Goal: Task Accomplishment & Management: Manage account settings

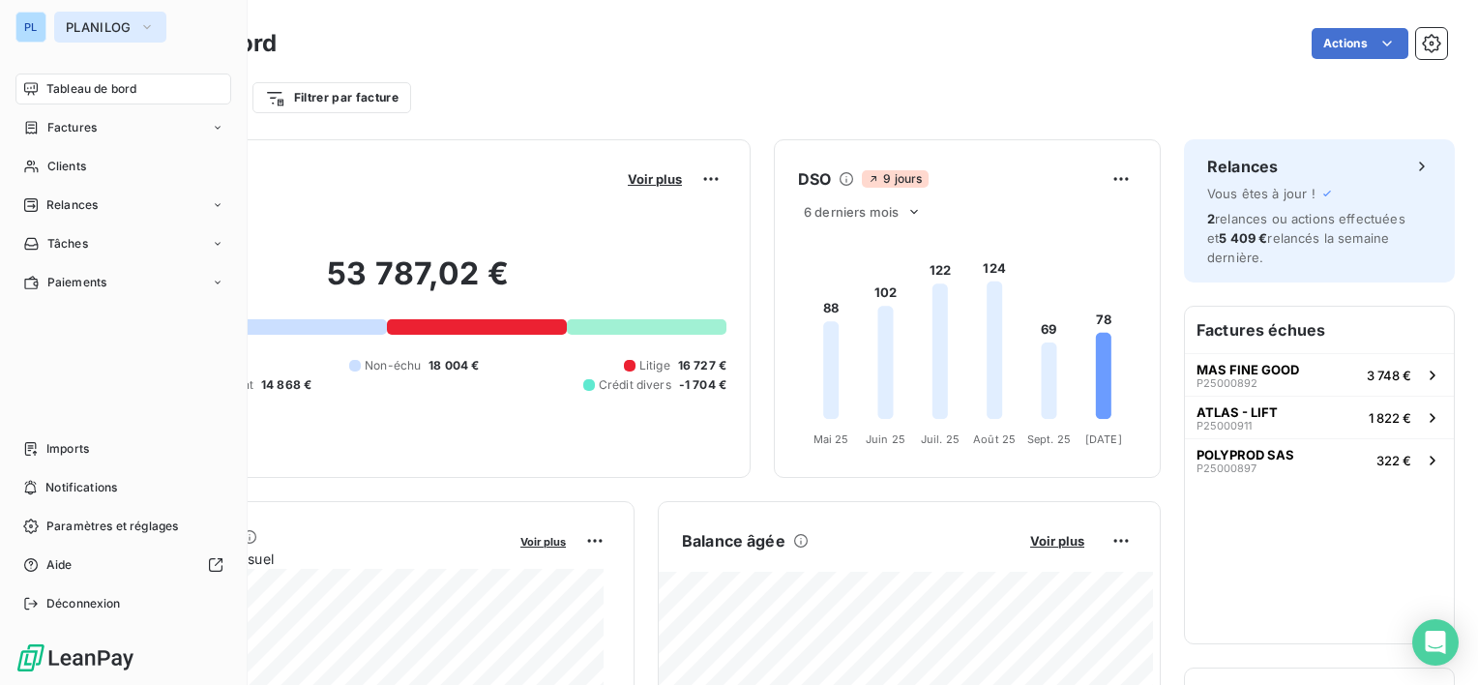
click at [93, 21] on span "PLANILOG" at bounding box center [99, 26] width 66 height 15
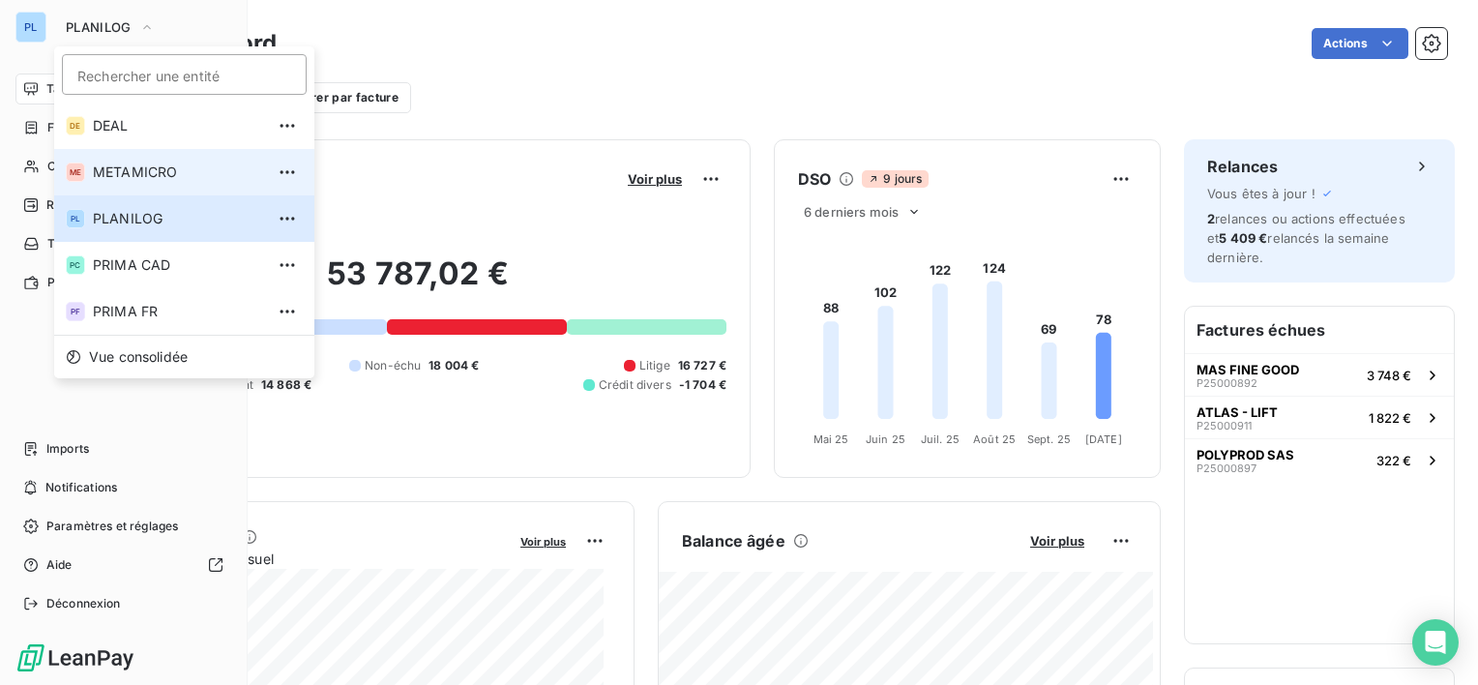
click at [187, 180] on span "METAMICRO" at bounding box center [178, 171] width 171 height 19
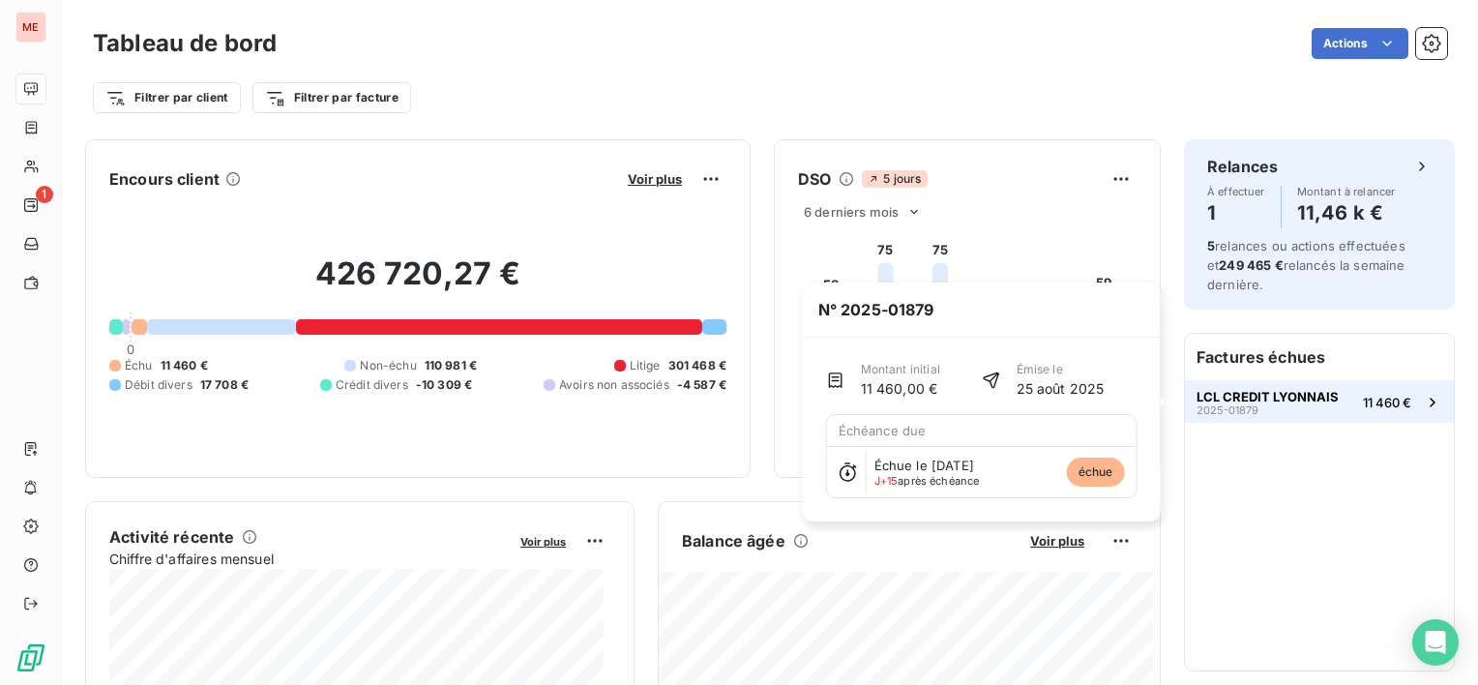
click at [1386, 398] on span "11 460 €" at bounding box center [1387, 402] width 48 height 15
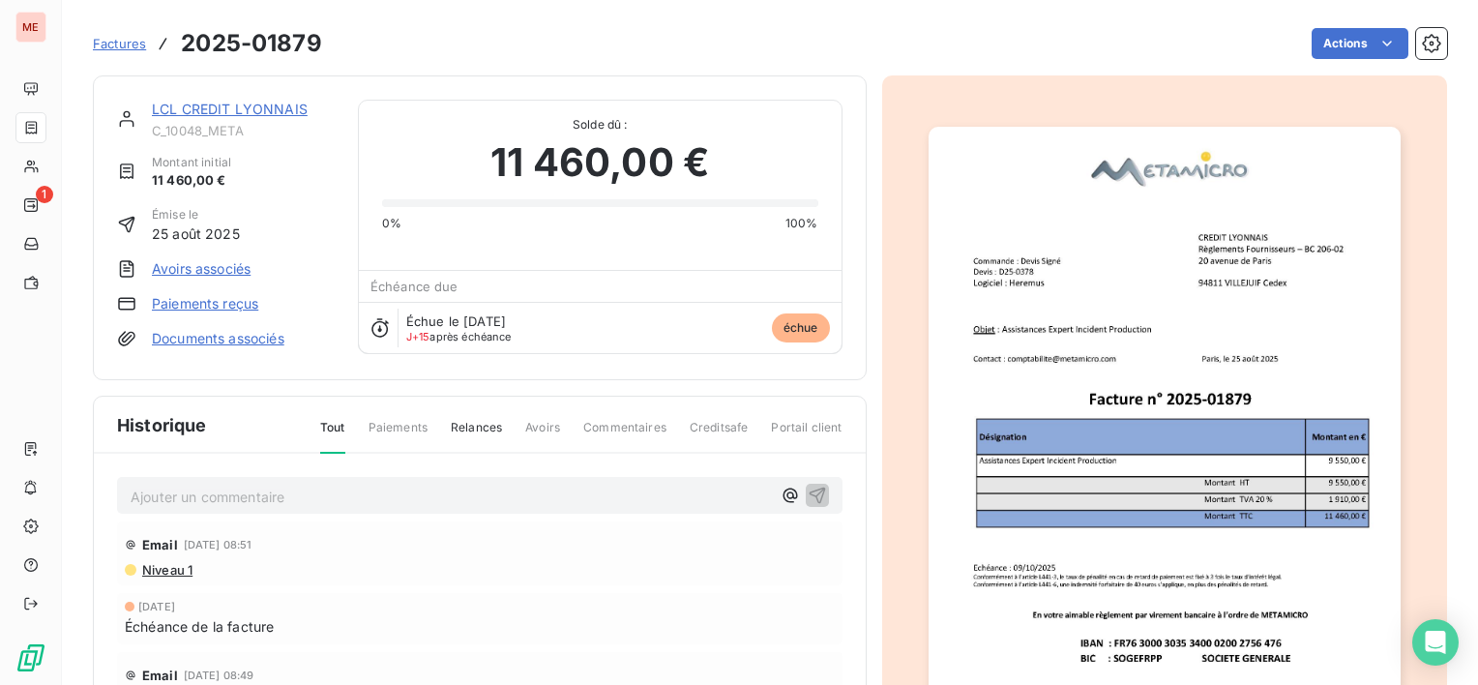
click at [190, 565] on span "Niveau 1" at bounding box center [166, 569] width 52 height 15
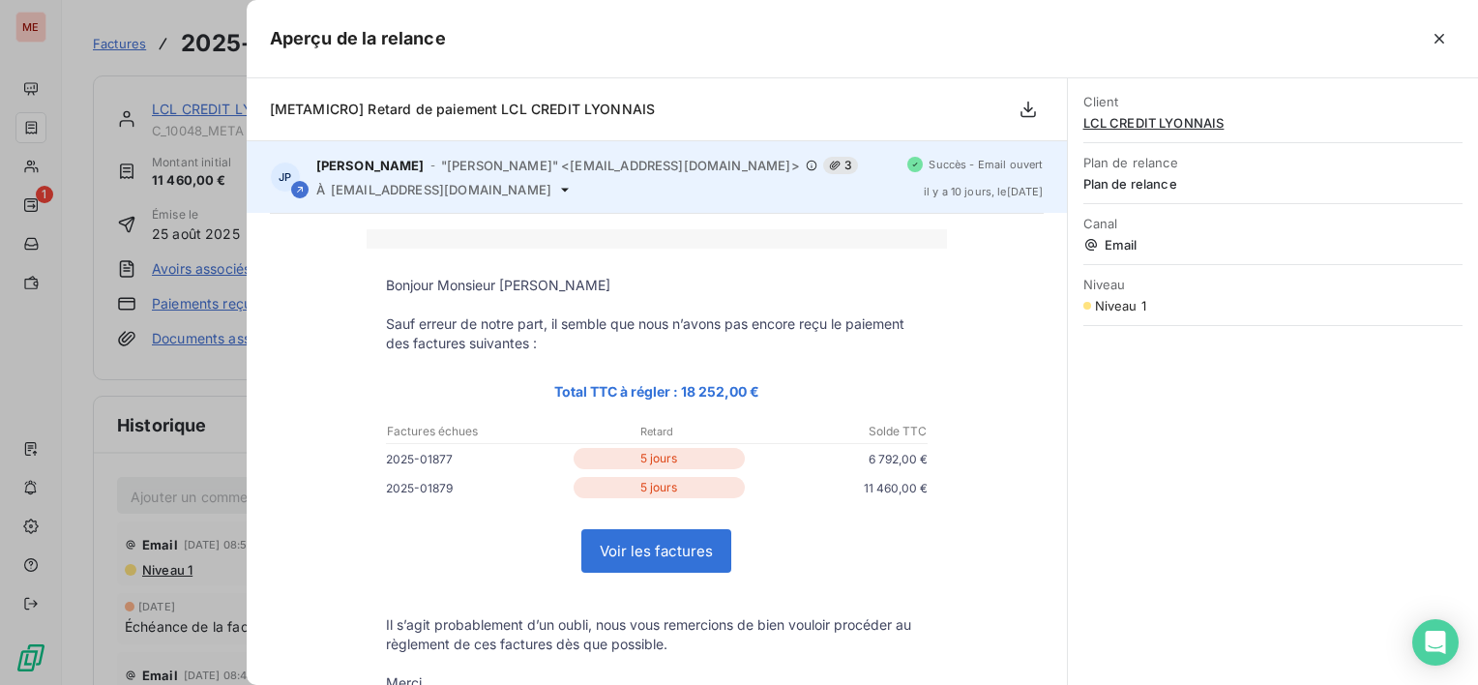
click at [557, 193] on icon at bounding box center [564, 189] width 15 height 15
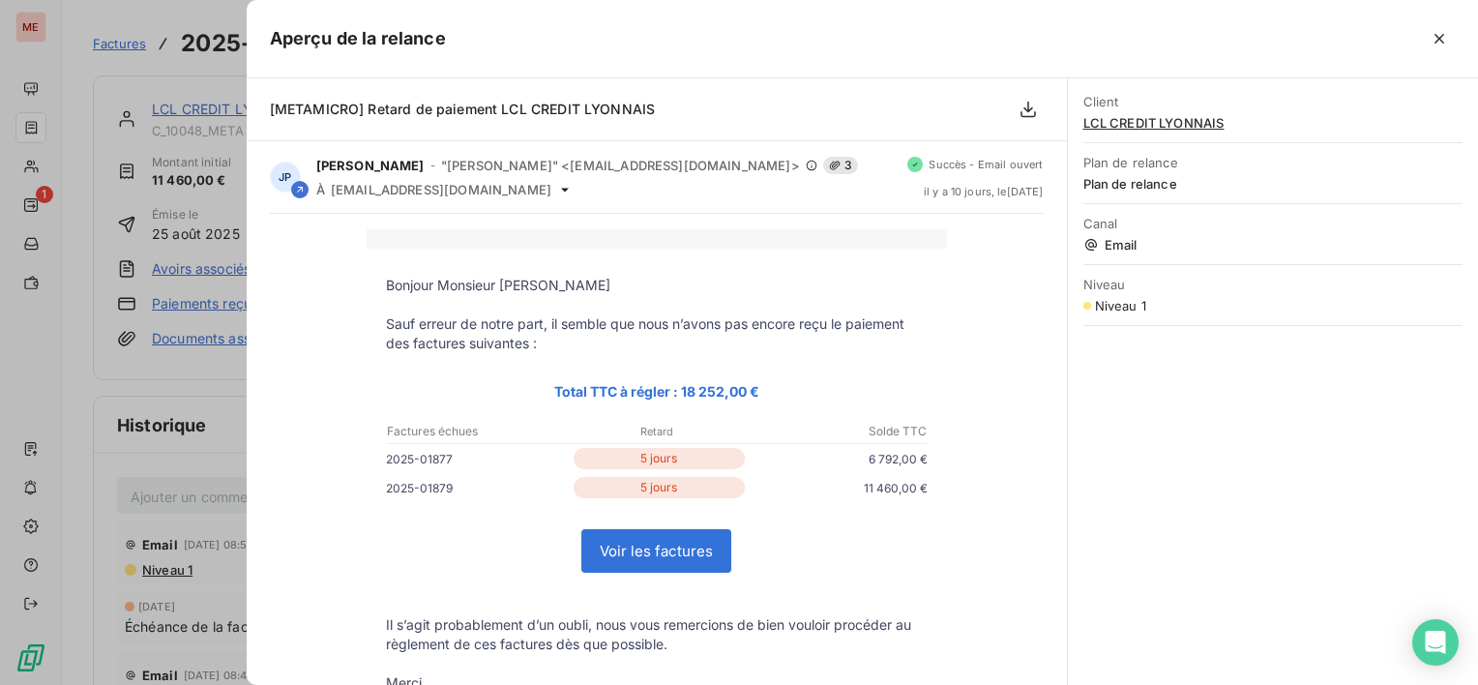
drag, startPoint x: 112, startPoint y: 90, endPoint x: 53, endPoint y: 151, distance: 84.8
click at [108, 91] on div at bounding box center [739, 342] width 1478 height 685
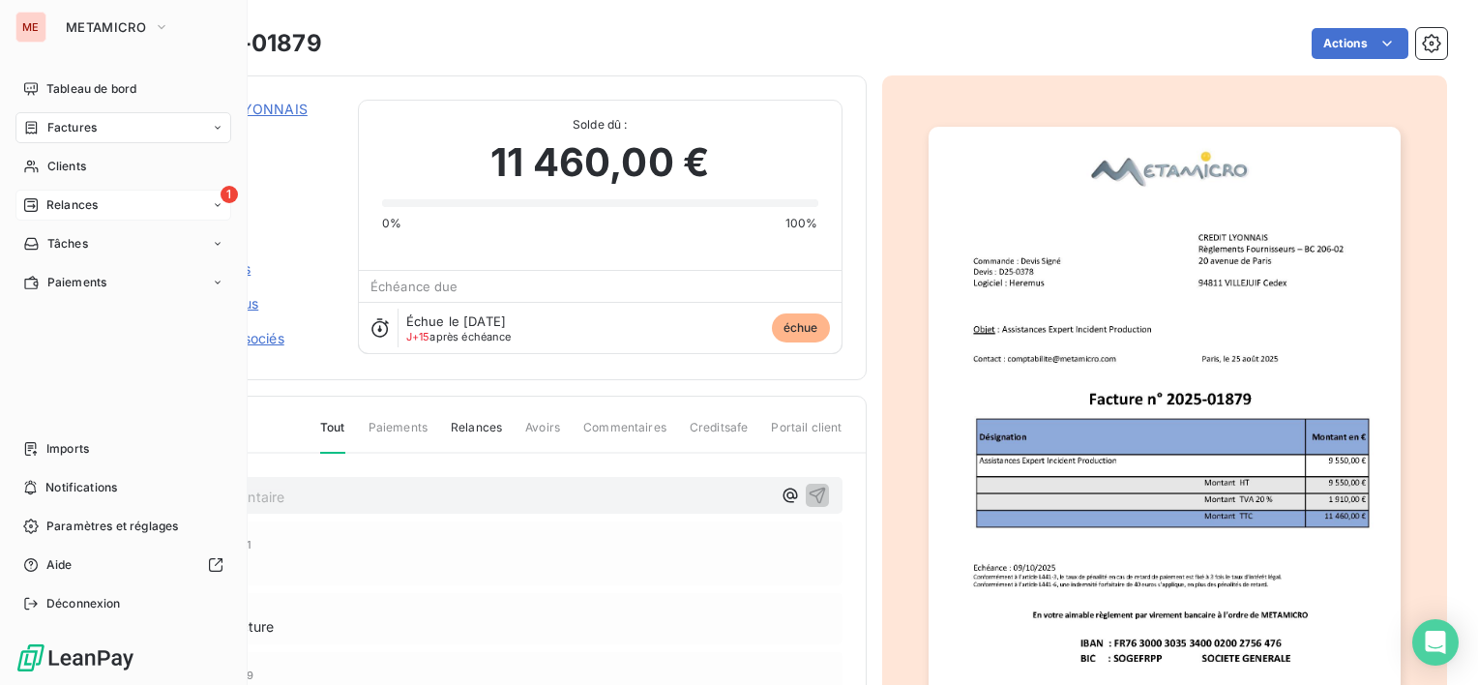
click at [124, 217] on div "1 Relances" at bounding box center [123, 205] width 216 height 31
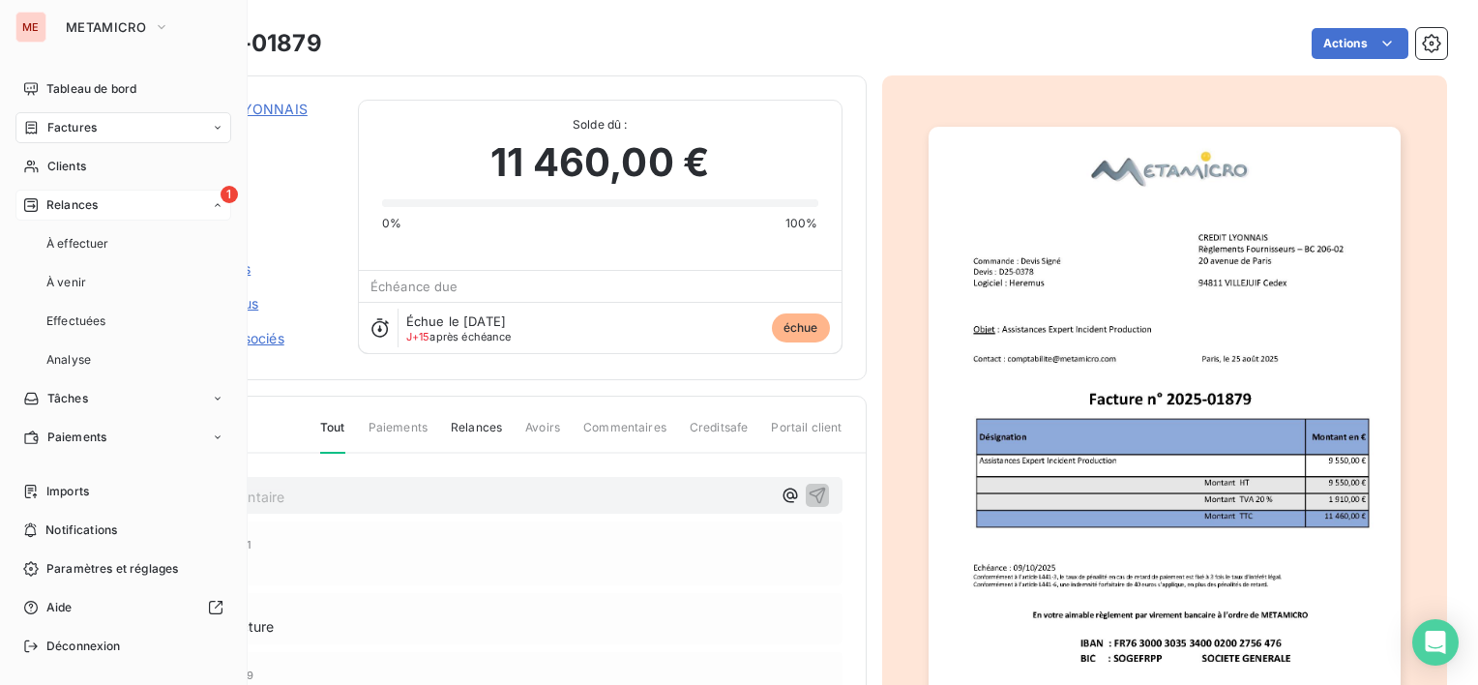
click at [101, 205] on div "1 Relances" at bounding box center [123, 205] width 216 height 31
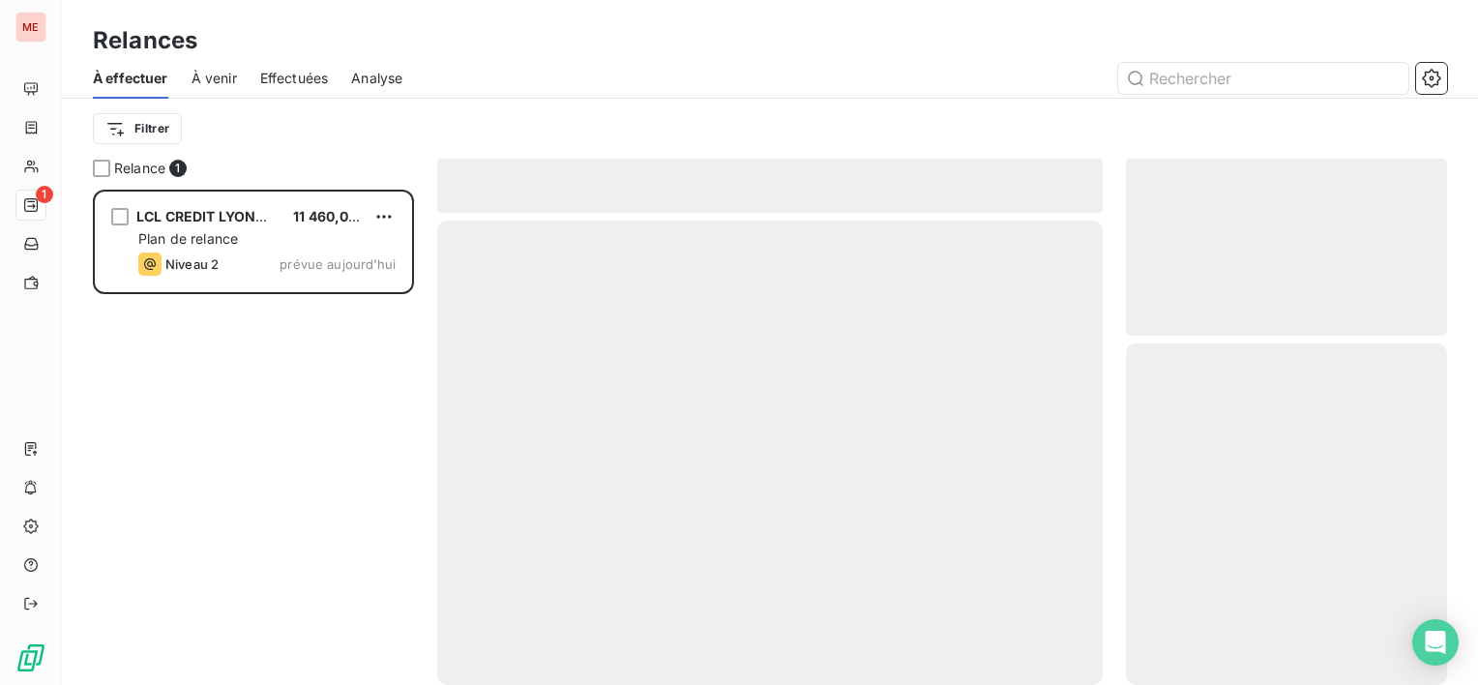
scroll to position [480, 306]
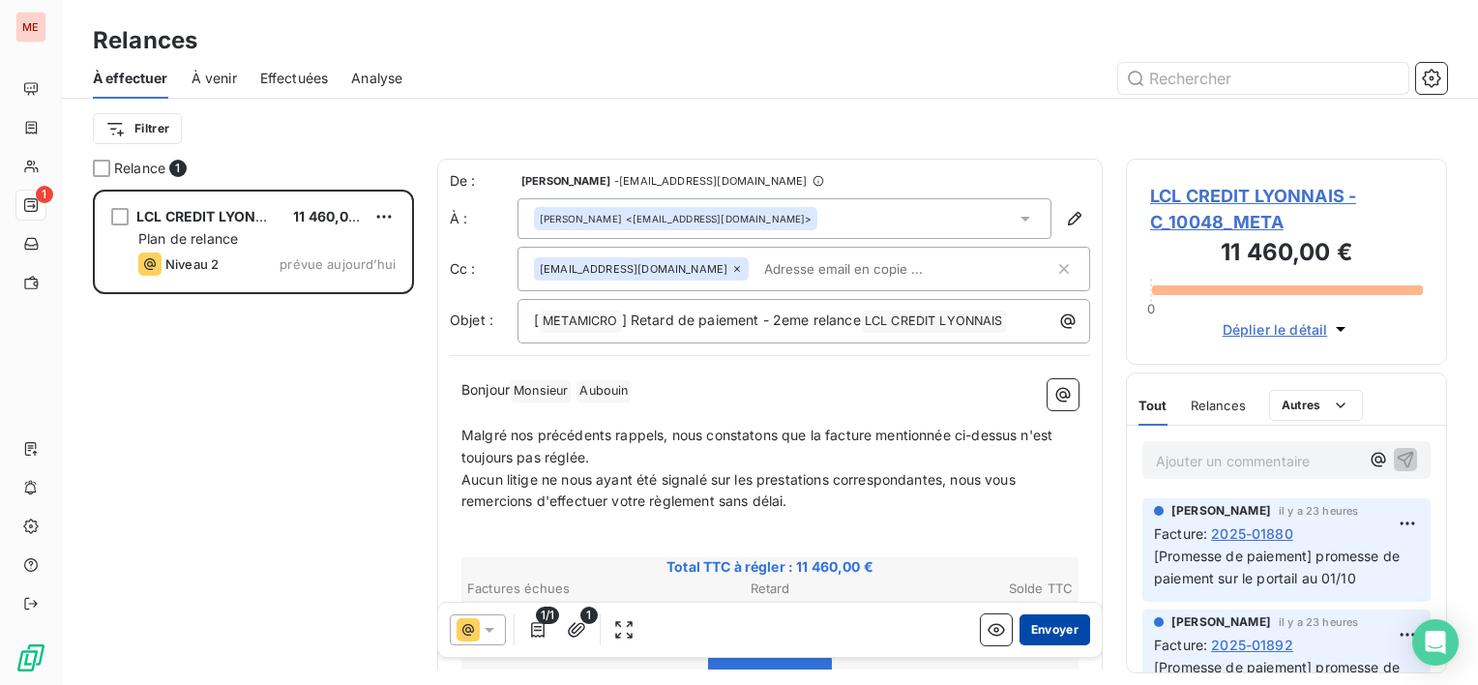
click at [1030, 619] on button "Envoyer" at bounding box center [1054, 629] width 71 height 31
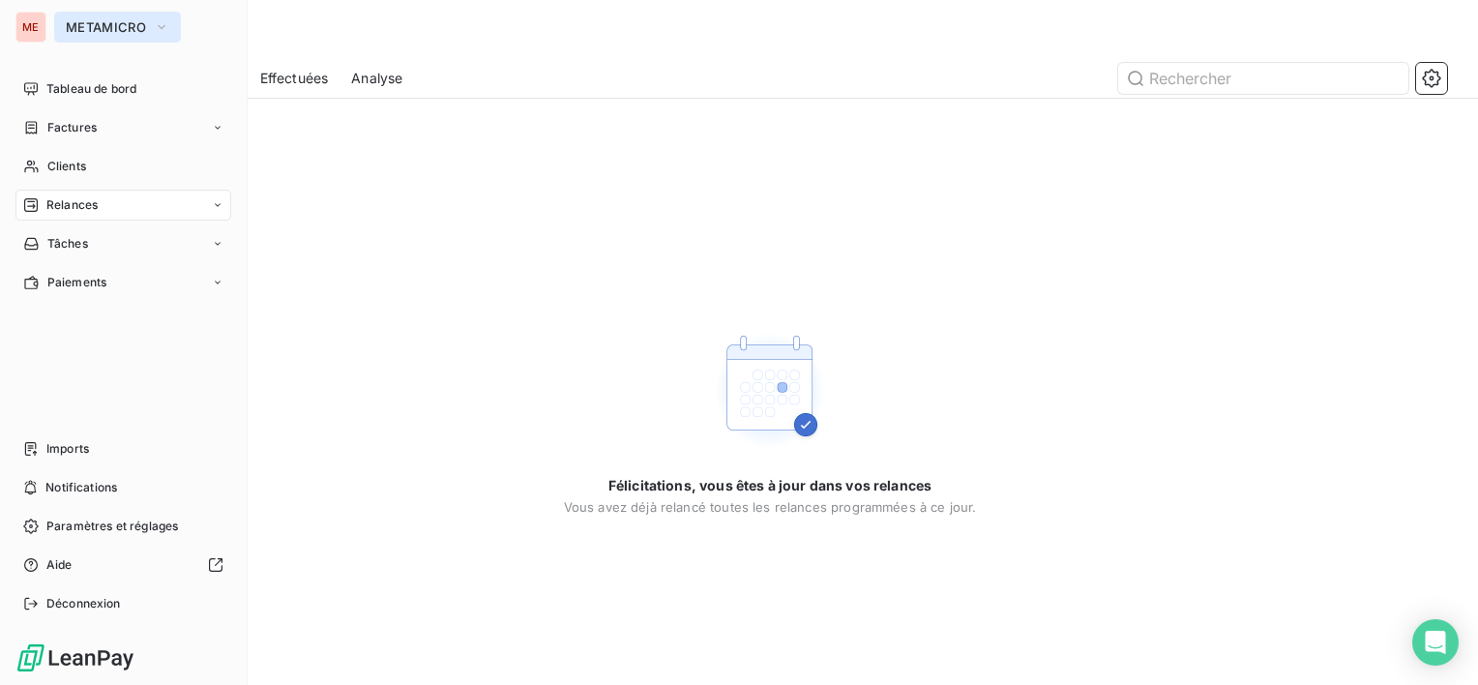
drag, startPoint x: 103, startPoint y: 27, endPoint x: 103, endPoint y: 41, distance: 13.5
click at [103, 27] on span "METAMICRO" at bounding box center [106, 26] width 80 height 15
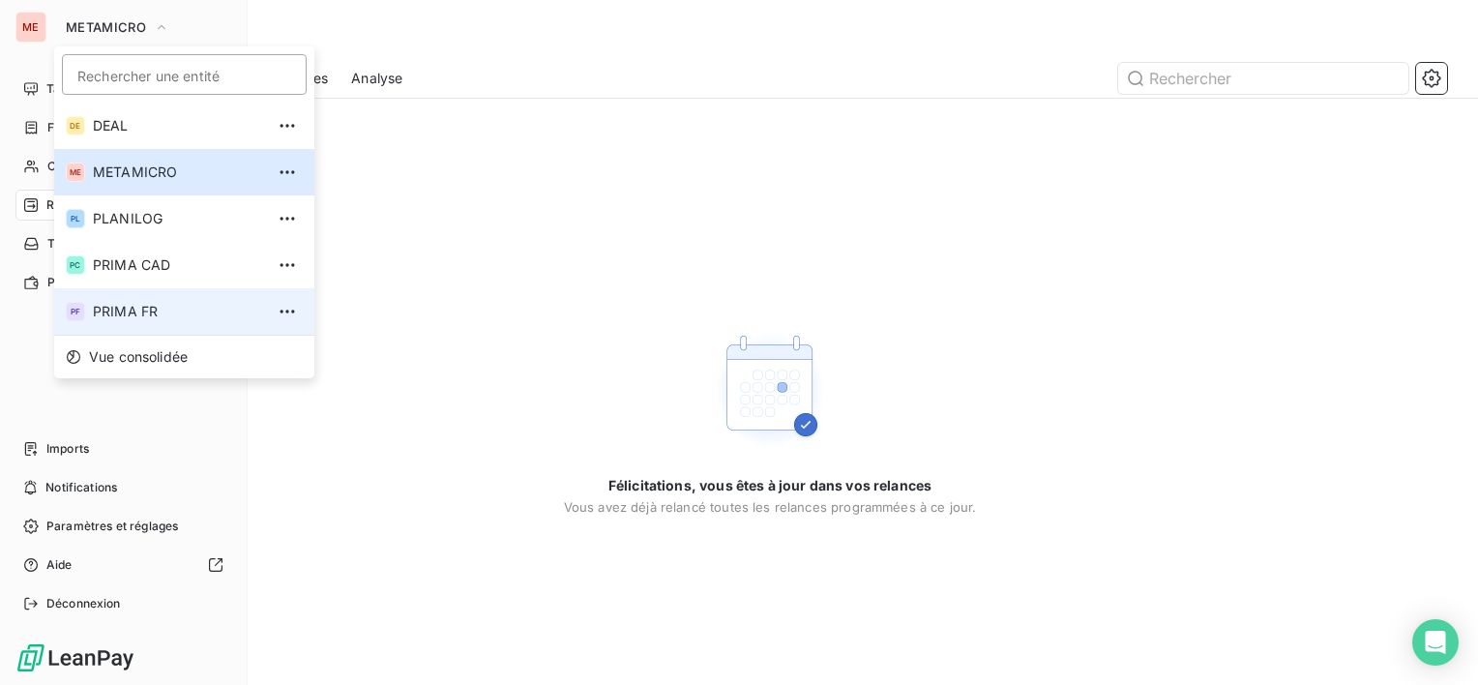
click at [155, 310] on span "PRIMA FR" at bounding box center [178, 311] width 171 height 19
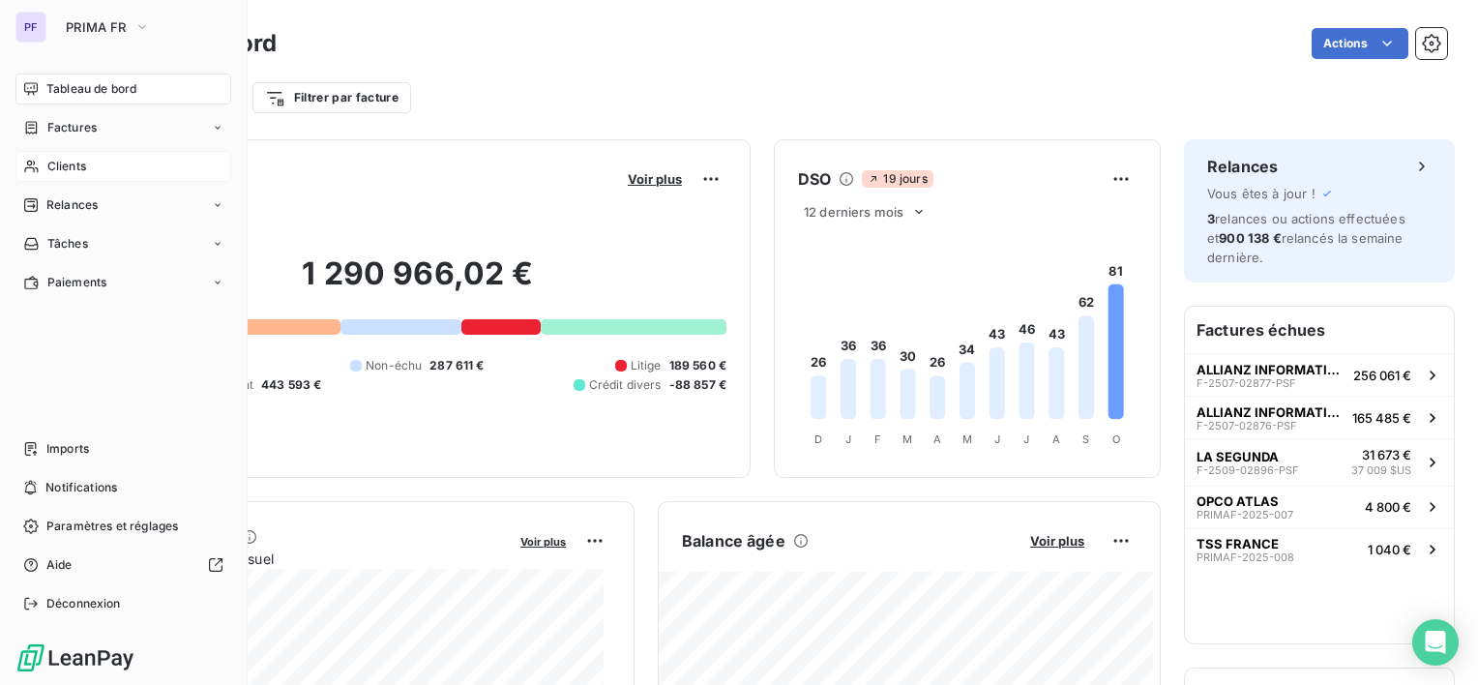
click at [54, 168] on span "Clients" at bounding box center [66, 166] width 39 height 17
click at [70, 135] on span "Factures" at bounding box center [71, 127] width 49 height 17
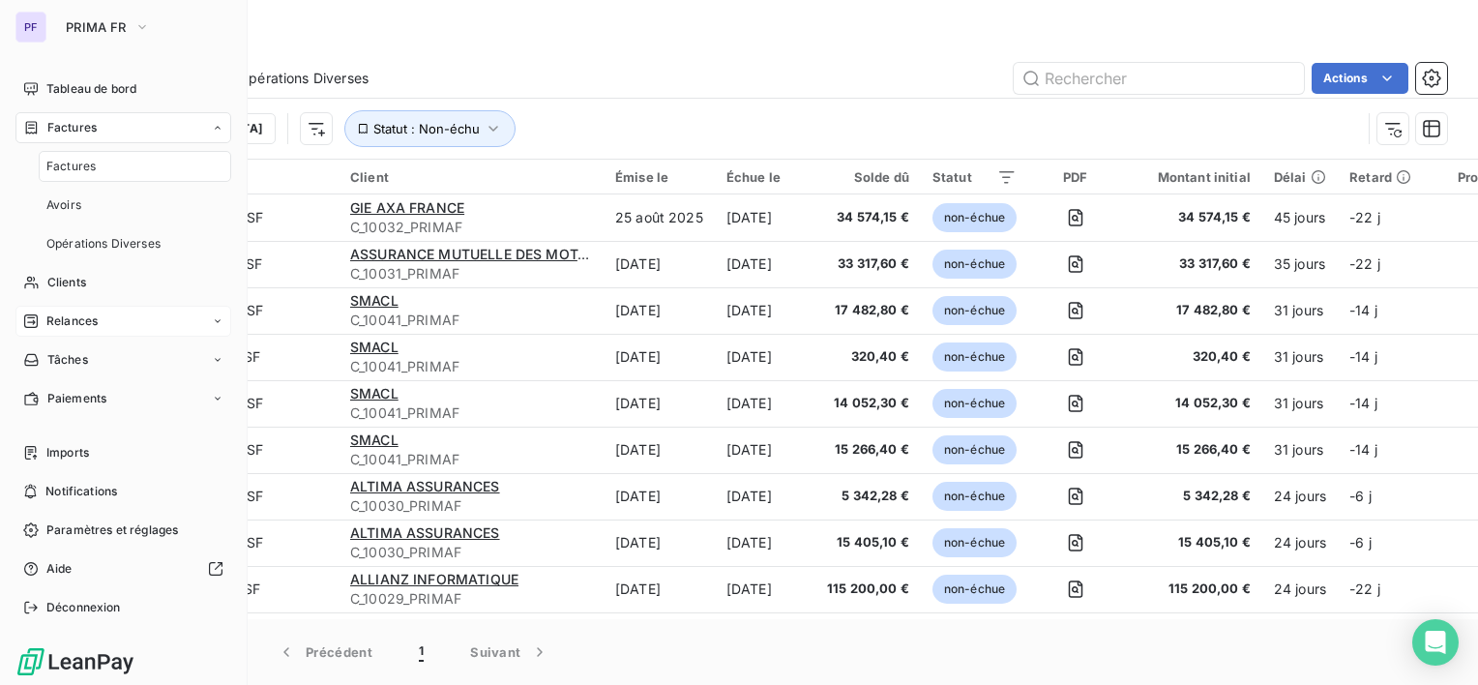
click at [100, 322] on div "Relances" at bounding box center [123, 321] width 216 height 31
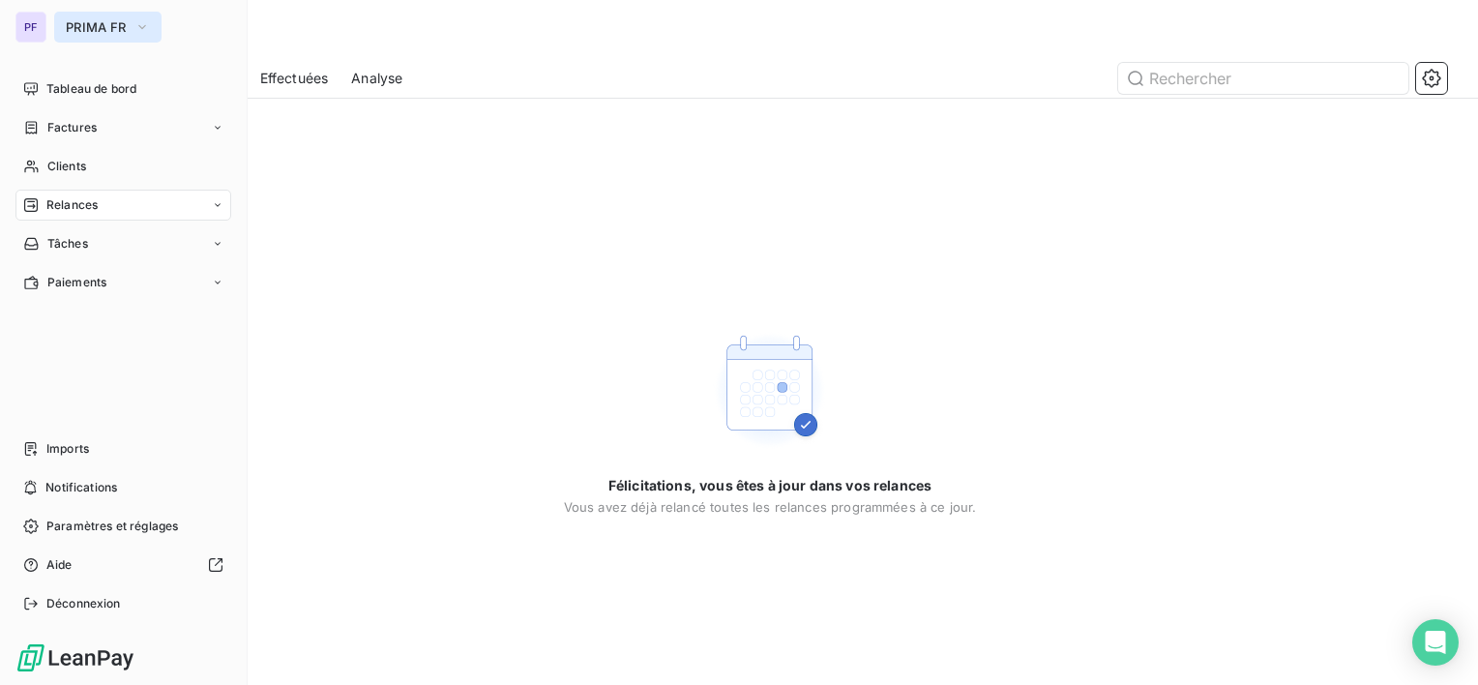
click at [74, 27] on span "PRIMA FR" at bounding box center [96, 26] width 61 height 15
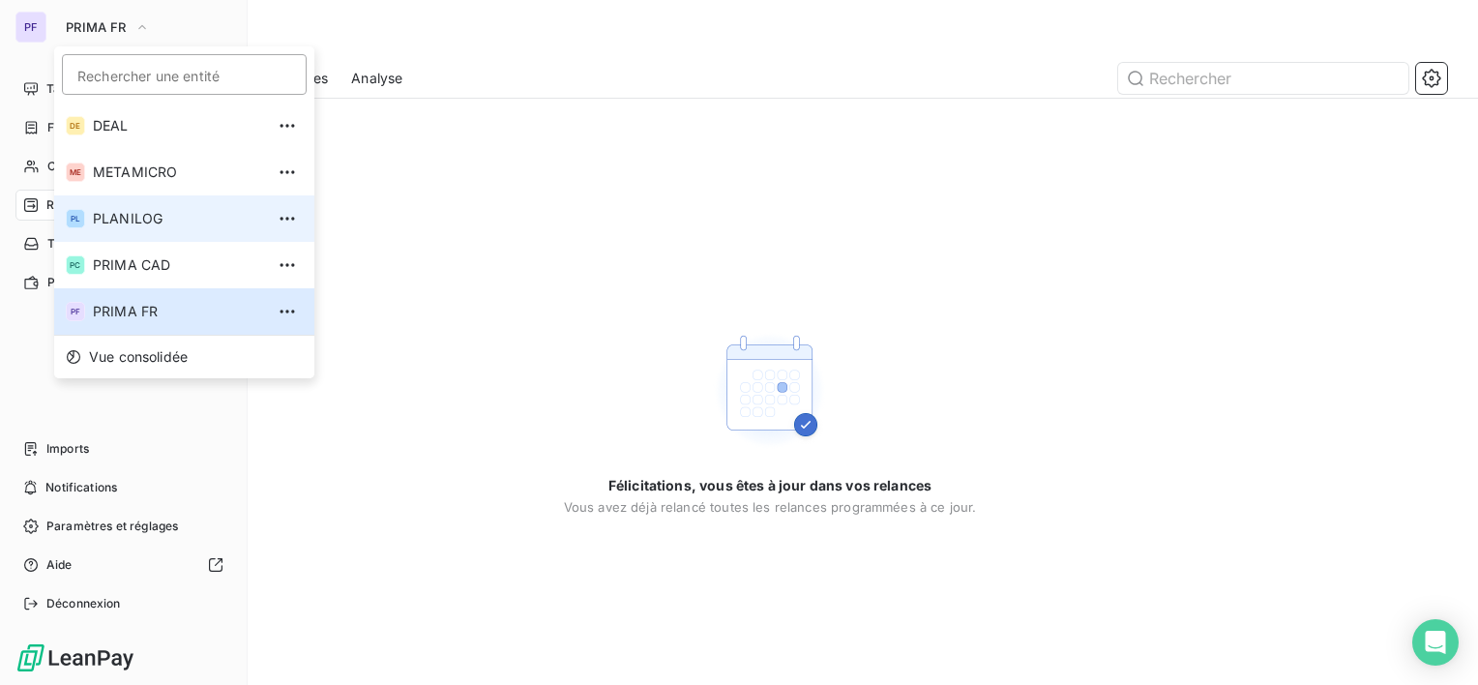
click at [141, 237] on li "PL PLANILOG" at bounding box center [184, 218] width 260 height 46
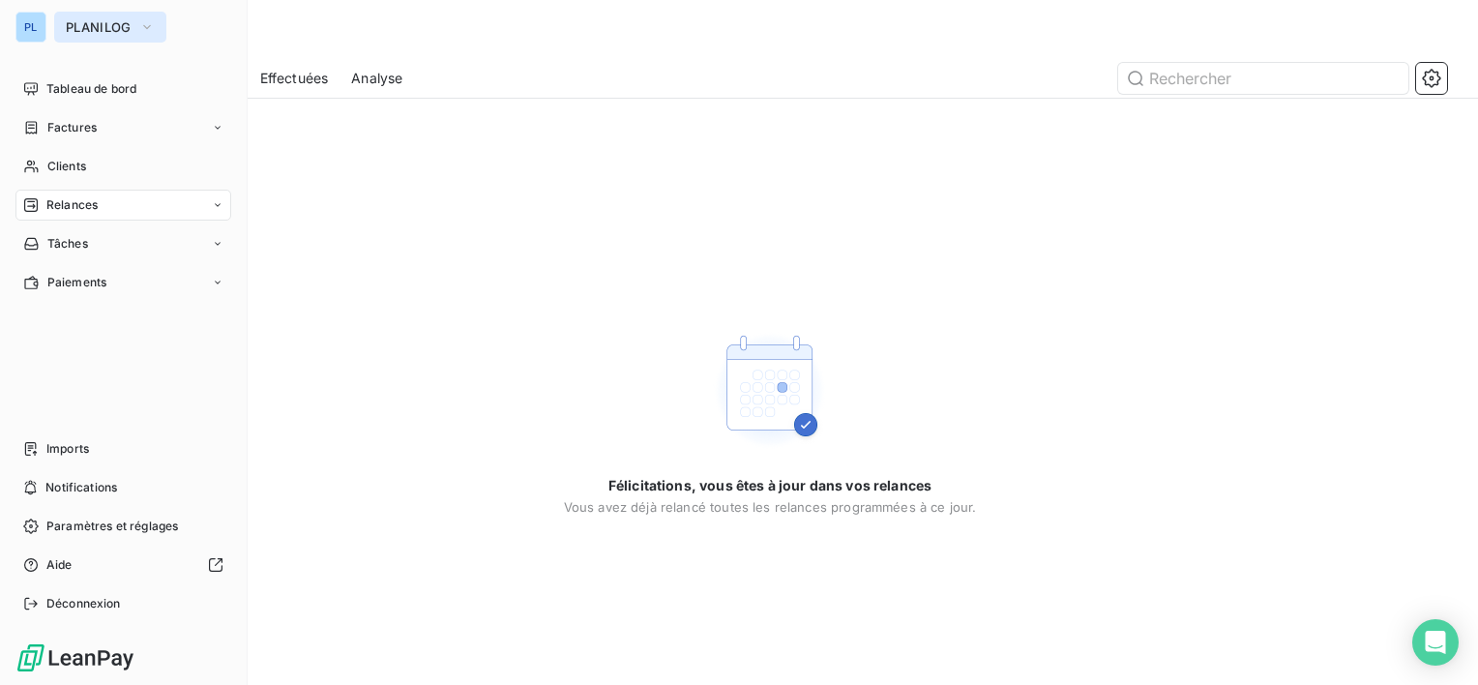
click at [65, 24] on button "PLANILOG" at bounding box center [110, 27] width 112 height 31
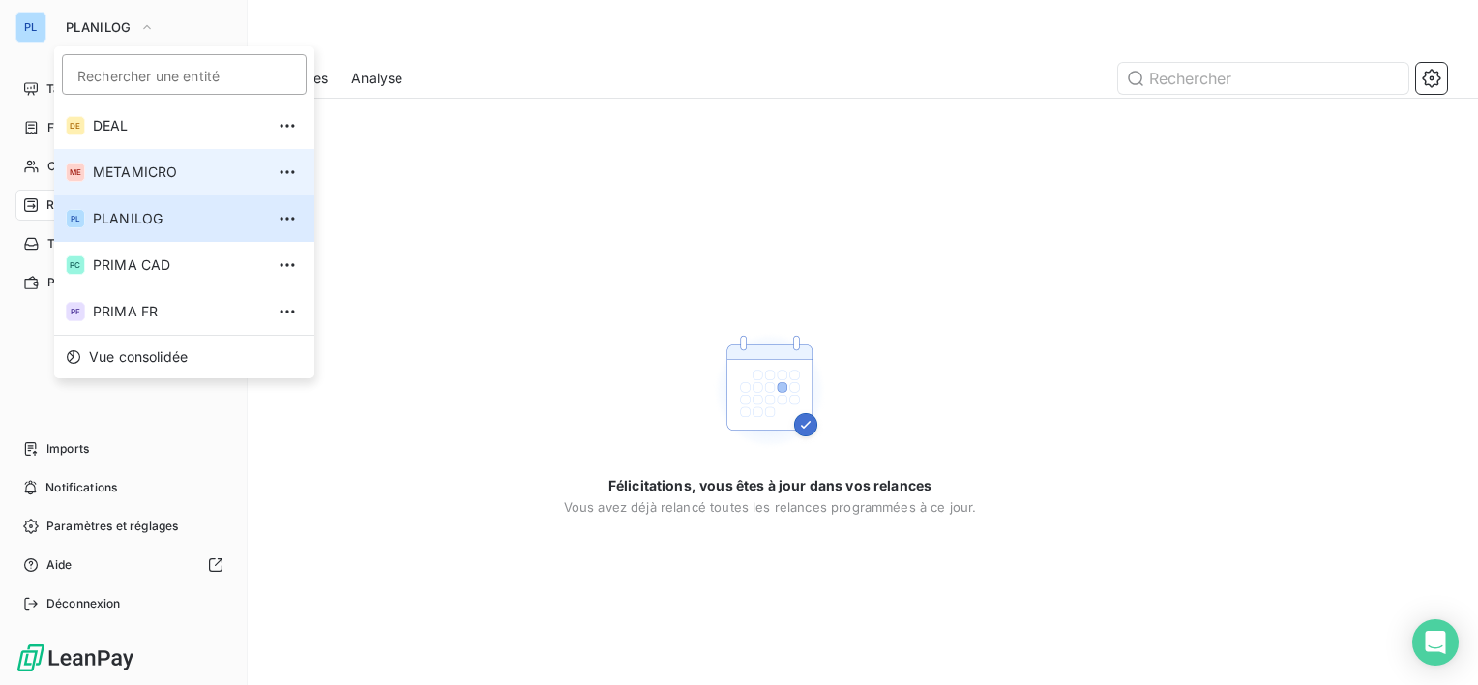
click at [166, 179] on span "METAMICRO" at bounding box center [178, 171] width 171 height 19
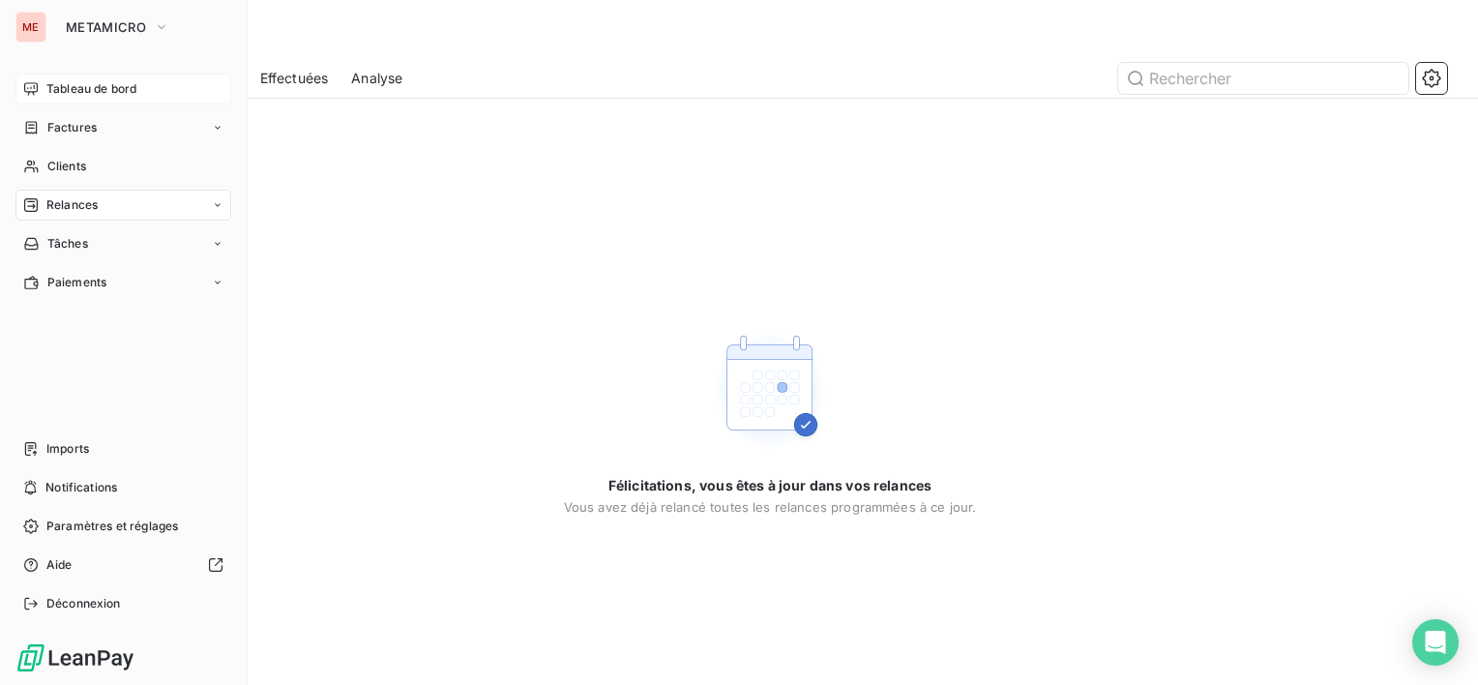
click at [93, 86] on span "Tableau de bord" at bounding box center [91, 88] width 90 height 17
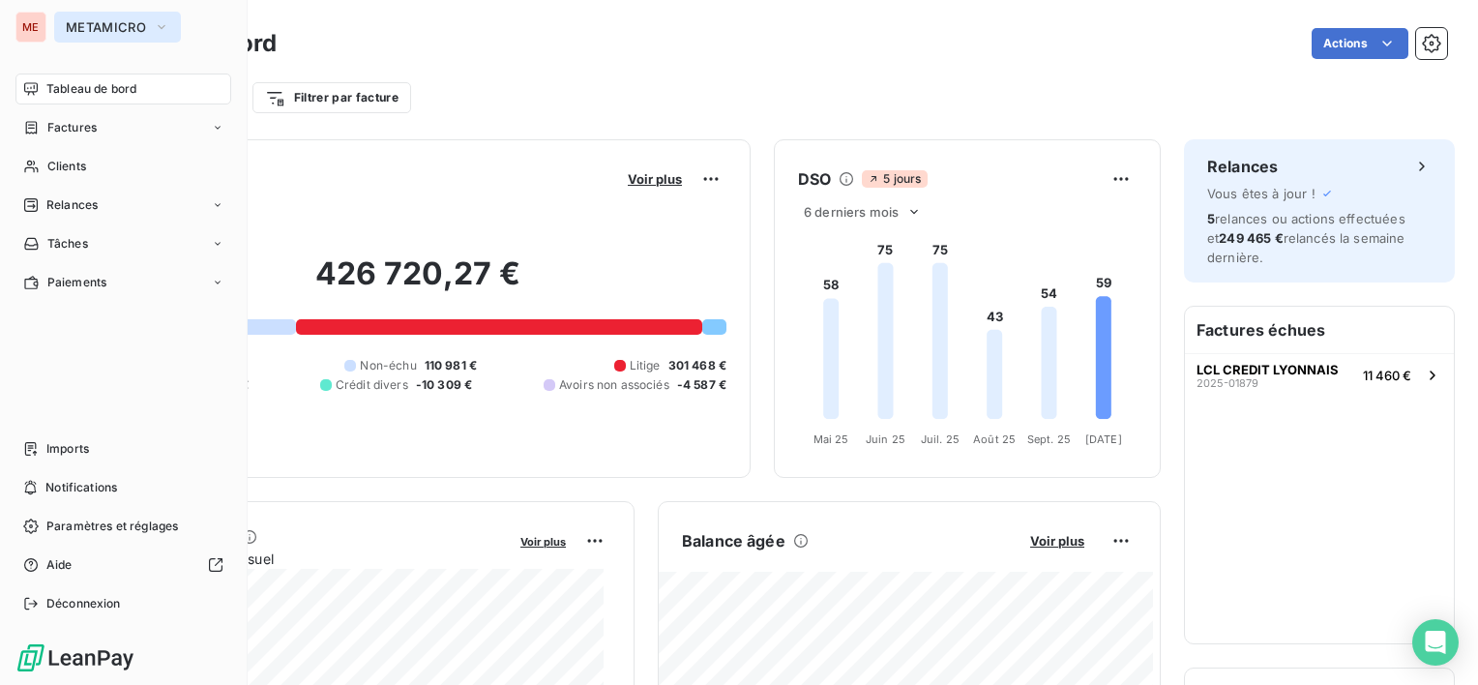
click at [70, 27] on span "METAMICRO" at bounding box center [106, 26] width 80 height 15
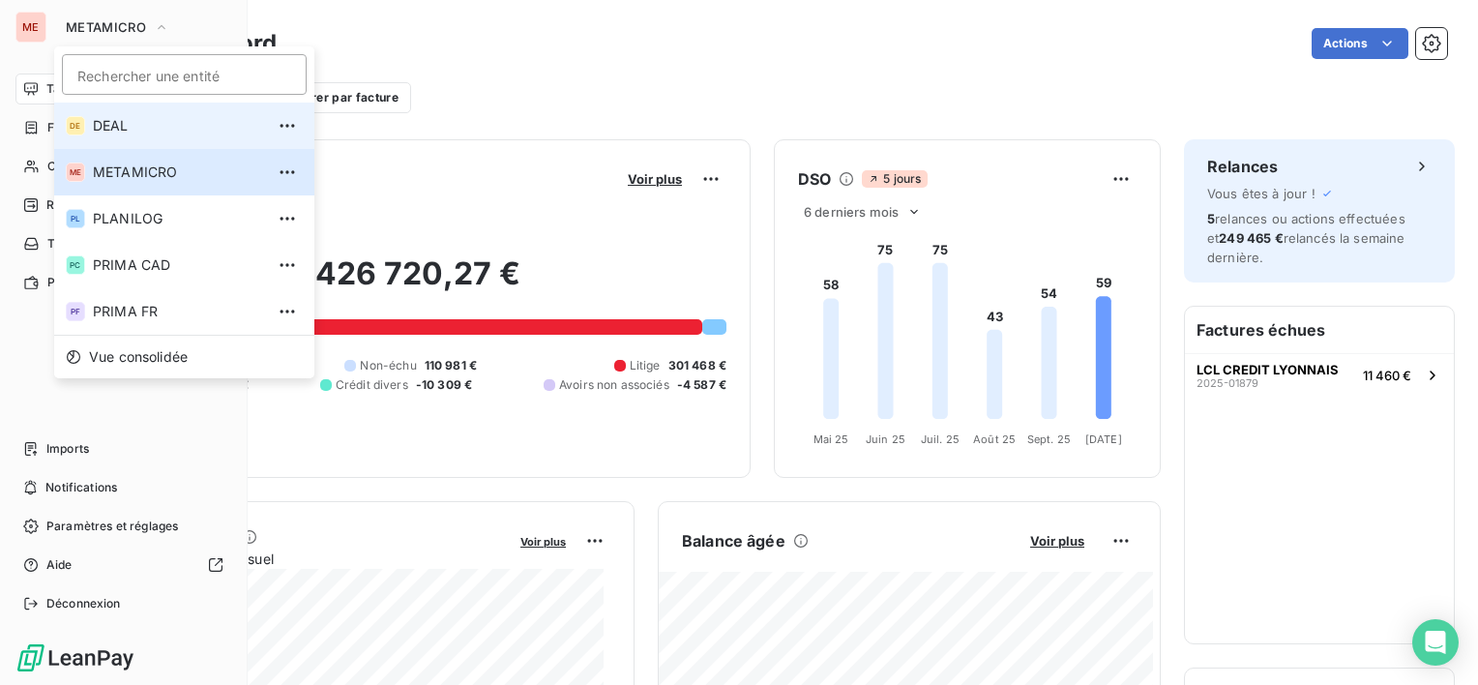
click at [126, 115] on li "DE DEAL" at bounding box center [184, 126] width 260 height 46
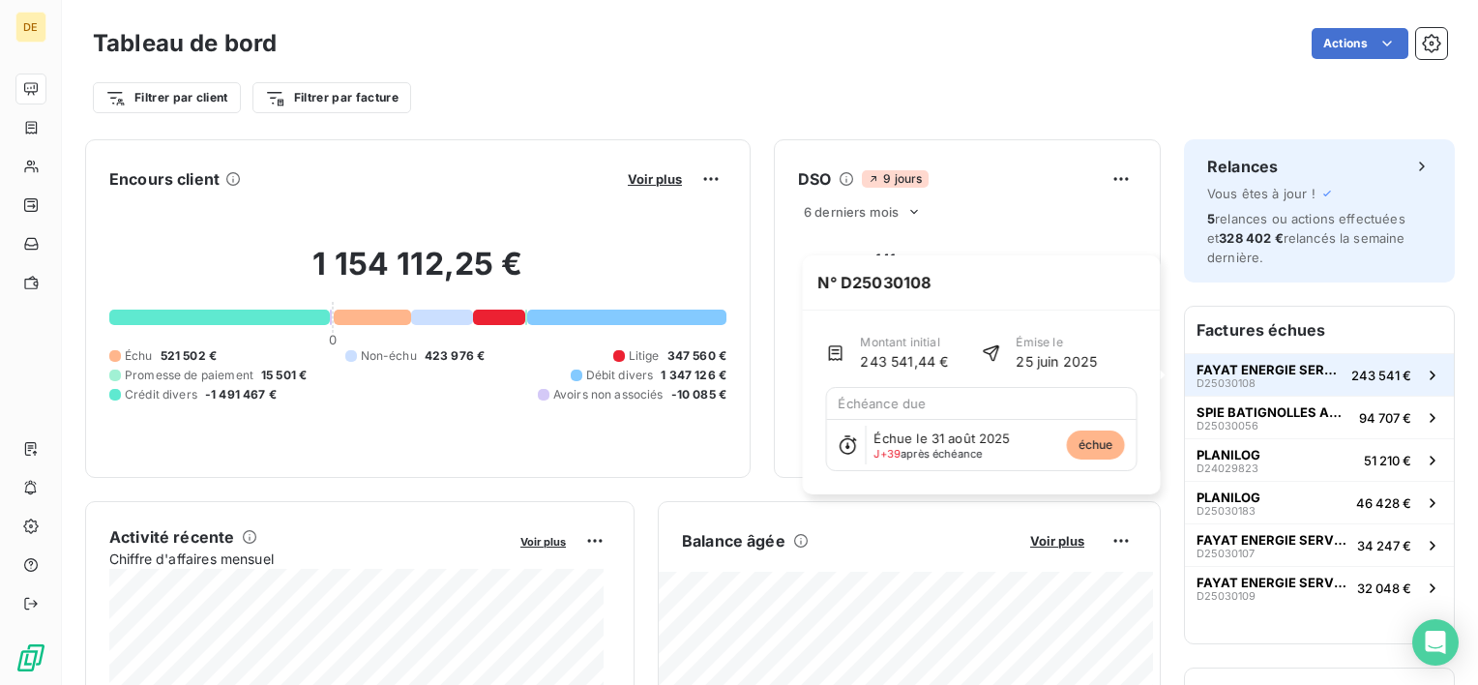
click at [1385, 380] on span "243 541 €" at bounding box center [1381, 375] width 60 height 15
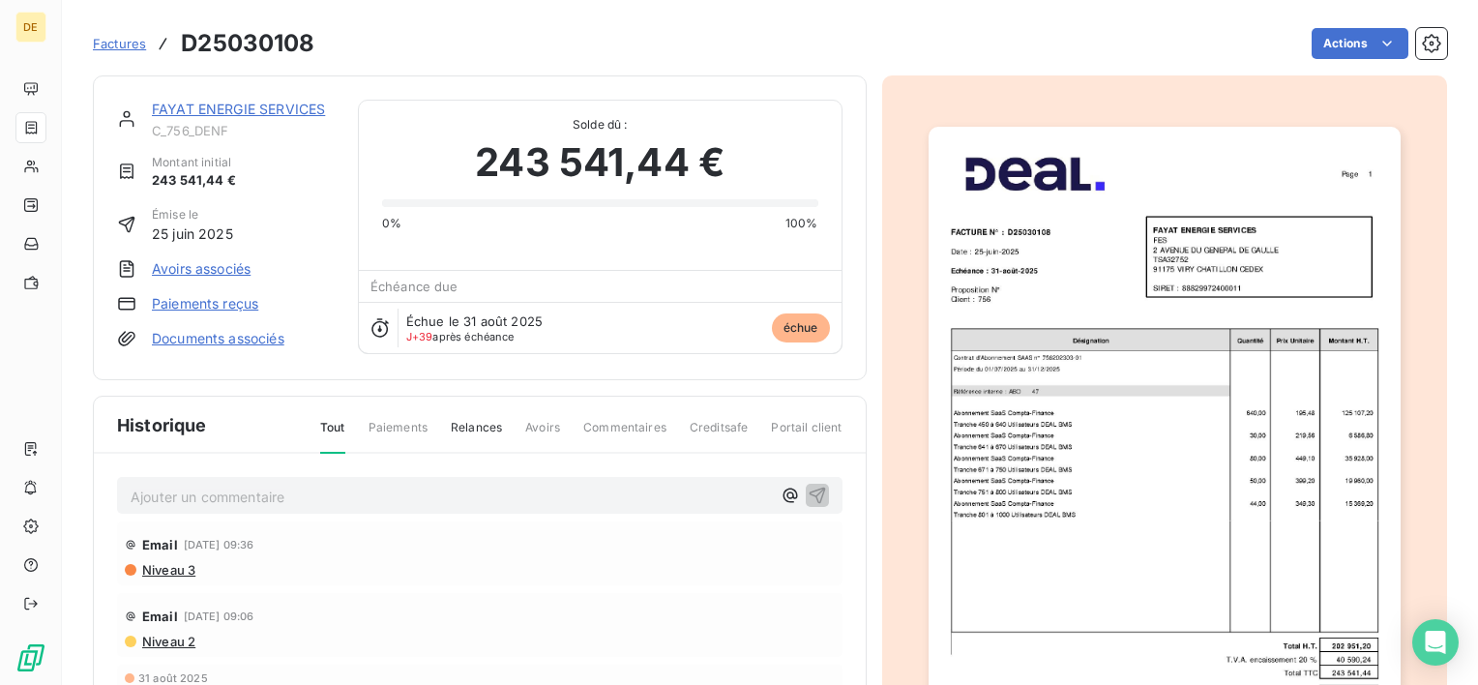
click at [263, 111] on link "FAYAT ENERGIE SERVICES" at bounding box center [238, 109] width 173 height 16
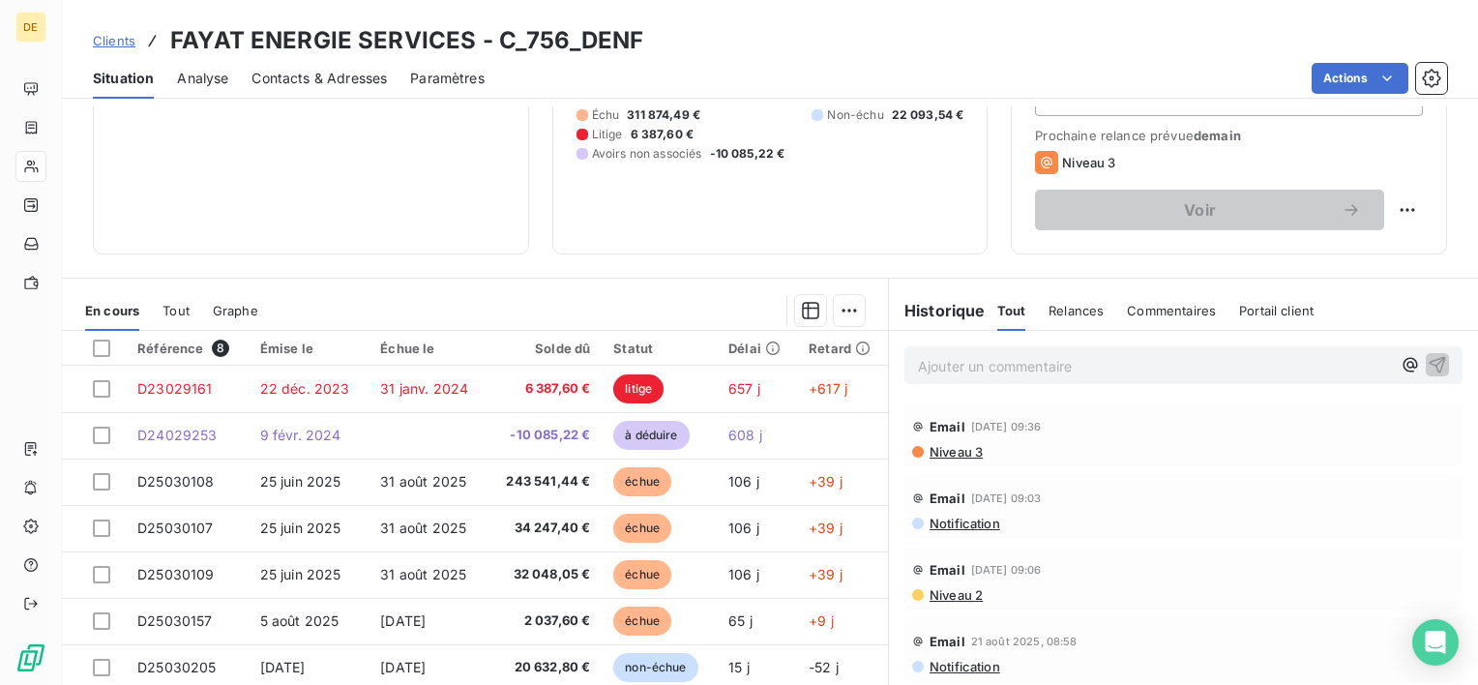
scroll to position [290, 0]
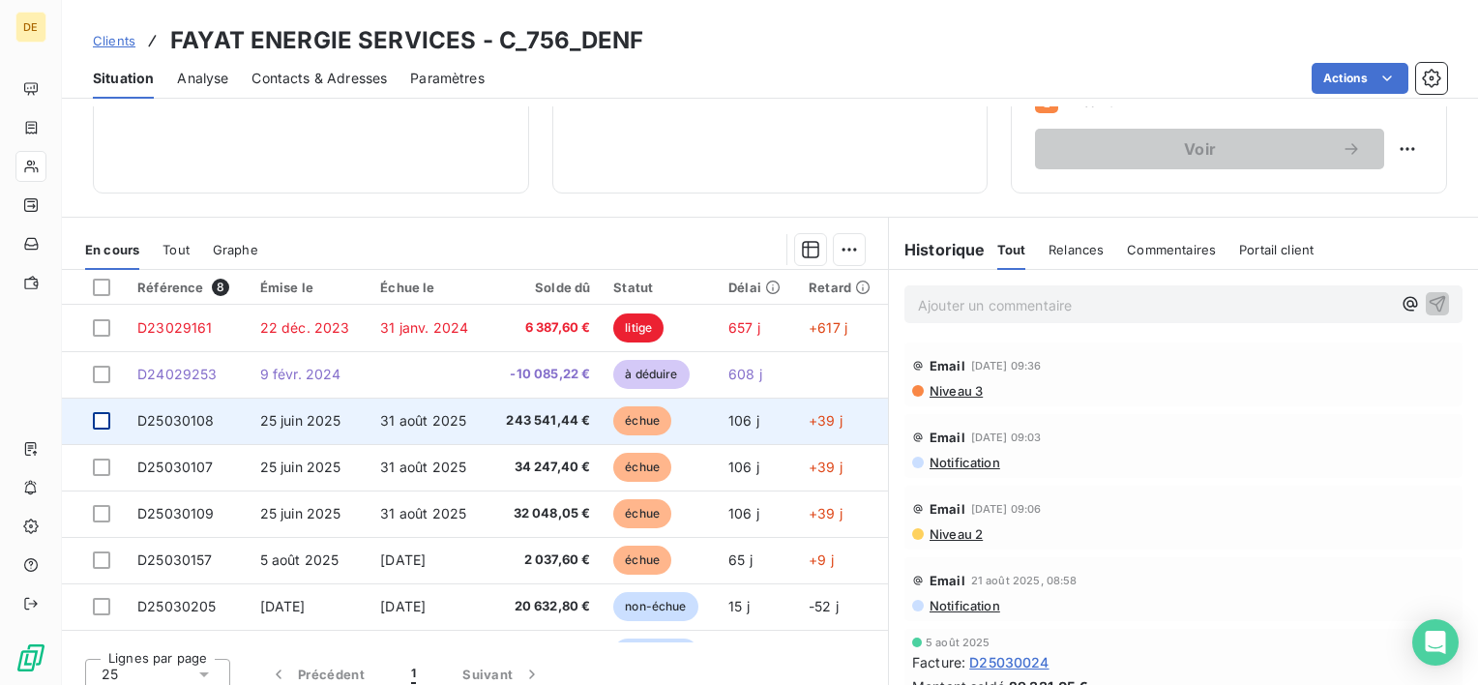
click at [109, 423] on div at bounding box center [101, 420] width 17 height 17
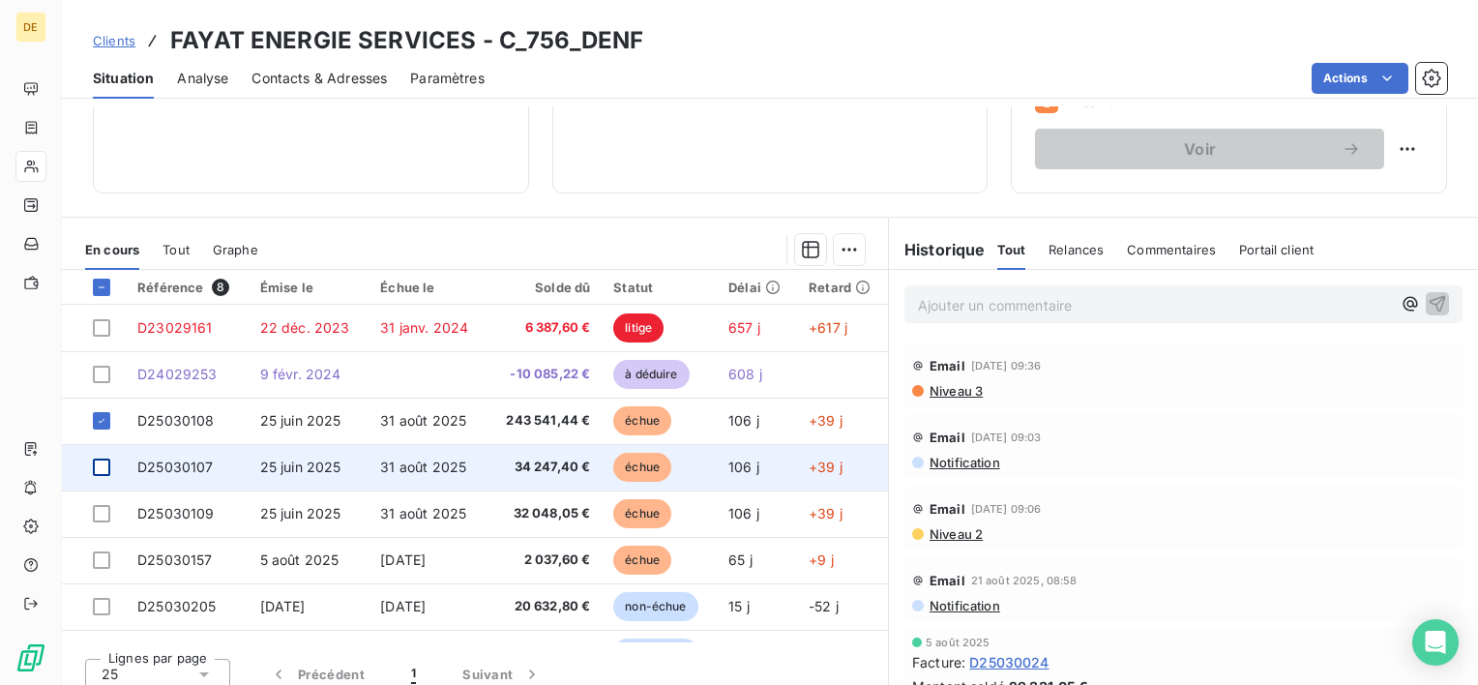
click at [109, 463] on div at bounding box center [101, 466] width 17 height 17
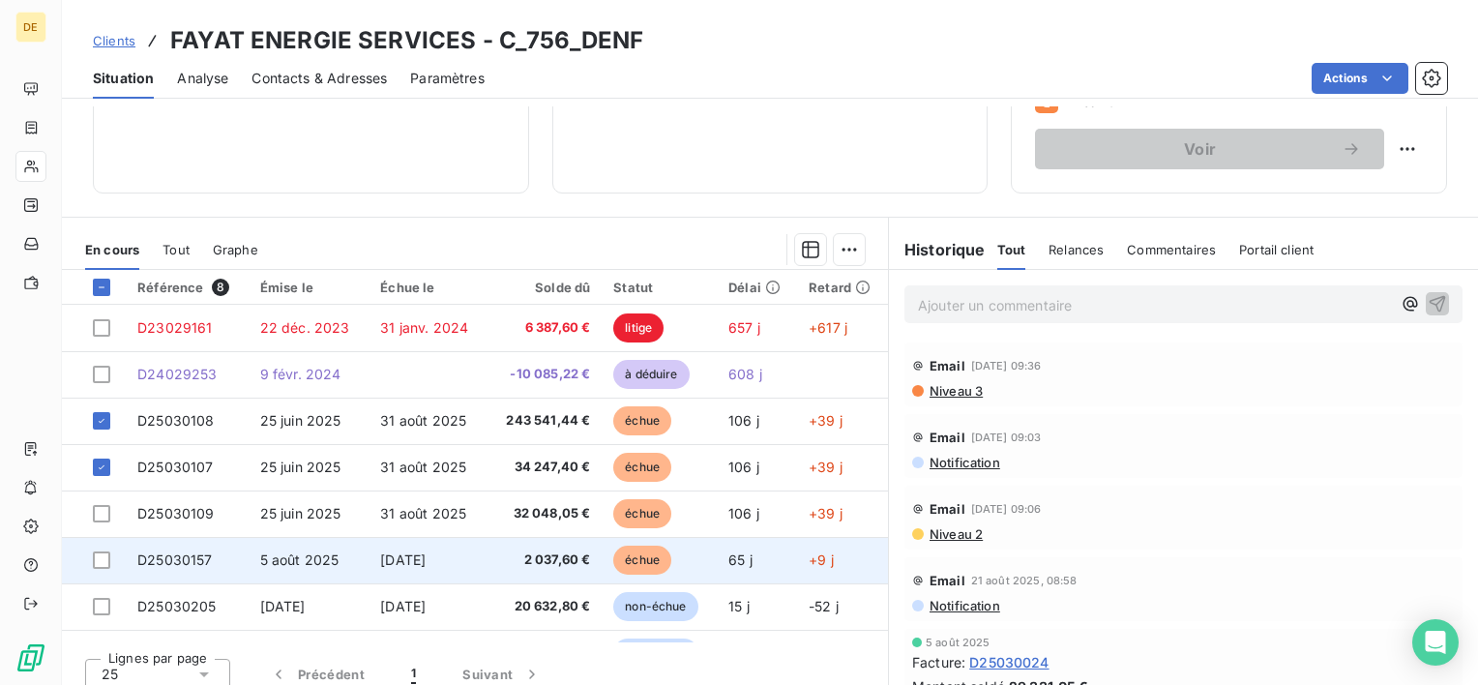
drag, startPoint x: 102, startPoint y: 515, endPoint x: 102, endPoint y: 545, distance: 30.0
click at [102, 516] on div at bounding box center [101, 513] width 17 height 17
drag, startPoint x: 102, startPoint y: 563, endPoint x: 112, endPoint y: 551, distance: 15.7
click at [102, 561] on div at bounding box center [101, 559] width 17 height 17
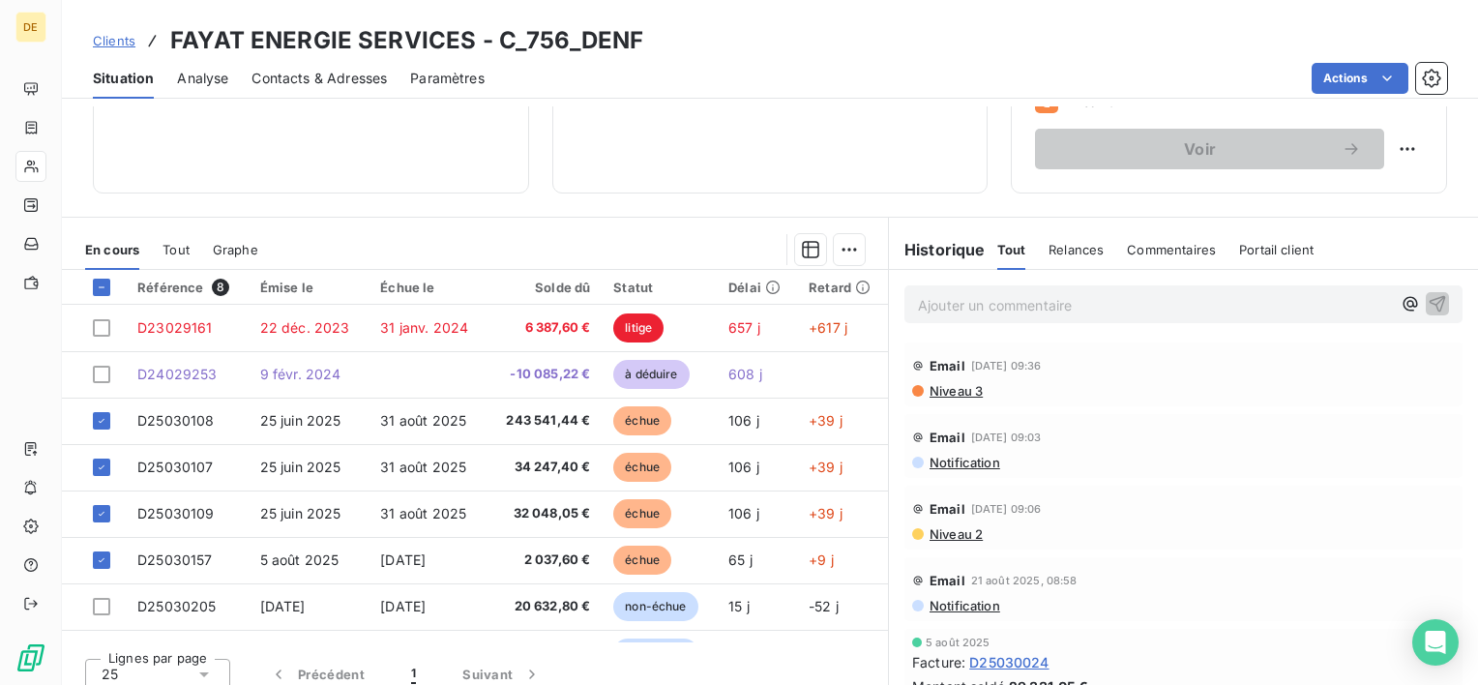
click at [847, 250] on html "DE Clients FAYAT ENERGIE SERVICES - C_756_DENF Situation Analyse Contacts & Adr…" at bounding box center [739, 342] width 1478 height 685
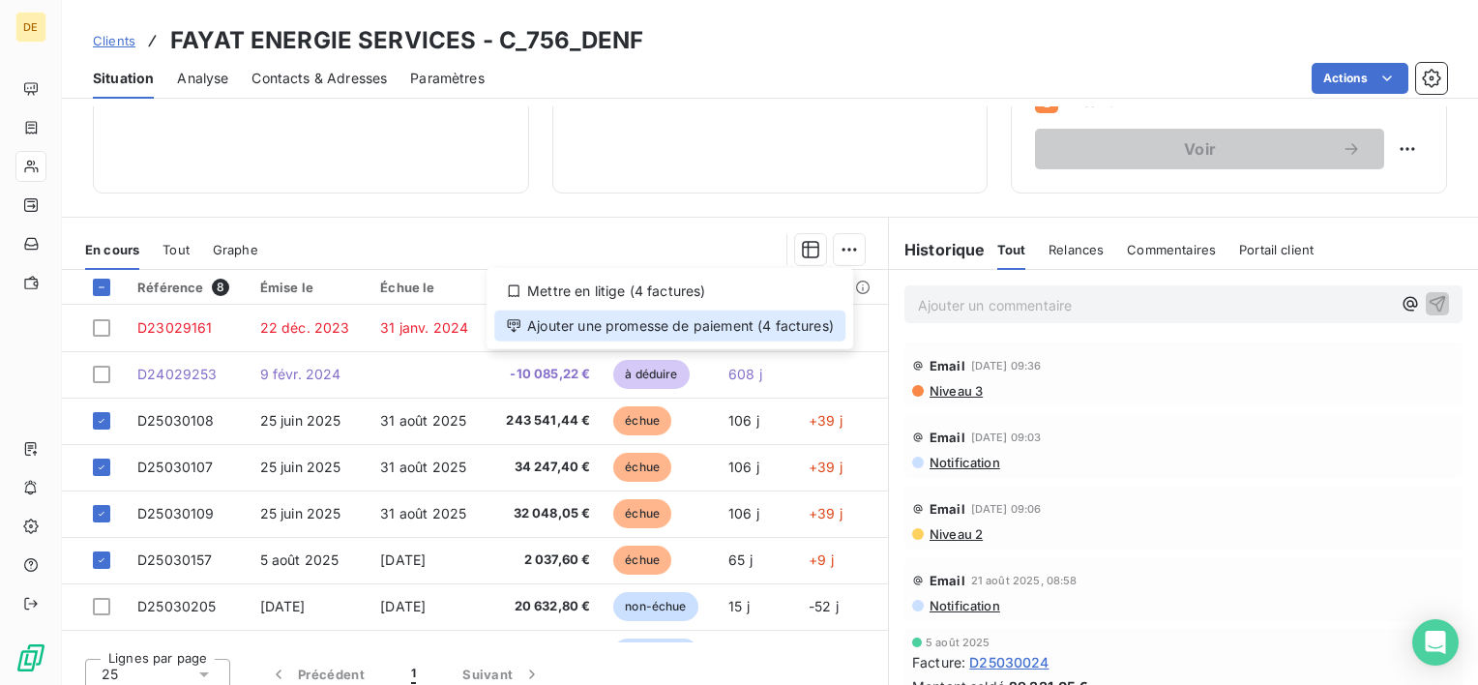
click at [700, 331] on div "Ajouter une promesse de paiement (4 factures)" at bounding box center [669, 325] width 351 height 31
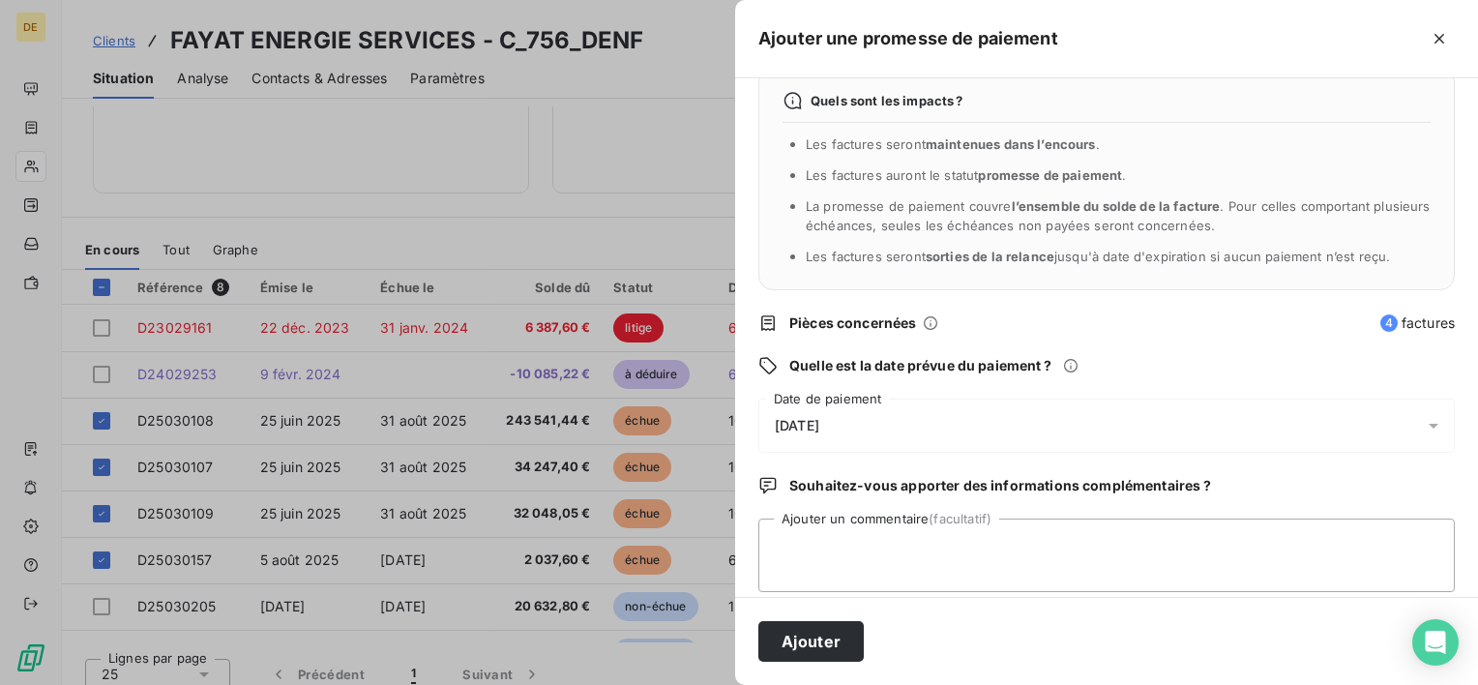
scroll to position [50, 0]
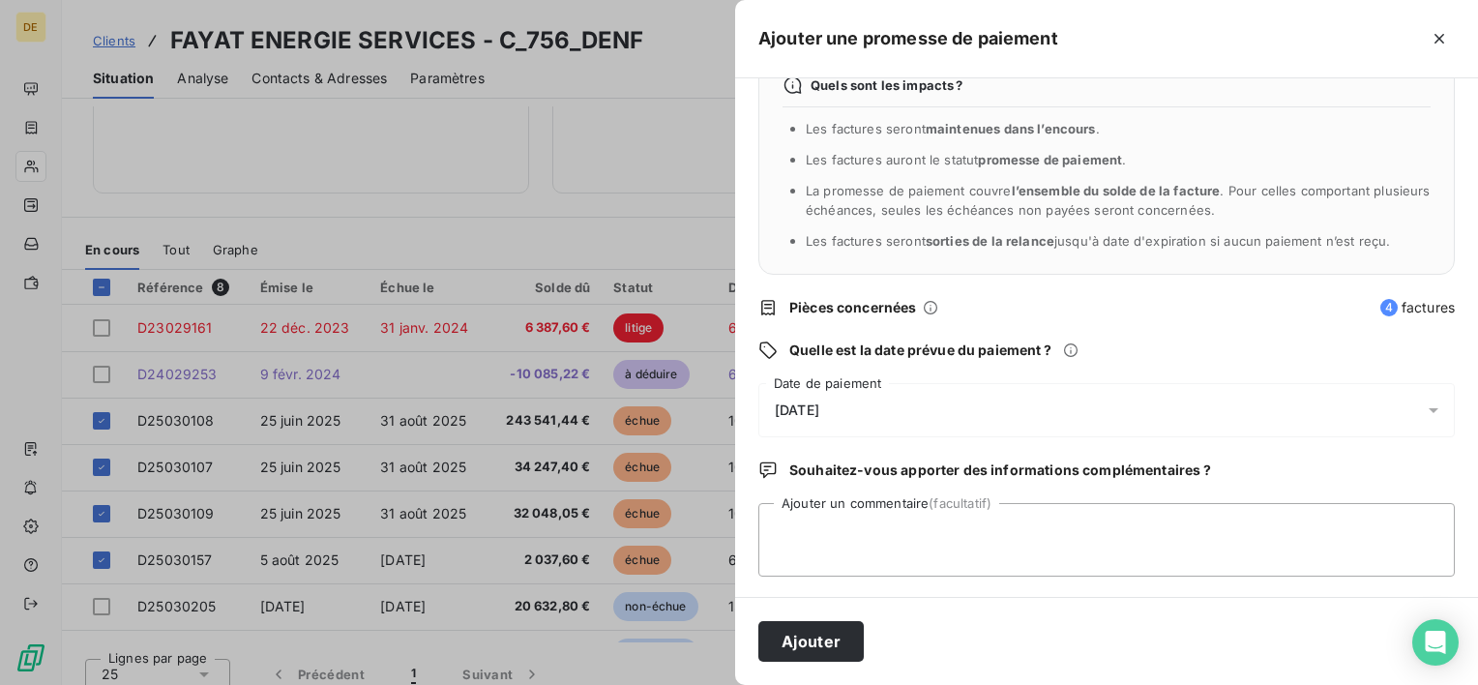
click at [867, 416] on div "[DATE]" at bounding box center [1106, 410] width 696 height 54
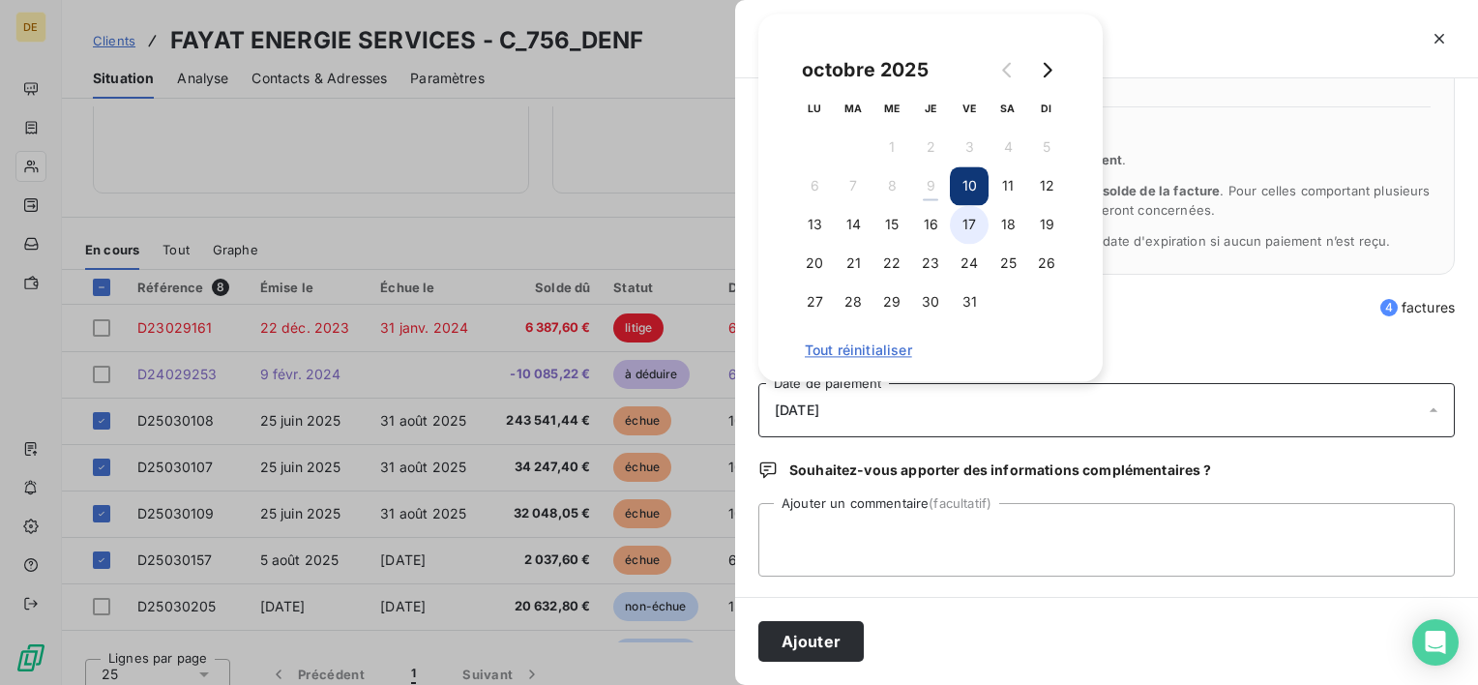
click at [974, 232] on button "17" at bounding box center [969, 224] width 39 height 39
click at [862, 545] on textarea "Ajouter un commentaire (facultatif)" at bounding box center [1106, 540] width 696 height 74
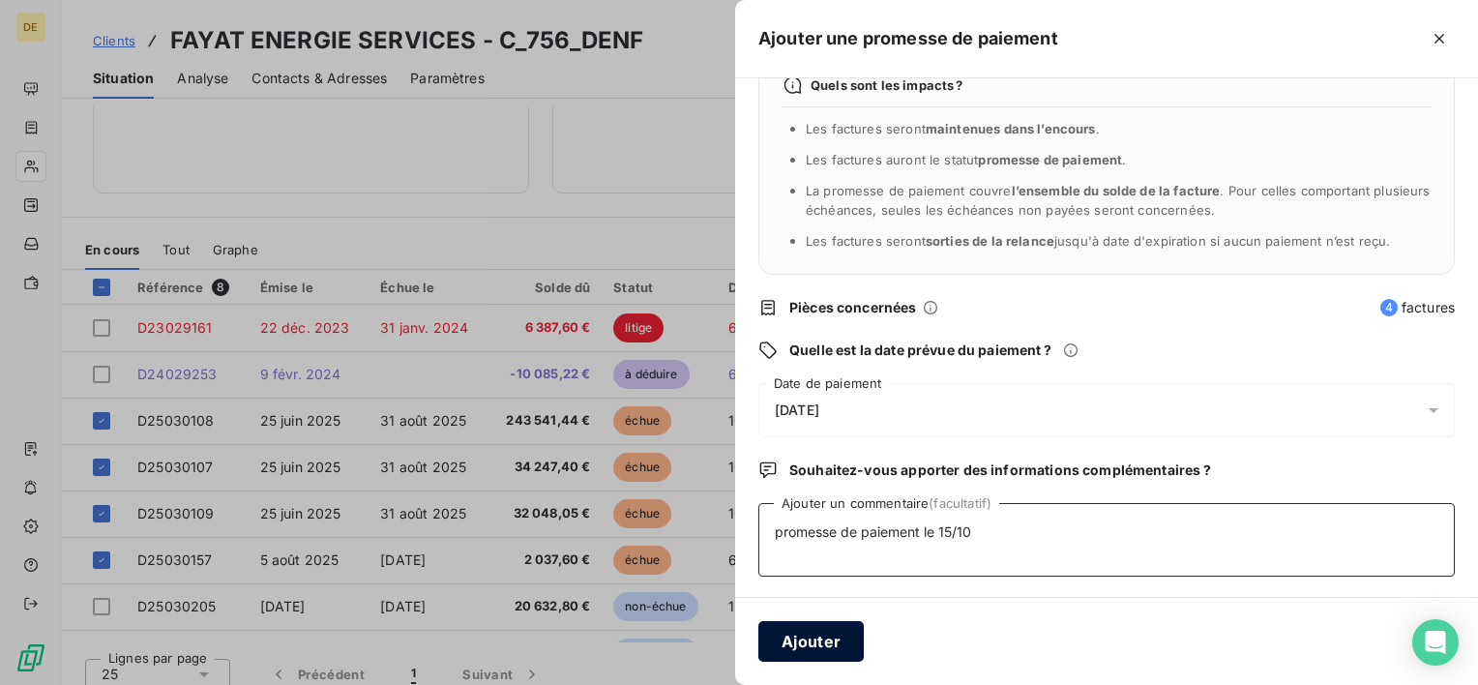
type textarea "promesse de paiement le 15/10"
click at [810, 651] on button "Ajouter" at bounding box center [810, 641] width 105 height 41
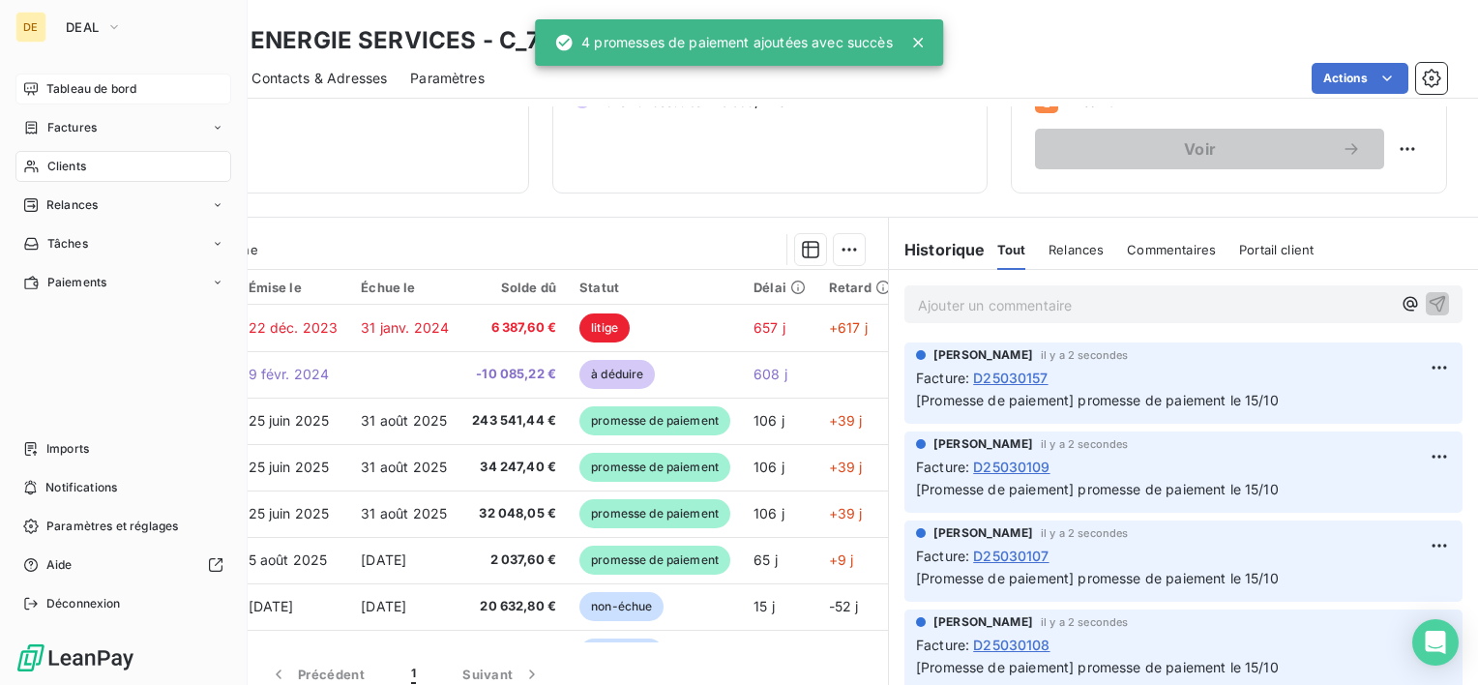
click at [46, 88] on span "Tableau de bord" at bounding box center [91, 88] width 90 height 17
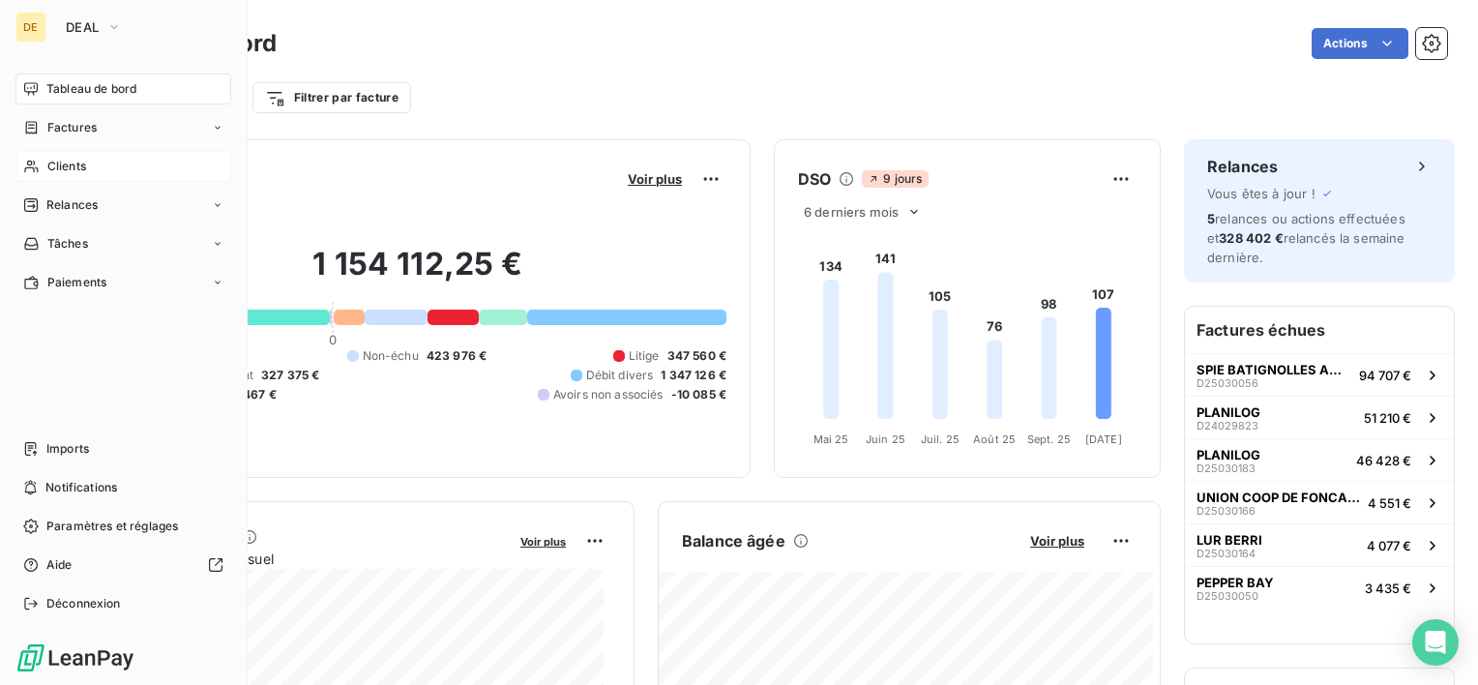
click at [60, 163] on span "Clients" at bounding box center [66, 166] width 39 height 17
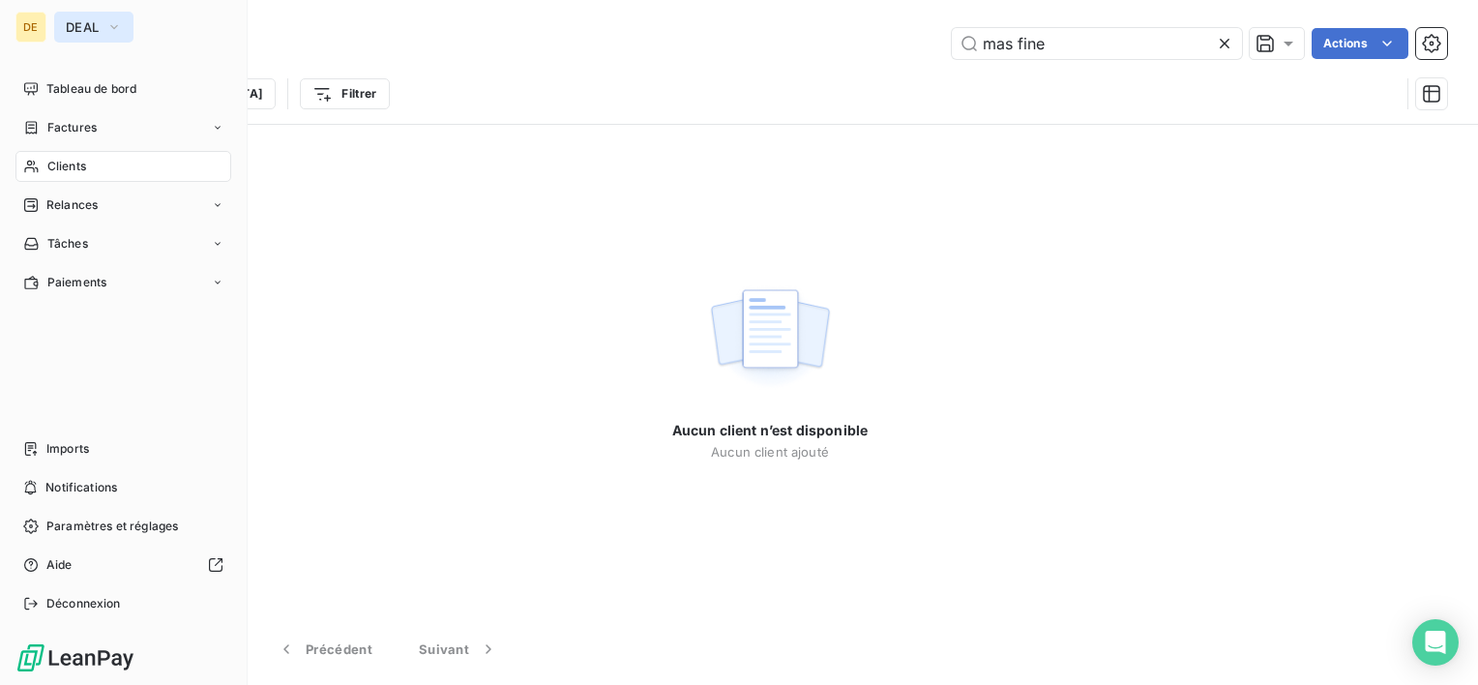
type input "mas fine"
click at [112, 27] on icon "button" at bounding box center [113, 26] width 15 height 19
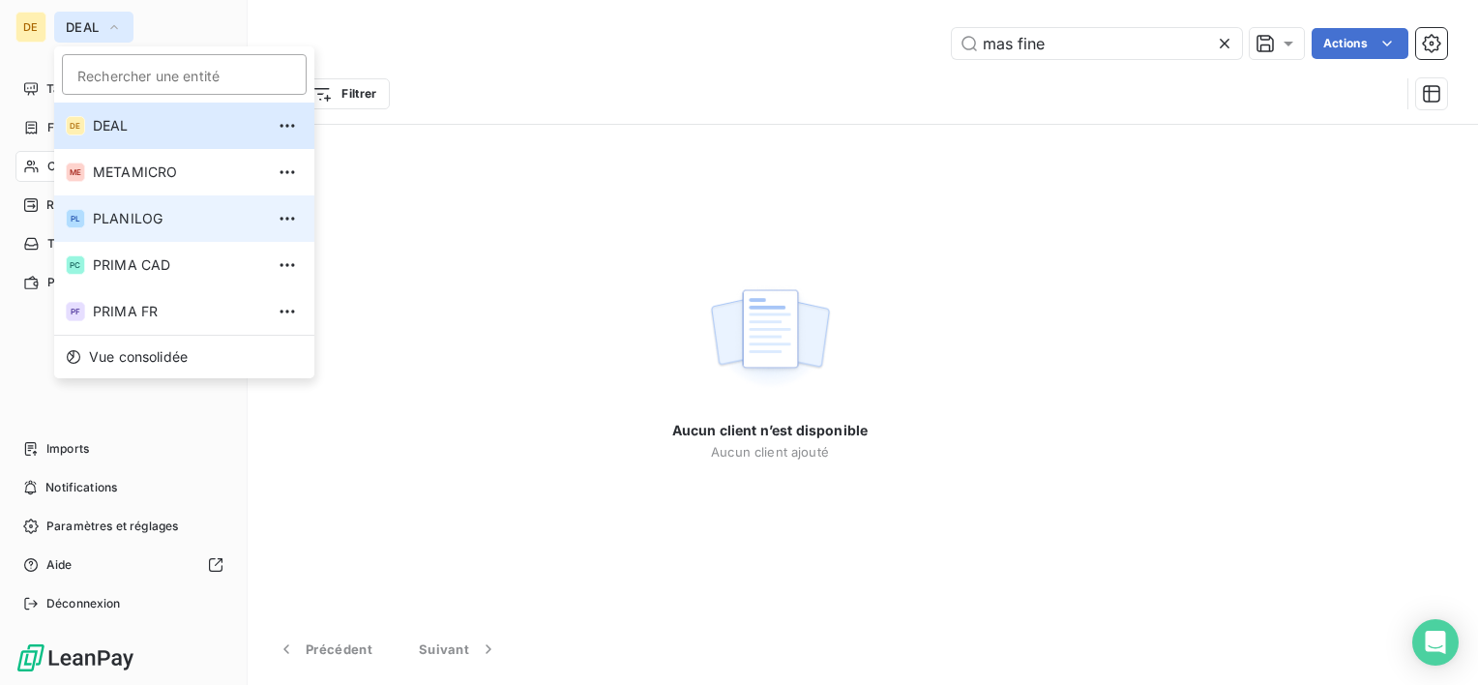
click at [159, 220] on span "PLANILOG" at bounding box center [178, 218] width 171 height 19
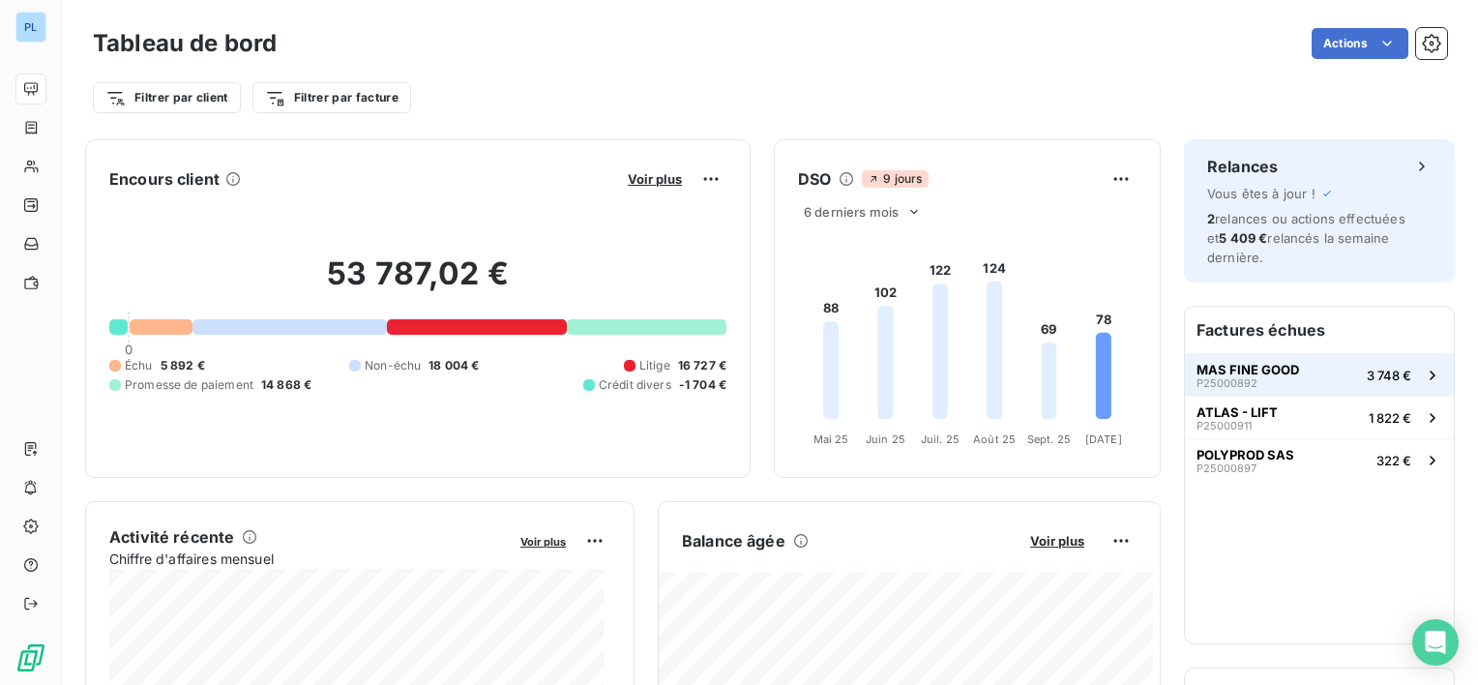
click at [1270, 386] on div "MAS FINE GOOD P25000892" at bounding box center [1247, 375] width 103 height 27
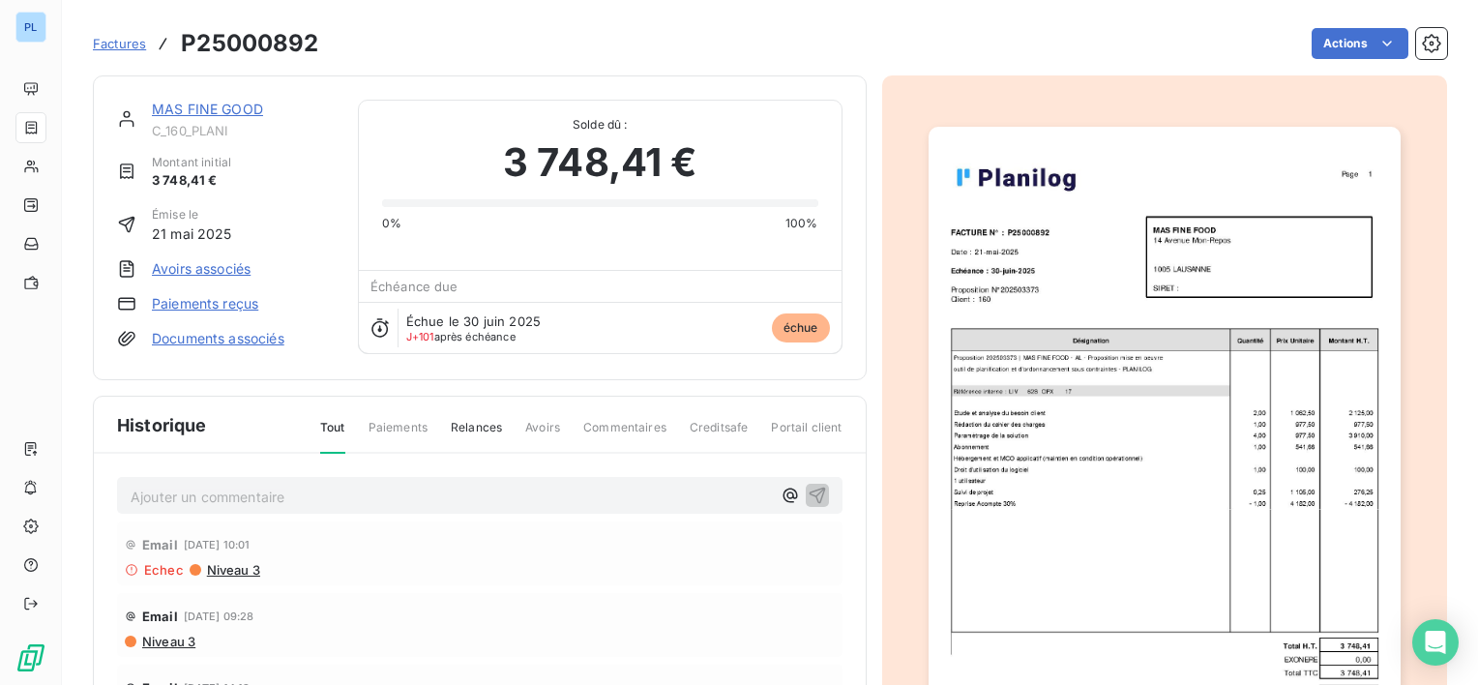
click at [201, 112] on link "MAS FINE GOOD" at bounding box center [207, 109] width 111 height 16
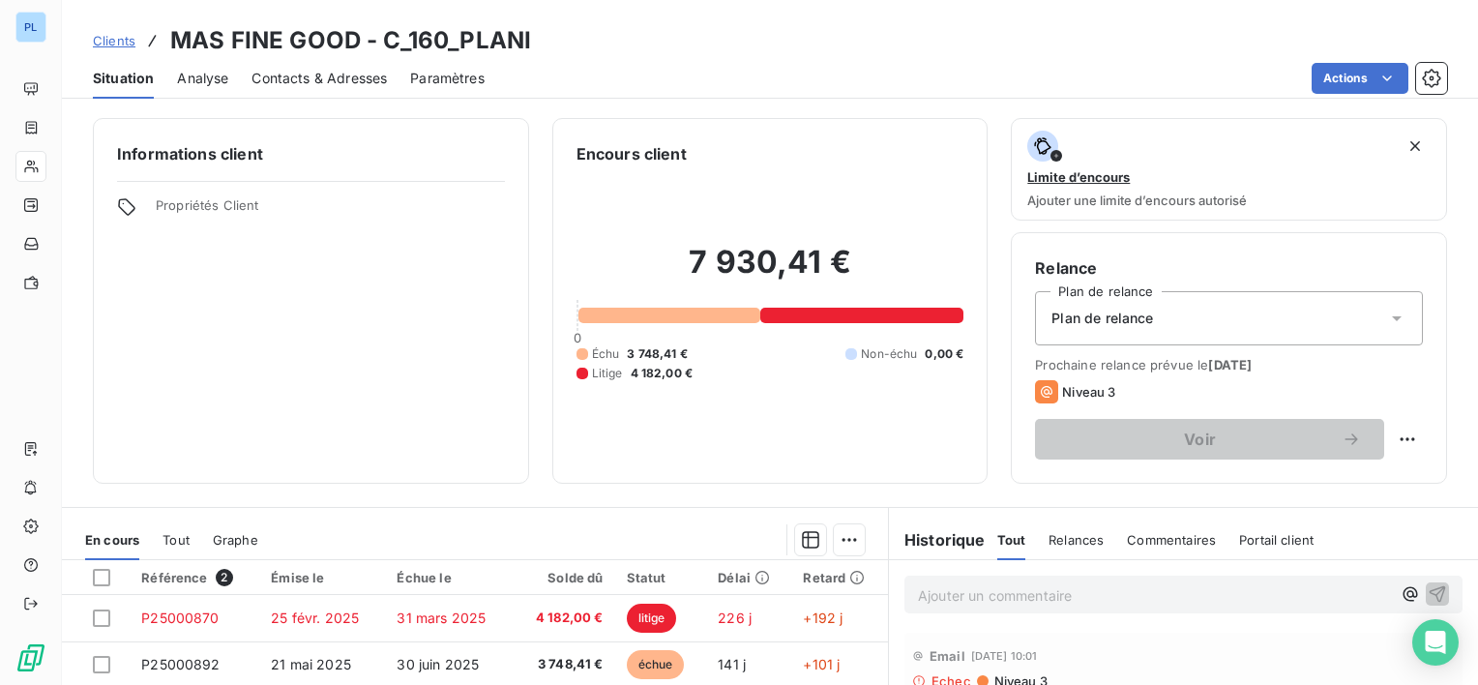
scroll to position [193, 0]
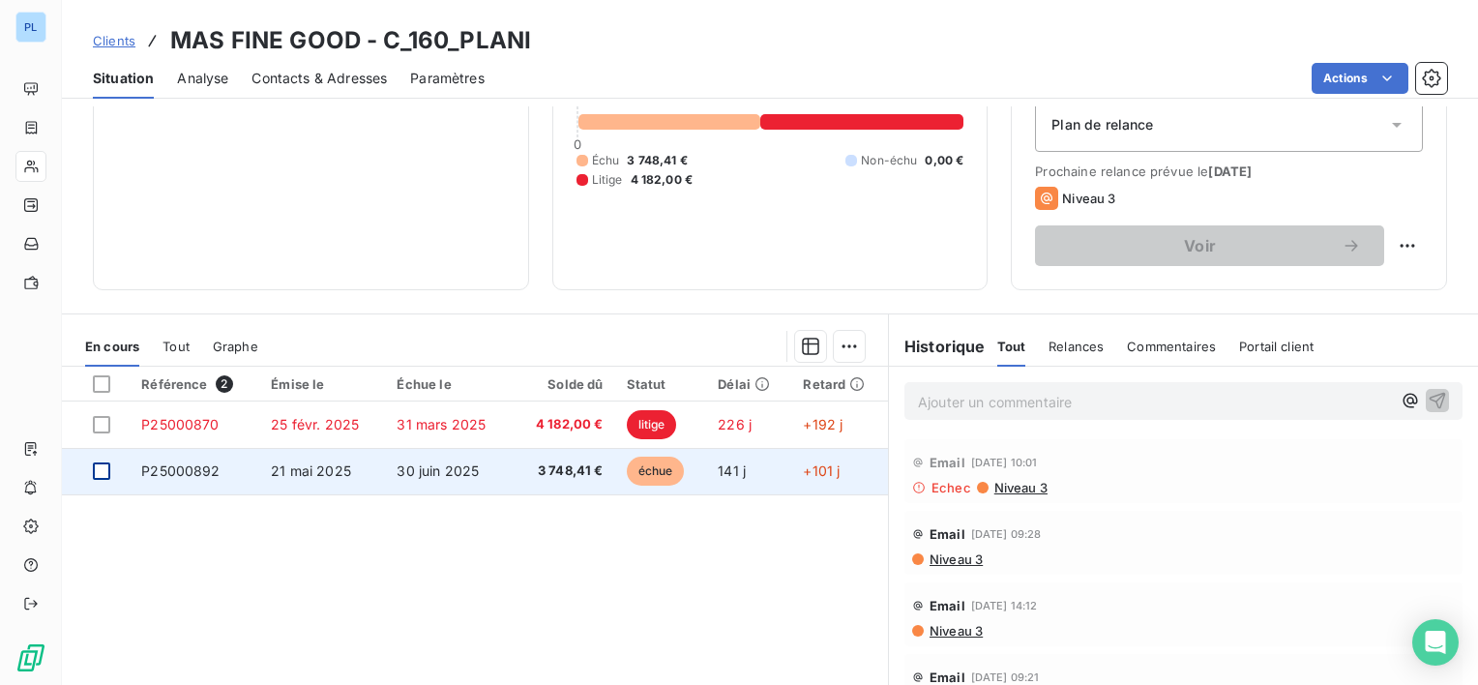
click at [101, 466] on div at bounding box center [101, 470] width 17 height 17
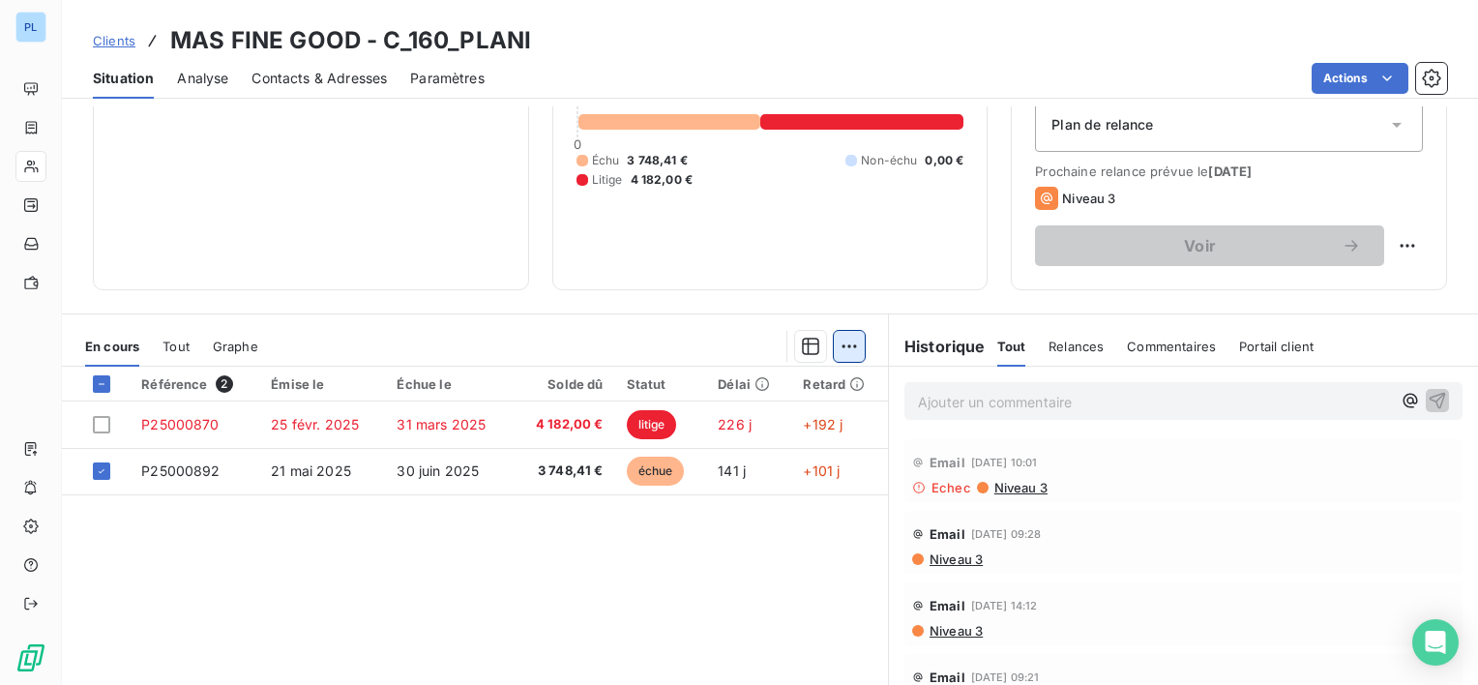
click at [846, 348] on html "PL Clients MAS FINE GOOD - C_160_PLANI Situation Analyse Contacts & Adresses Pa…" at bounding box center [739, 342] width 1478 height 685
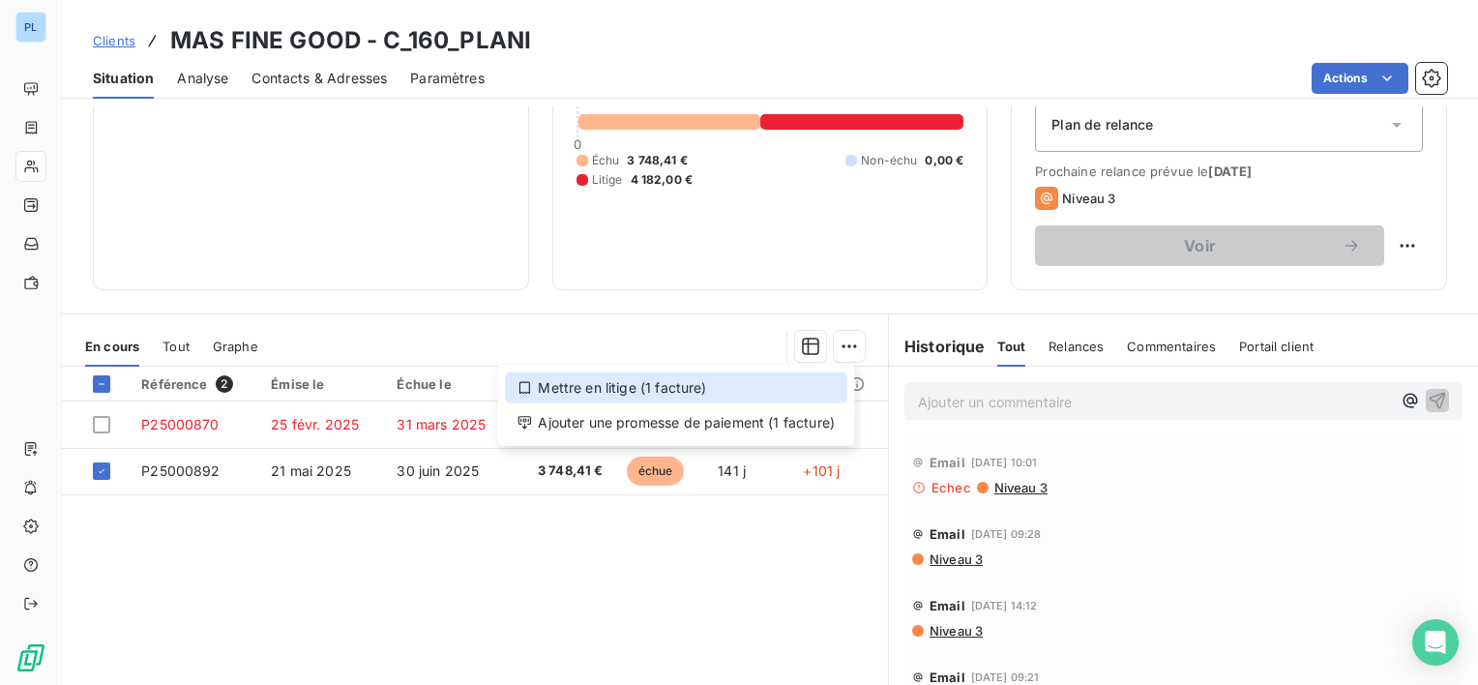
click at [747, 395] on div "Mettre en litige (1 facture)" at bounding box center [675, 387] width 341 height 31
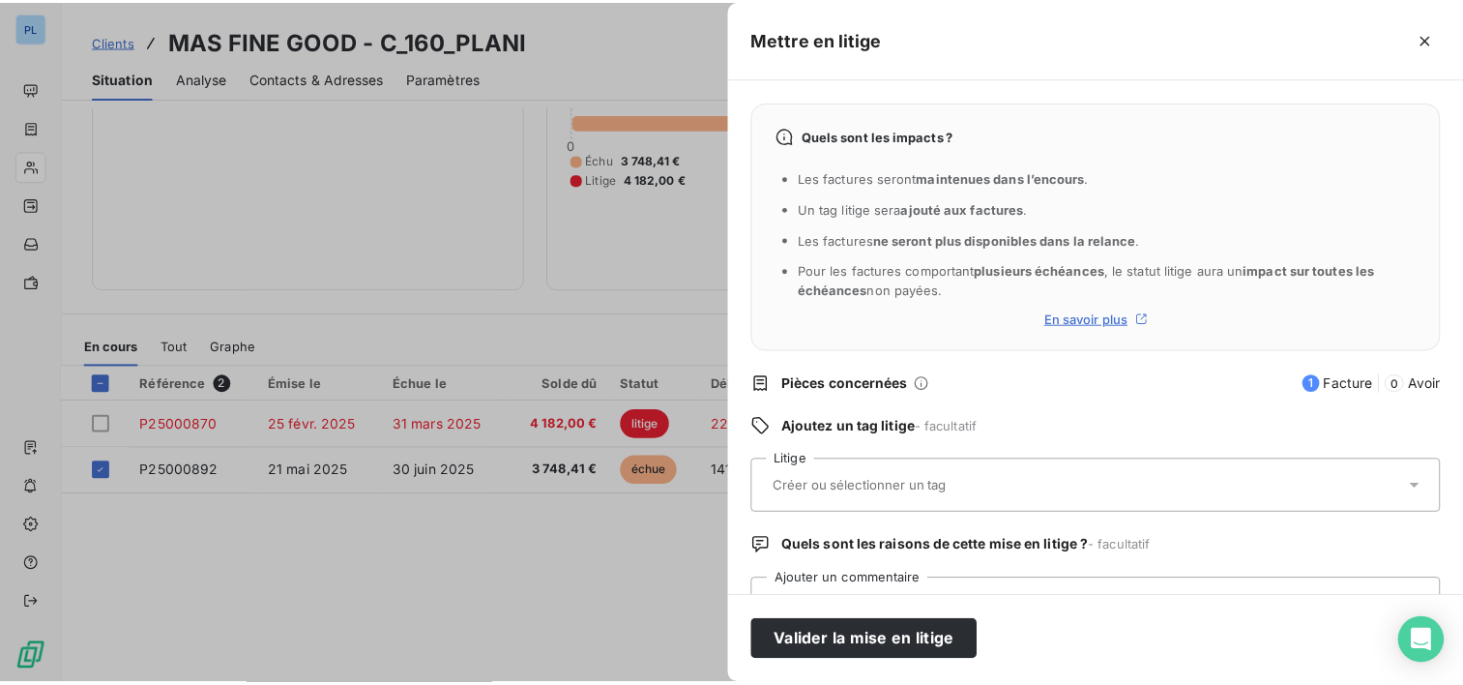
scroll to position [77, 0]
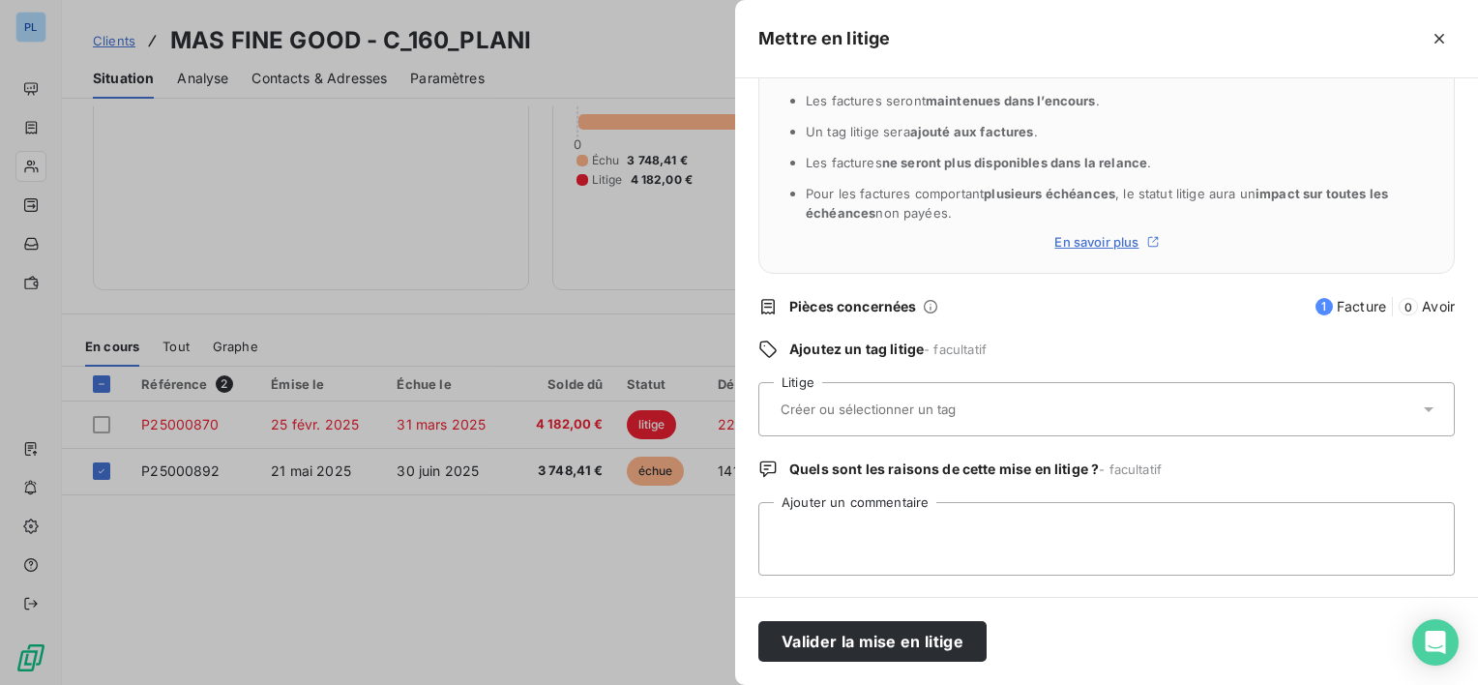
click at [903, 417] on input "text" at bounding box center [919, 408] width 281 height 17
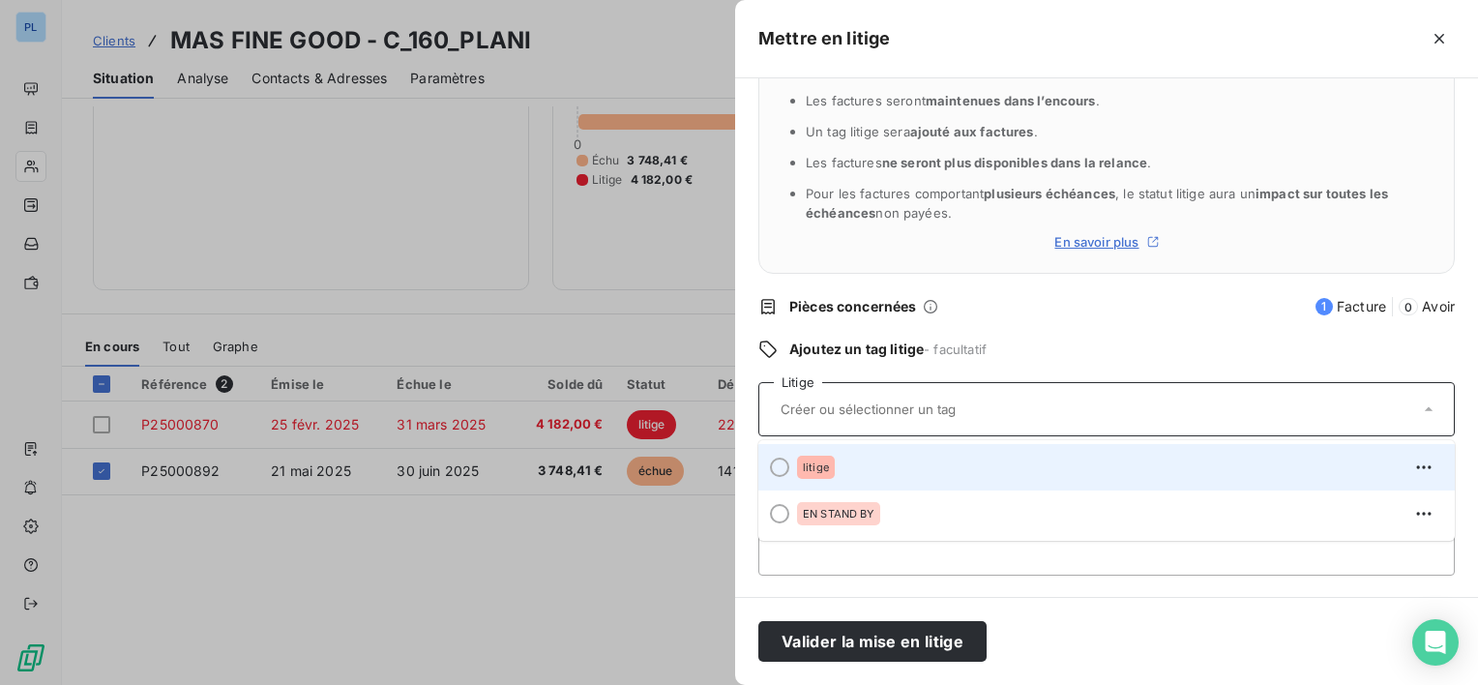
click at [850, 454] on div "litige" at bounding box center [1118, 467] width 642 height 31
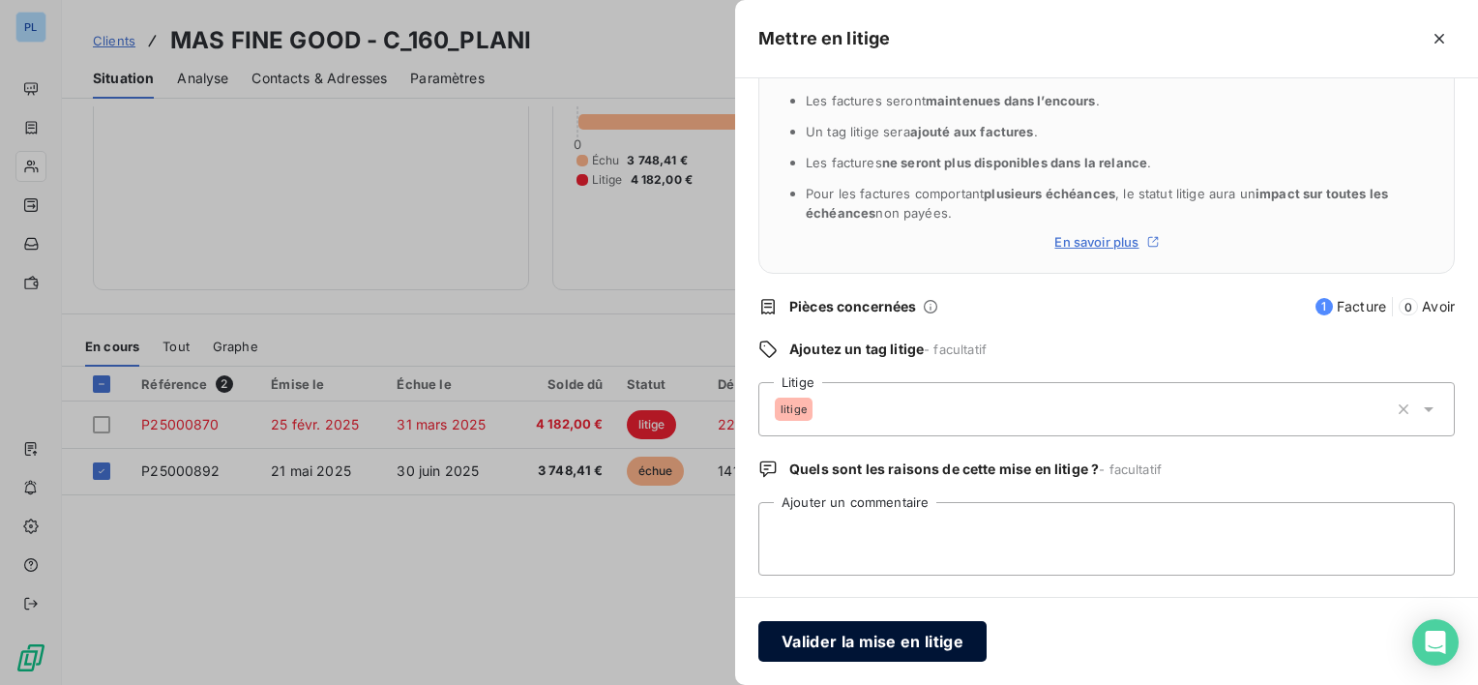
click at [876, 645] on button "Valider la mise en litige" at bounding box center [872, 641] width 228 height 41
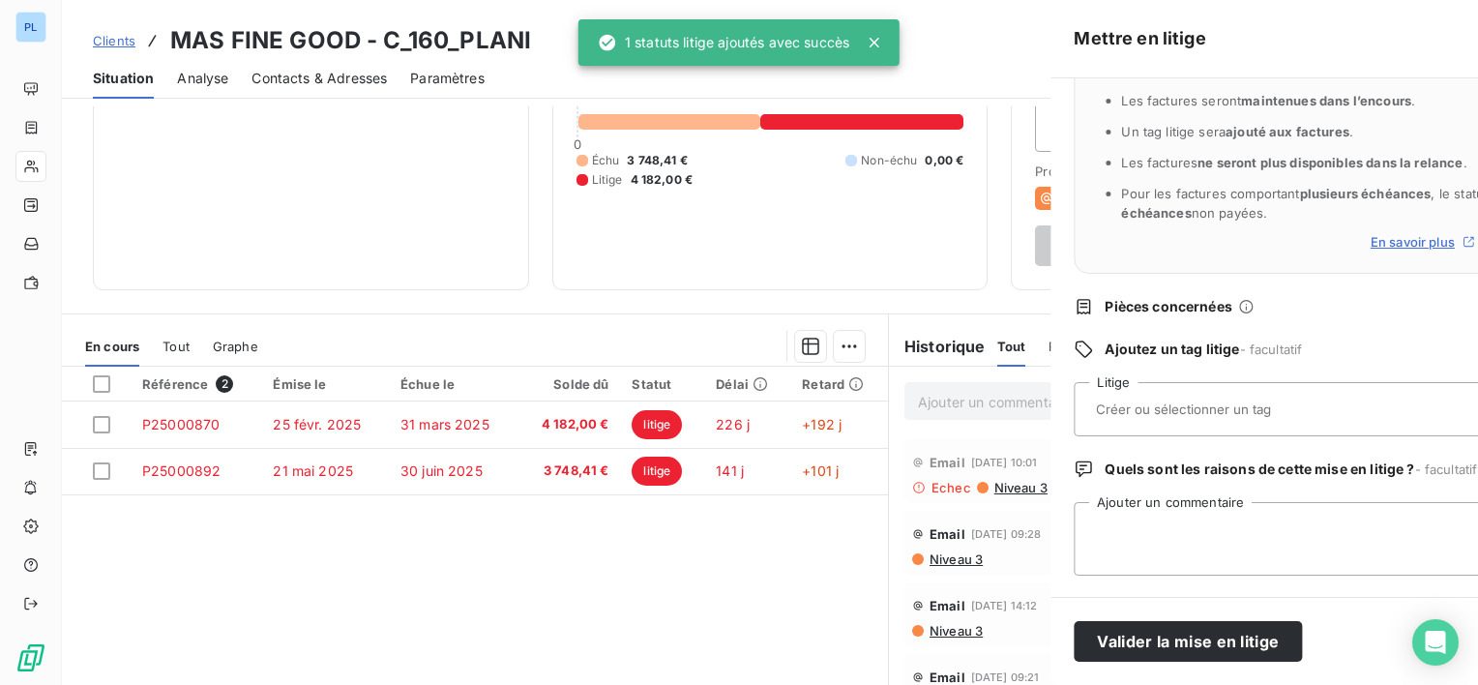
click at [484, 426] on div at bounding box center [739, 342] width 1478 height 685
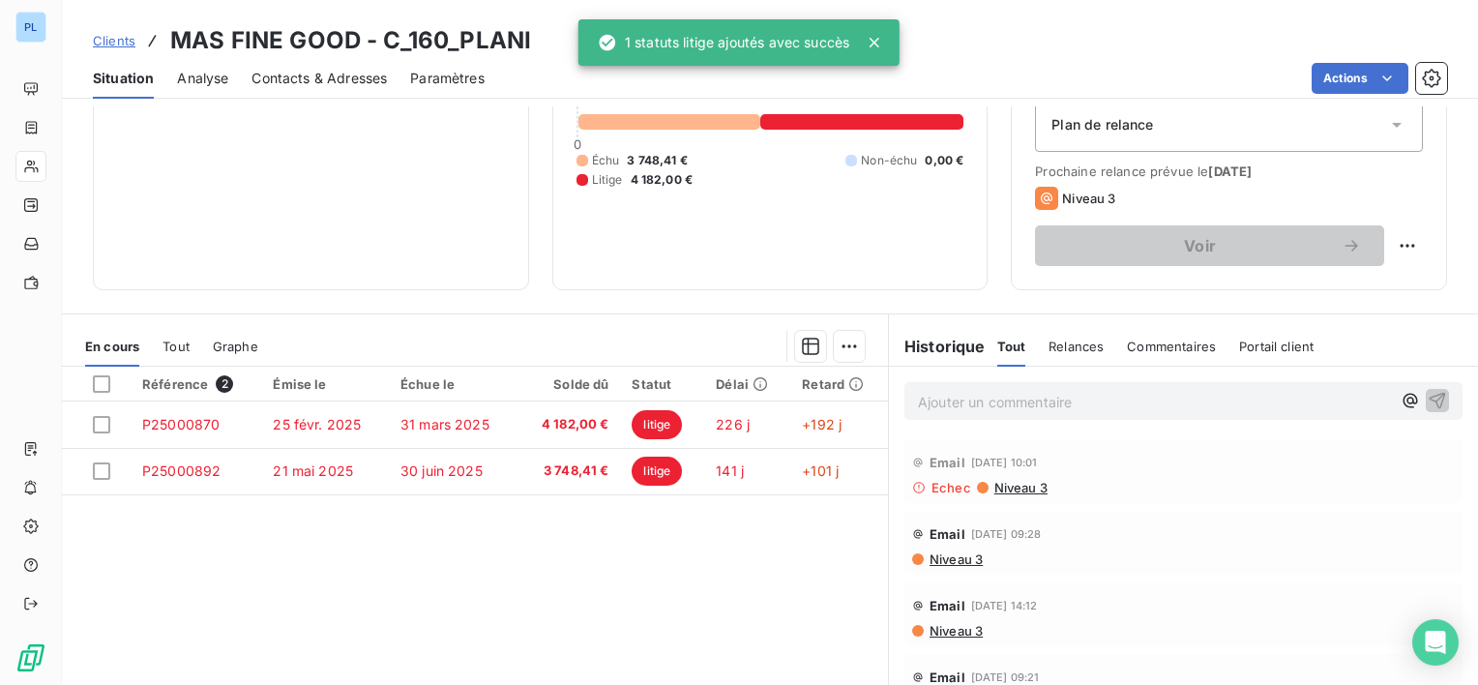
click at [484, 426] on span "31 mars 2025" at bounding box center [444, 424] width 89 height 16
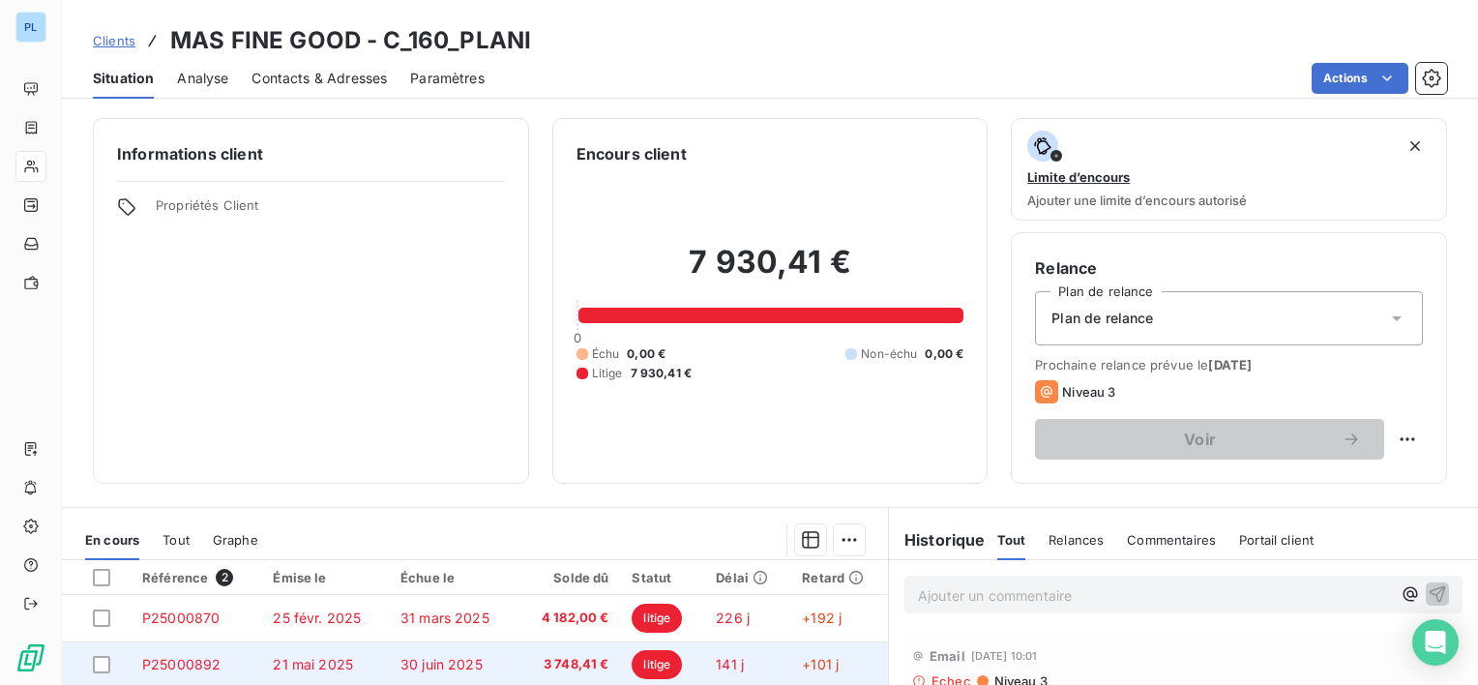
click at [499, 664] on td "30 juin 2025" at bounding box center [453, 664] width 129 height 46
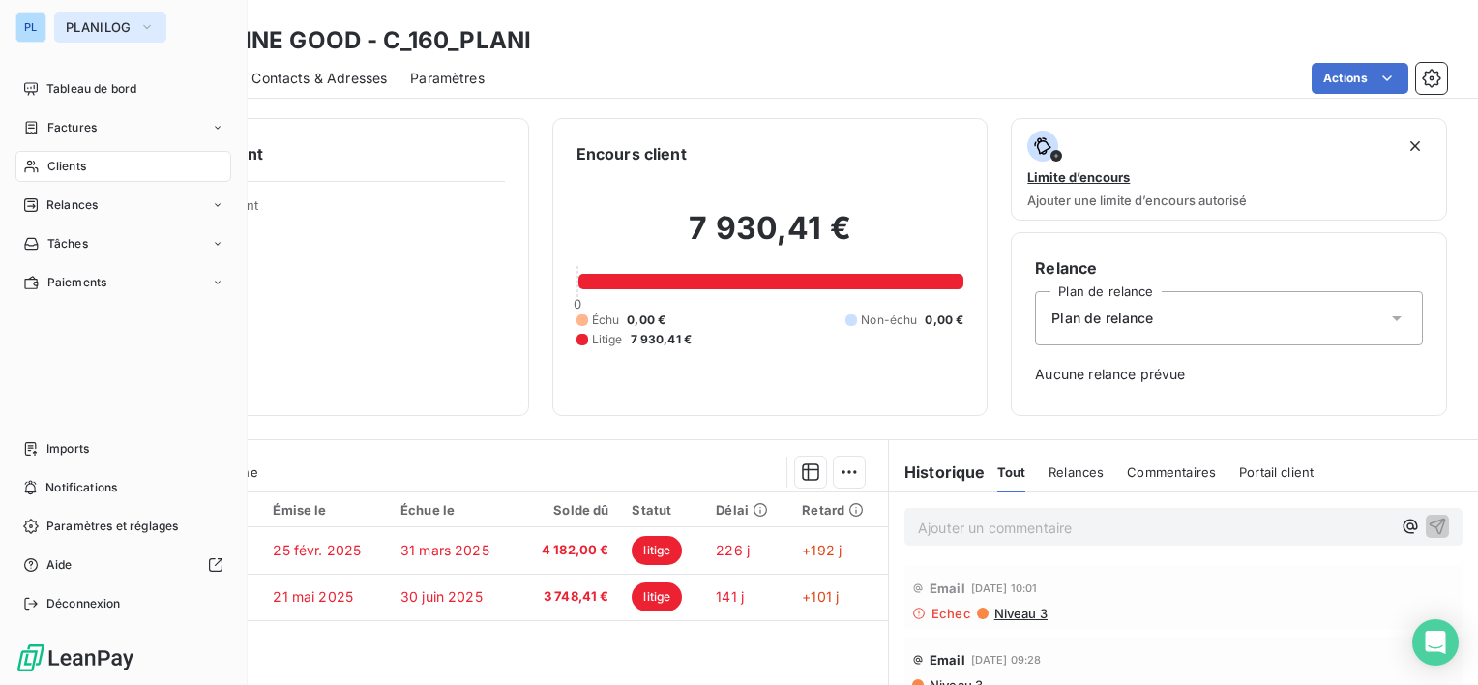
click at [113, 32] on span "PLANILOG" at bounding box center [99, 26] width 66 height 15
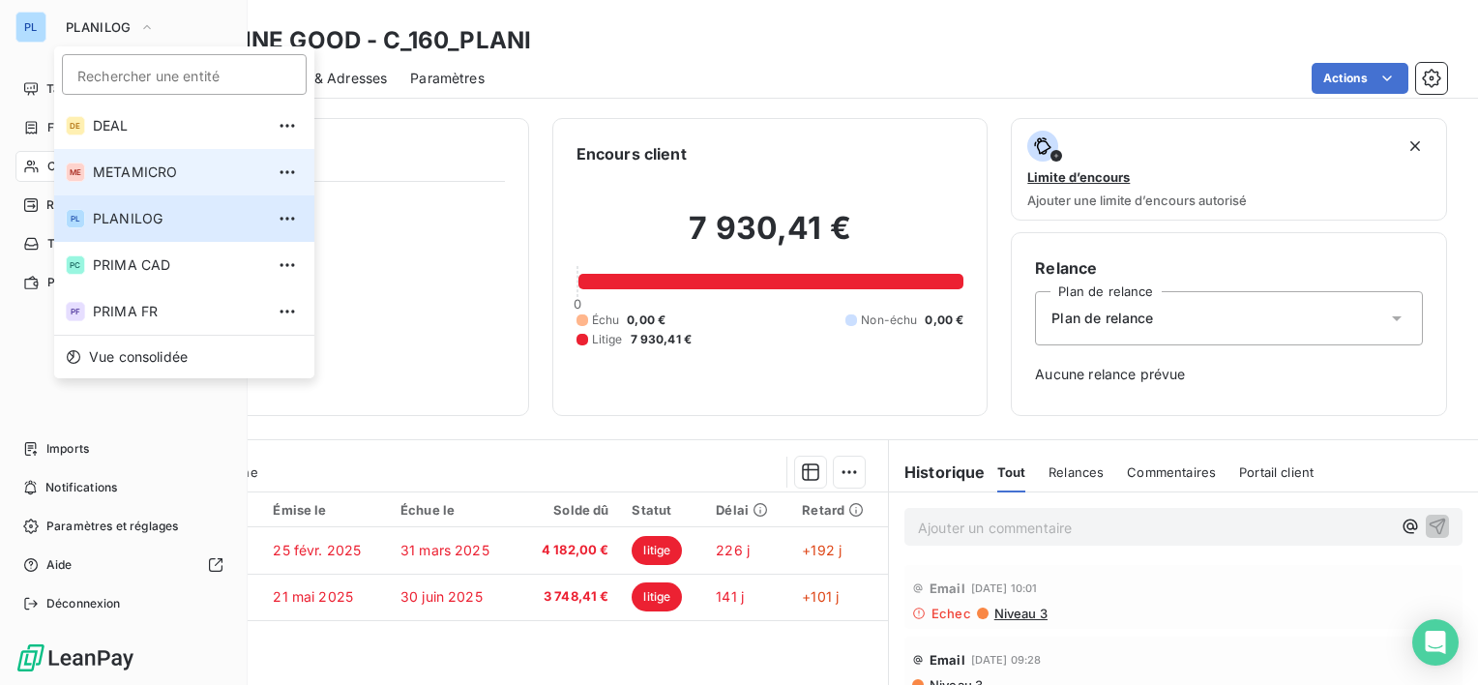
click at [134, 177] on span "METAMICRO" at bounding box center [178, 171] width 171 height 19
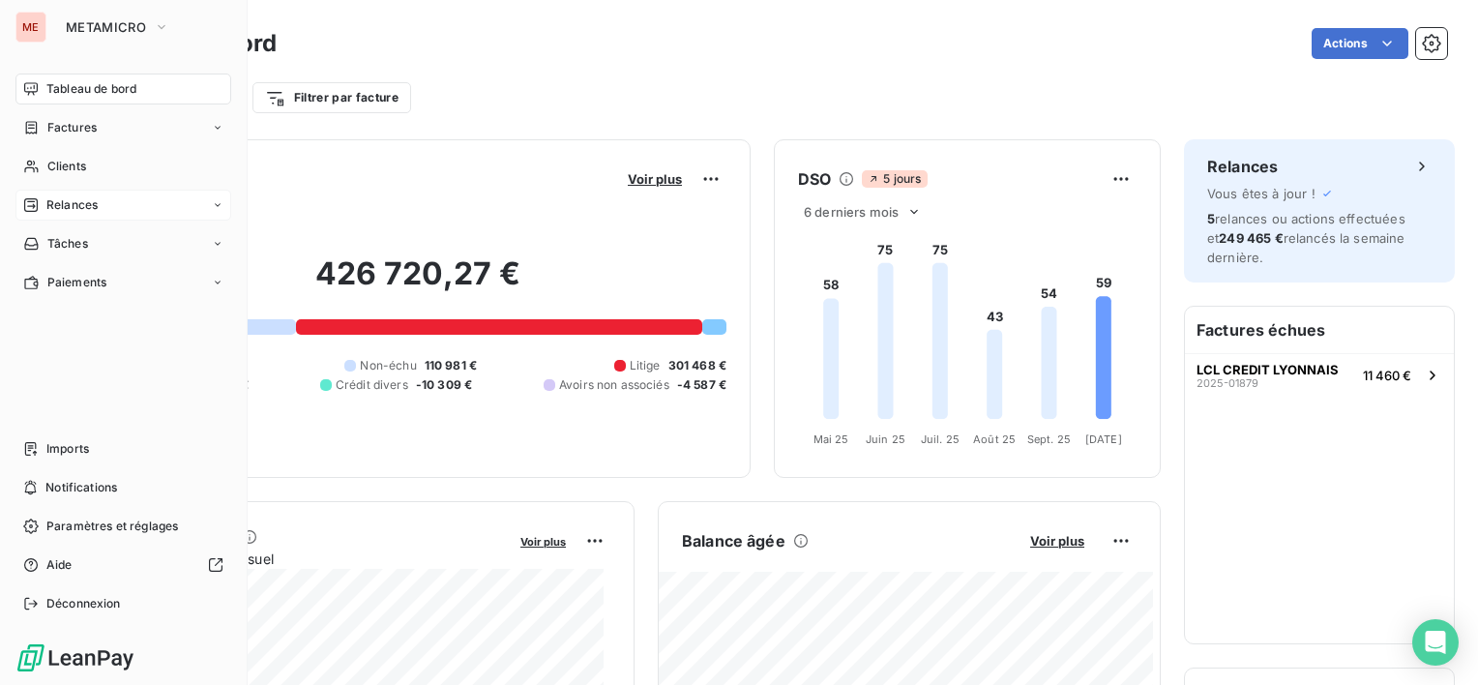
click at [77, 201] on span "Relances" at bounding box center [71, 204] width 51 height 17
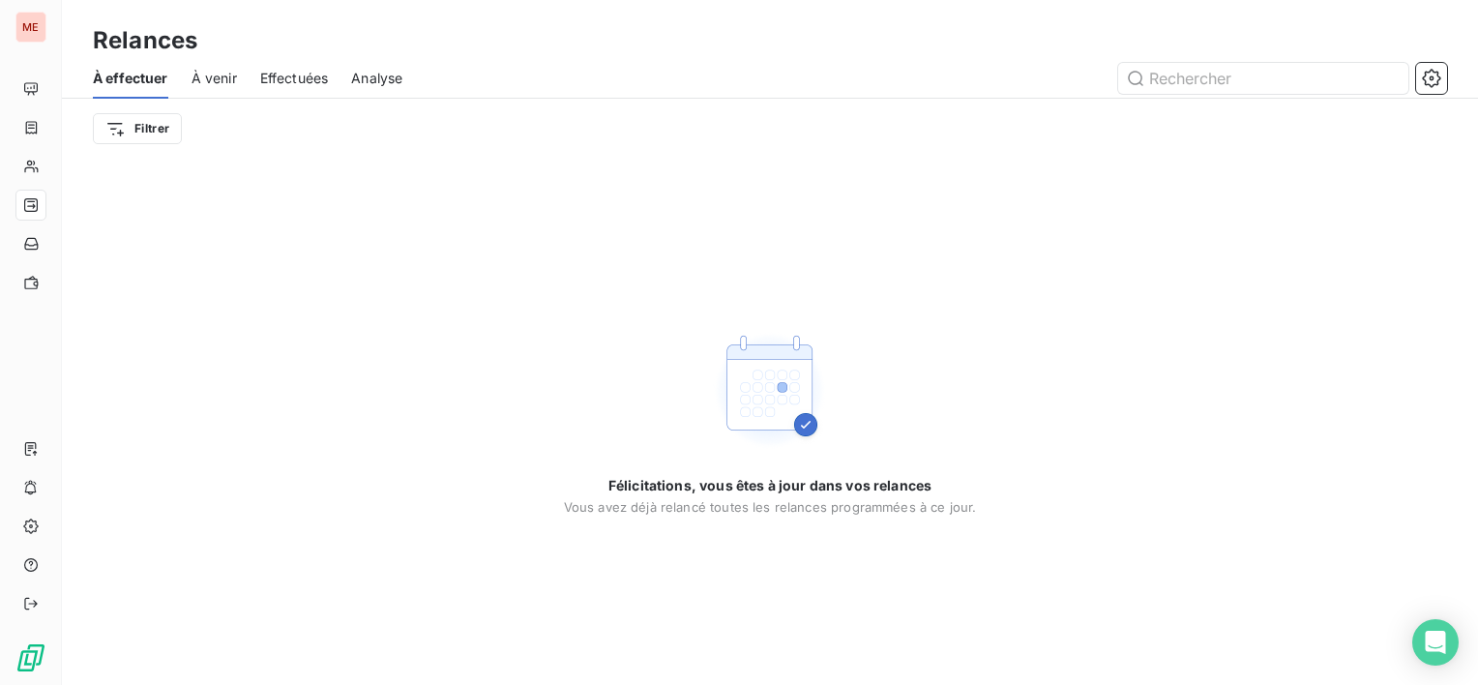
click at [221, 74] on span "À venir" at bounding box center [214, 78] width 45 height 19
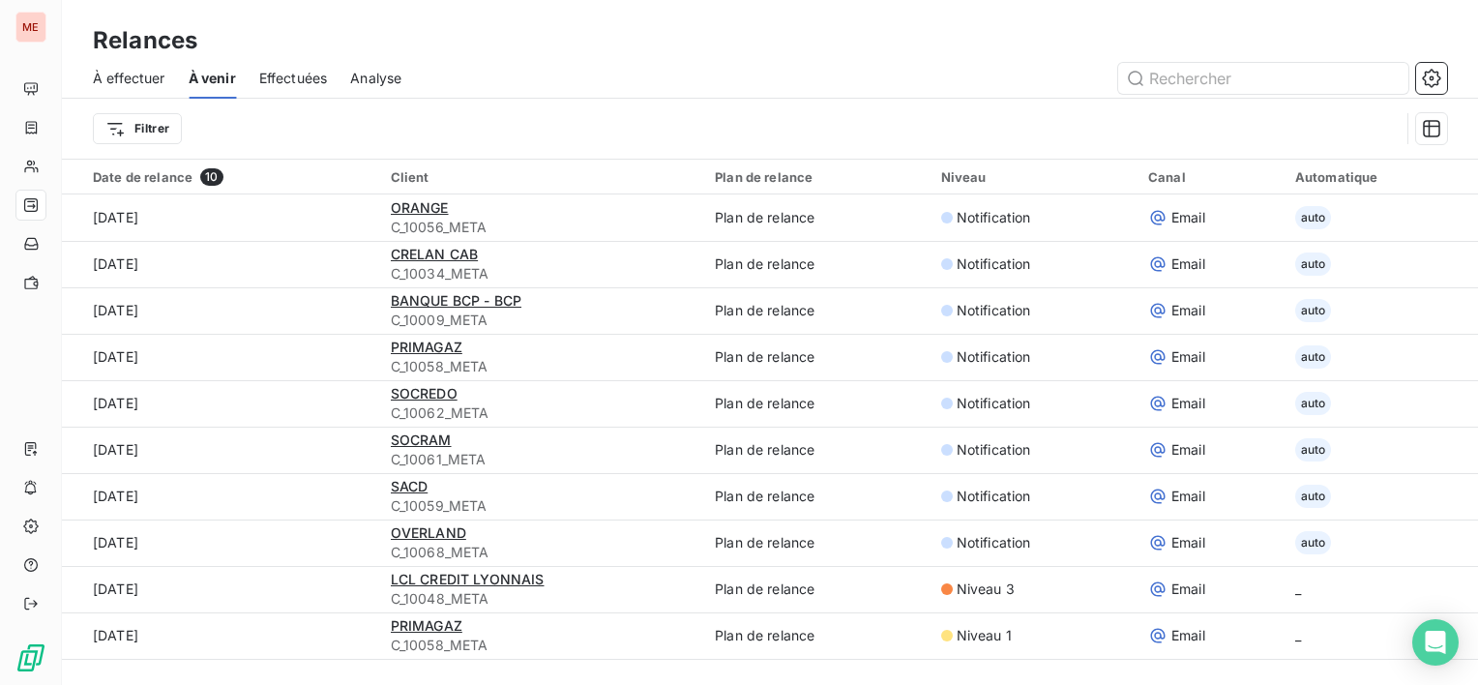
click at [252, 77] on div "À effectuer À venir Effectuées Analyse" at bounding box center [770, 78] width 1416 height 41
click at [1435, 72] on icon "button" at bounding box center [1431, 78] width 18 height 18
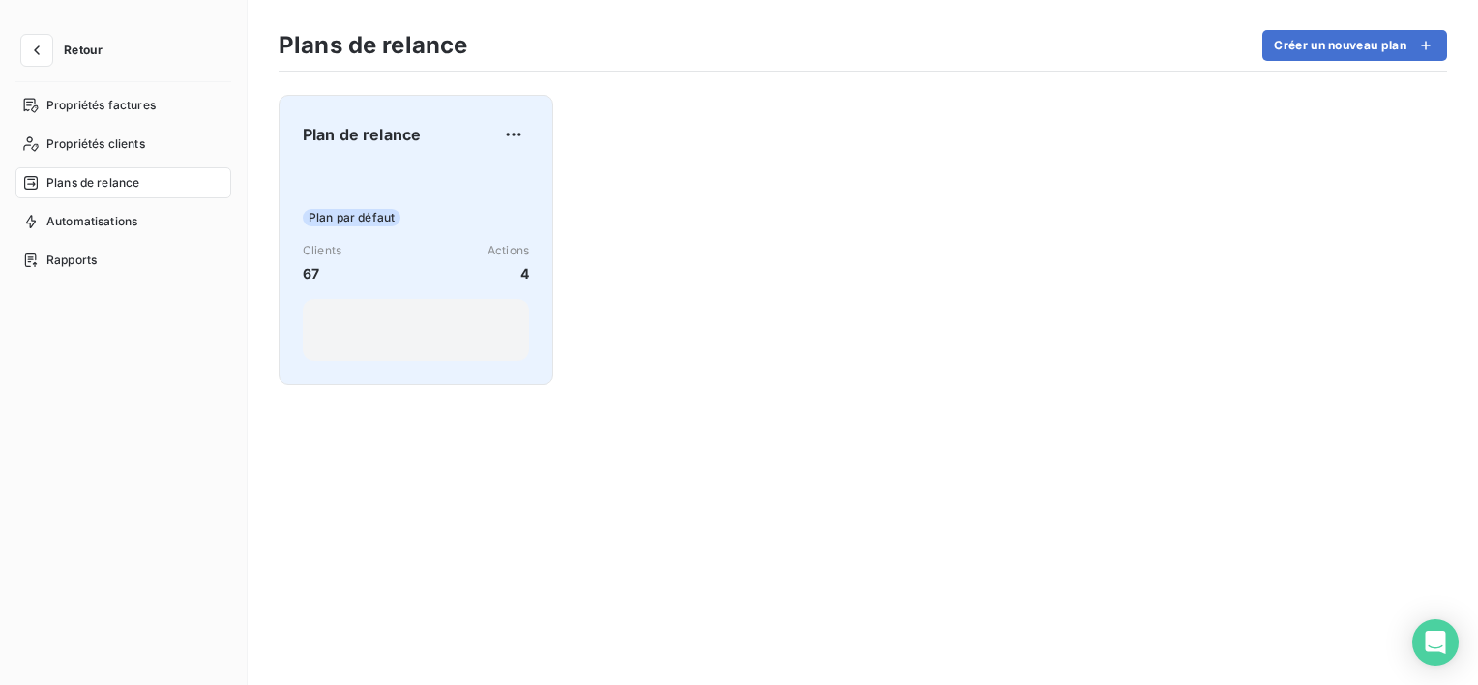
click at [427, 178] on div "Plan par défaut Clients 67 Actions 4" at bounding box center [416, 262] width 226 height 195
click at [520, 267] on span "4" at bounding box center [508, 273] width 42 height 20
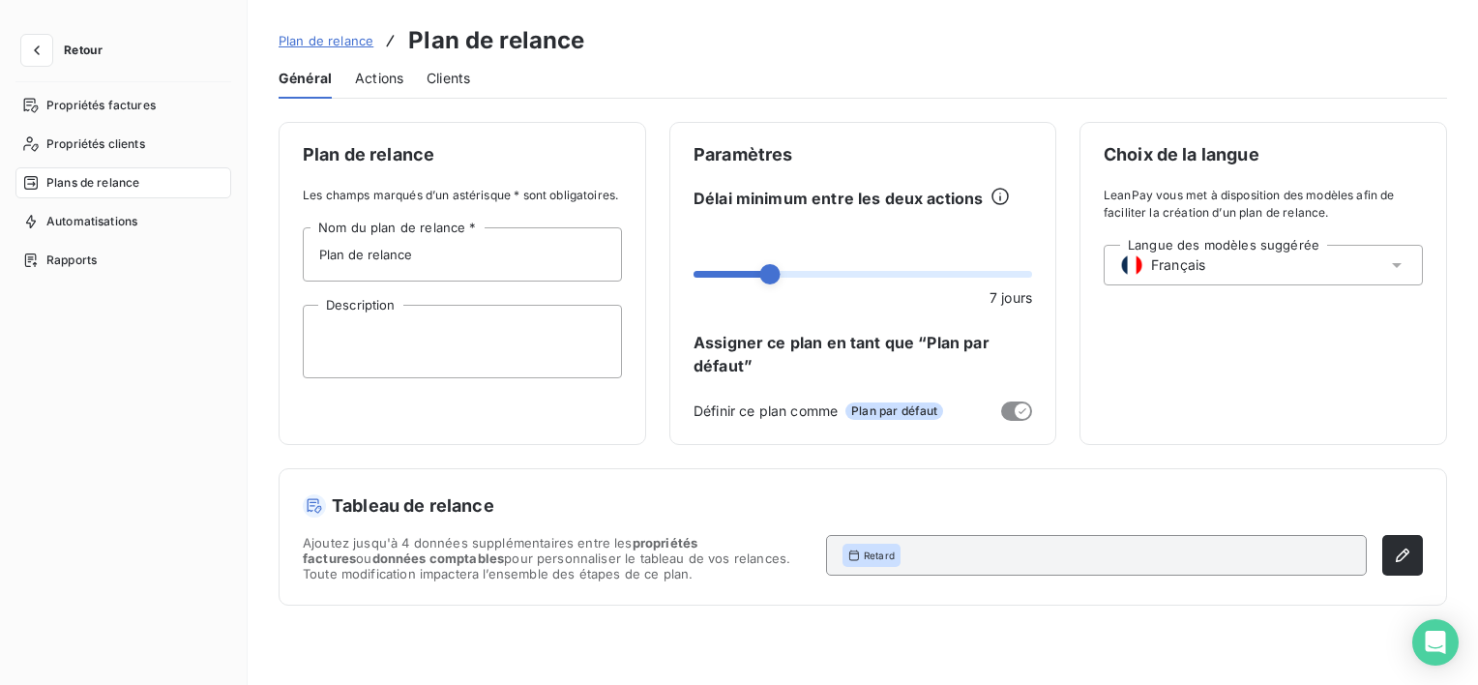
click at [396, 79] on span "Actions" at bounding box center [379, 78] width 48 height 19
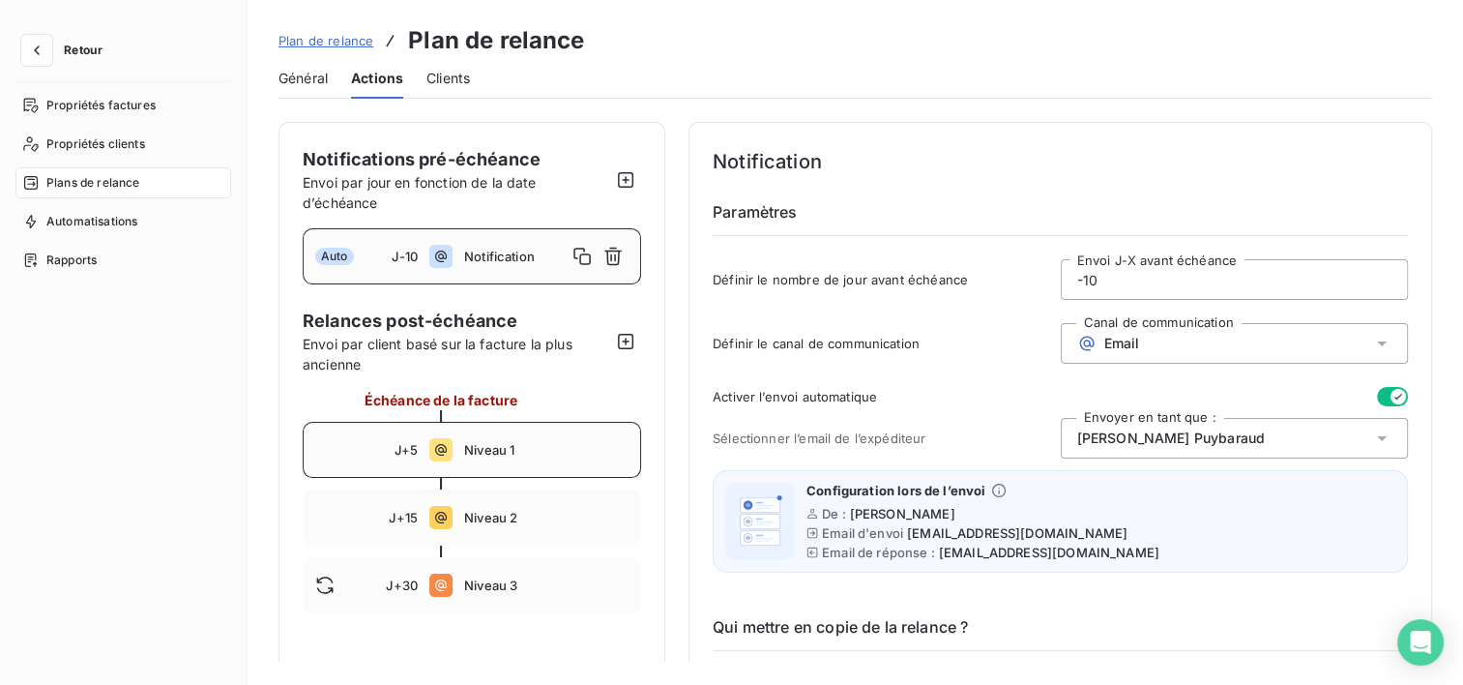
click at [507, 434] on div "J+5 Niveau 1" at bounding box center [472, 450] width 339 height 56
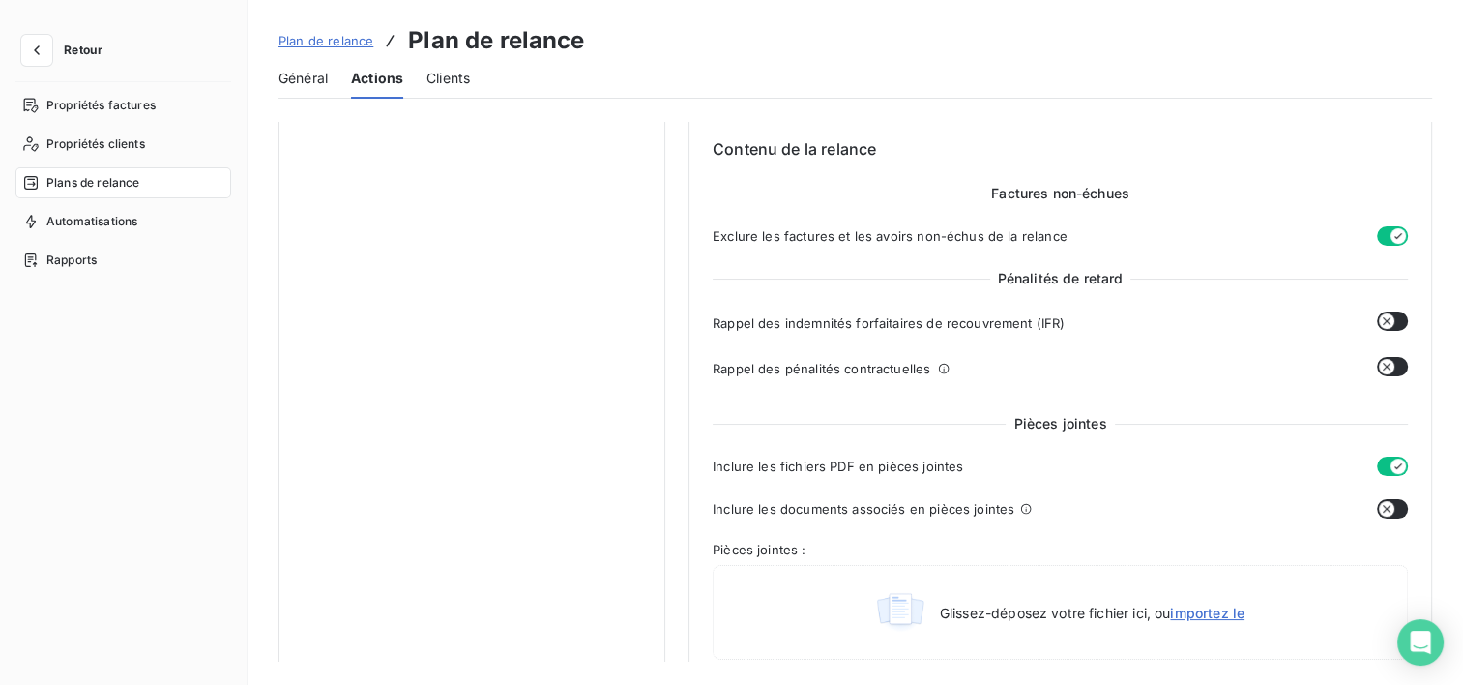
scroll to position [967, 0]
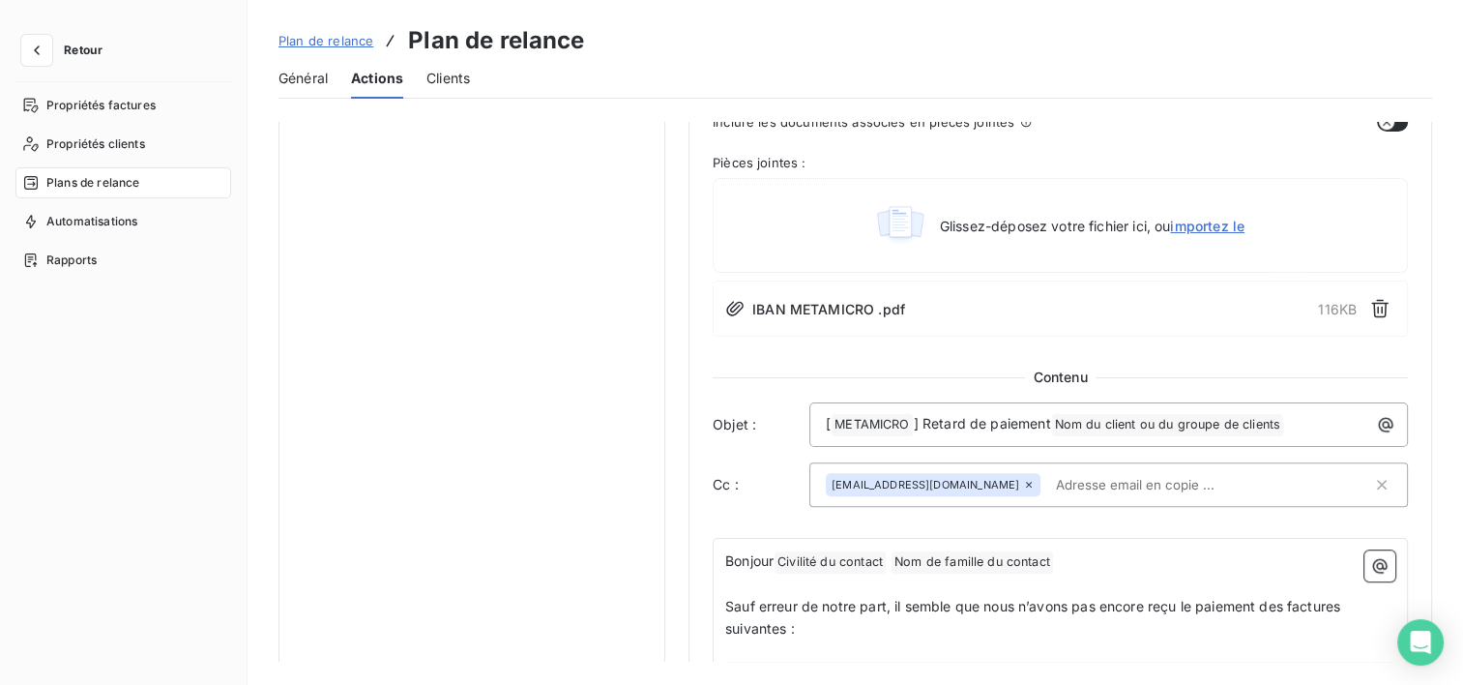
click at [988, 488] on div "[EMAIL_ADDRESS][DOMAIN_NAME]" at bounding box center [933, 484] width 215 height 23
drag, startPoint x: 988, startPoint y: 488, endPoint x: 921, endPoint y: 482, distance: 67.1
click at [921, 482] on span "[EMAIL_ADDRESS][DOMAIN_NAME]" at bounding box center [926, 485] width 188 height 12
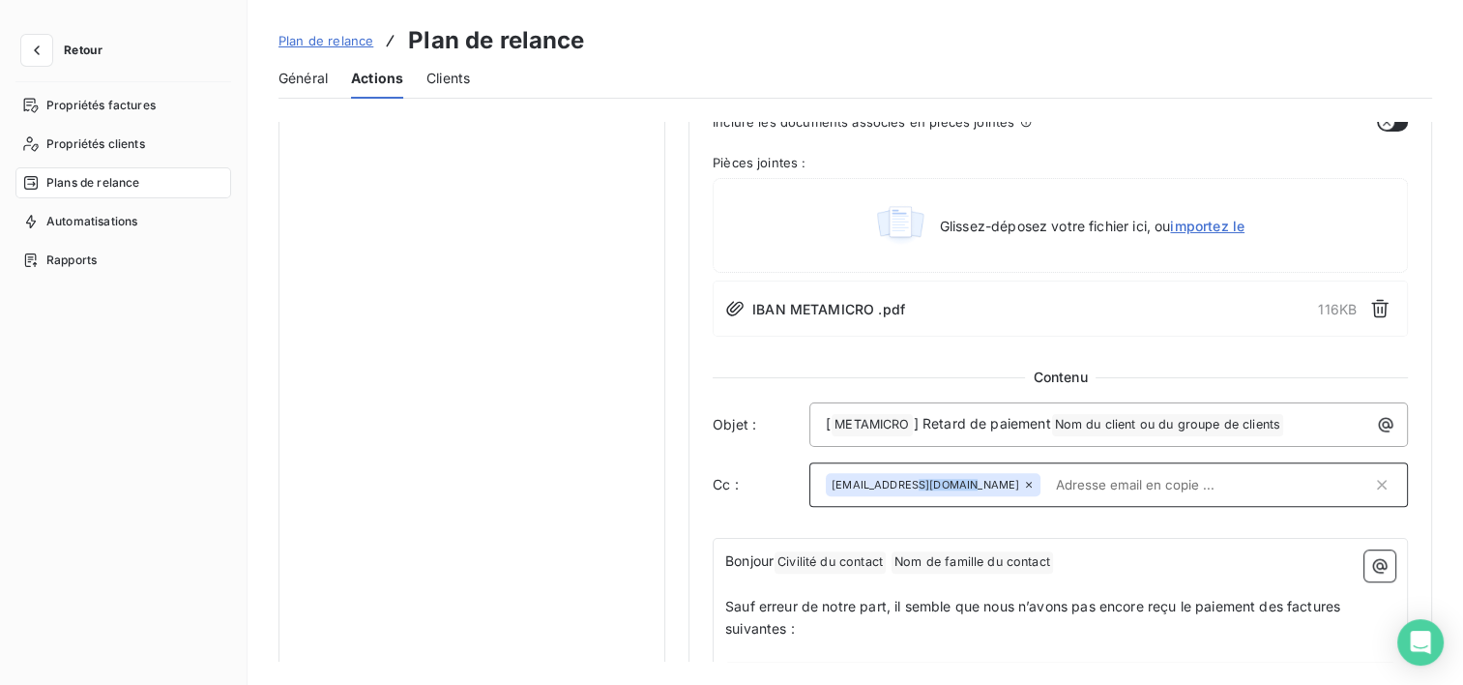
click at [921, 482] on span "[EMAIL_ADDRESS][DOMAIN_NAME]" at bounding box center [926, 485] width 188 height 12
drag, startPoint x: 921, startPoint y: 482, endPoint x: 832, endPoint y: 487, distance: 89.1
click at [832, 487] on span "[EMAIL_ADDRESS][DOMAIN_NAME]" at bounding box center [926, 485] width 188 height 12
drag, startPoint x: 832, startPoint y: 487, endPoint x: 1066, endPoint y: 480, distance: 234.2
click at [1066, 480] on div "[EMAIL_ADDRESS][DOMAIN_NAME]" at bounding box center [1099, 484] width 546 height 29
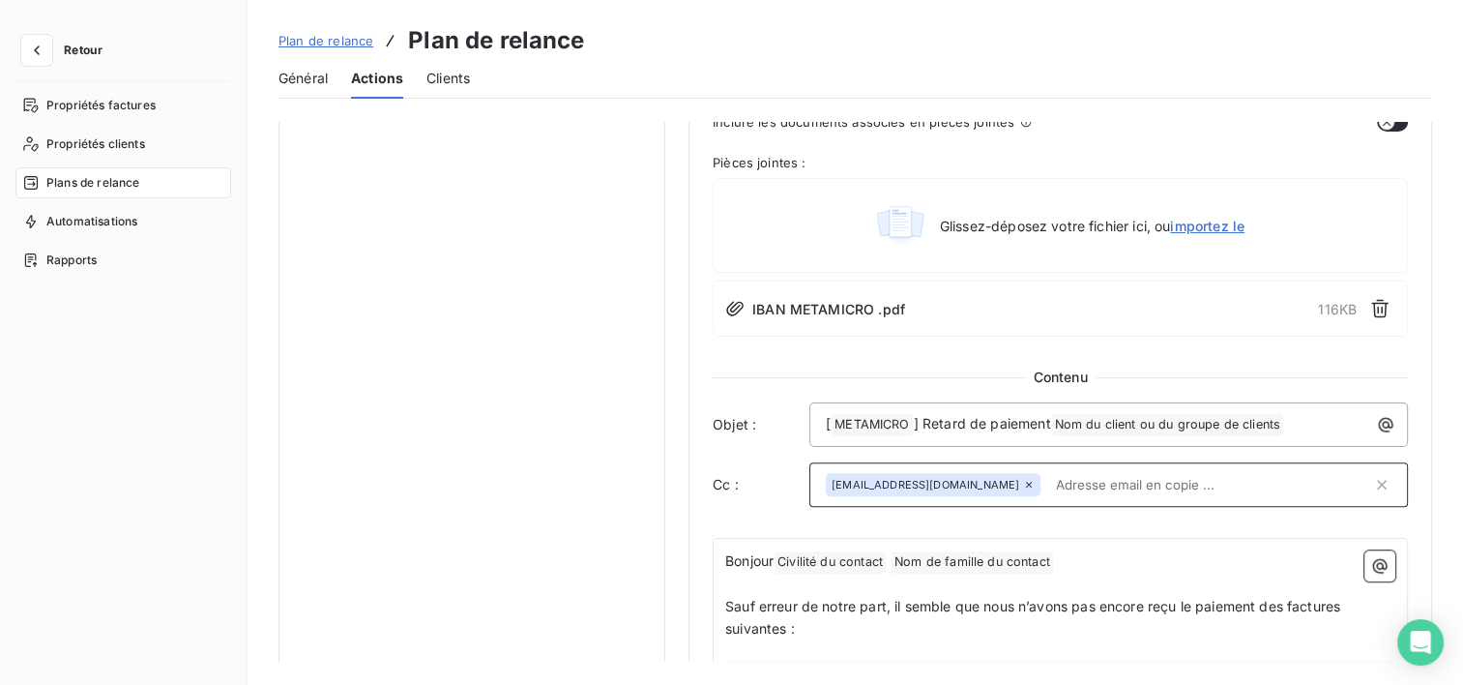
drag, startPoint x: 1066, startPoint y: 480, endPoint x: 1021, endPoint y: 471, distance: 45.3
click at [1021, 473] on div "[EMAIL_ADDRESS][DOMAIN_NAME]" at bounding box center [933, 484] width 215 height 23
click at [1019, 479] on span "[EMAIL_ADDRESS][DOMAIN_NAME]" at bounding box center [926, 485] width 188 height 12
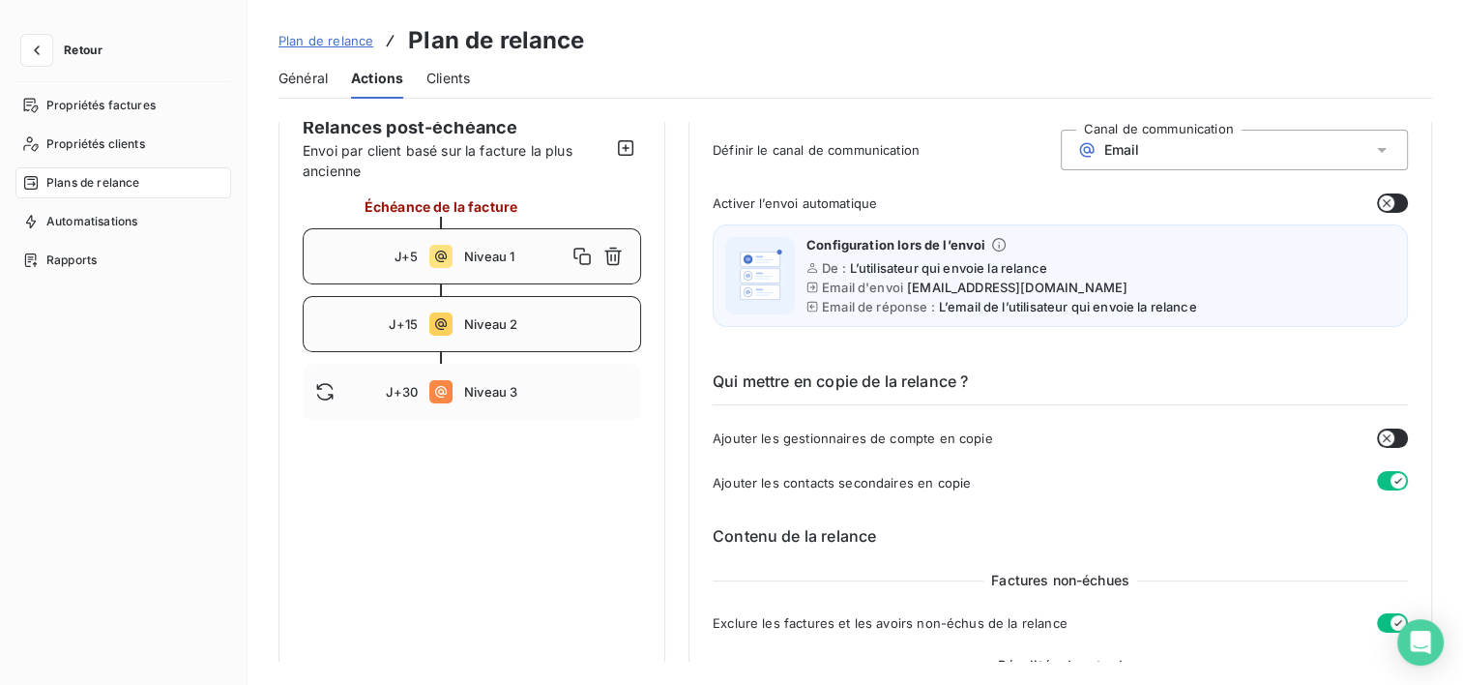
click at [474, 340] on div "J+15 Niveau 2" at bounding box center [472, 324] width 339 height 56
type input "15"
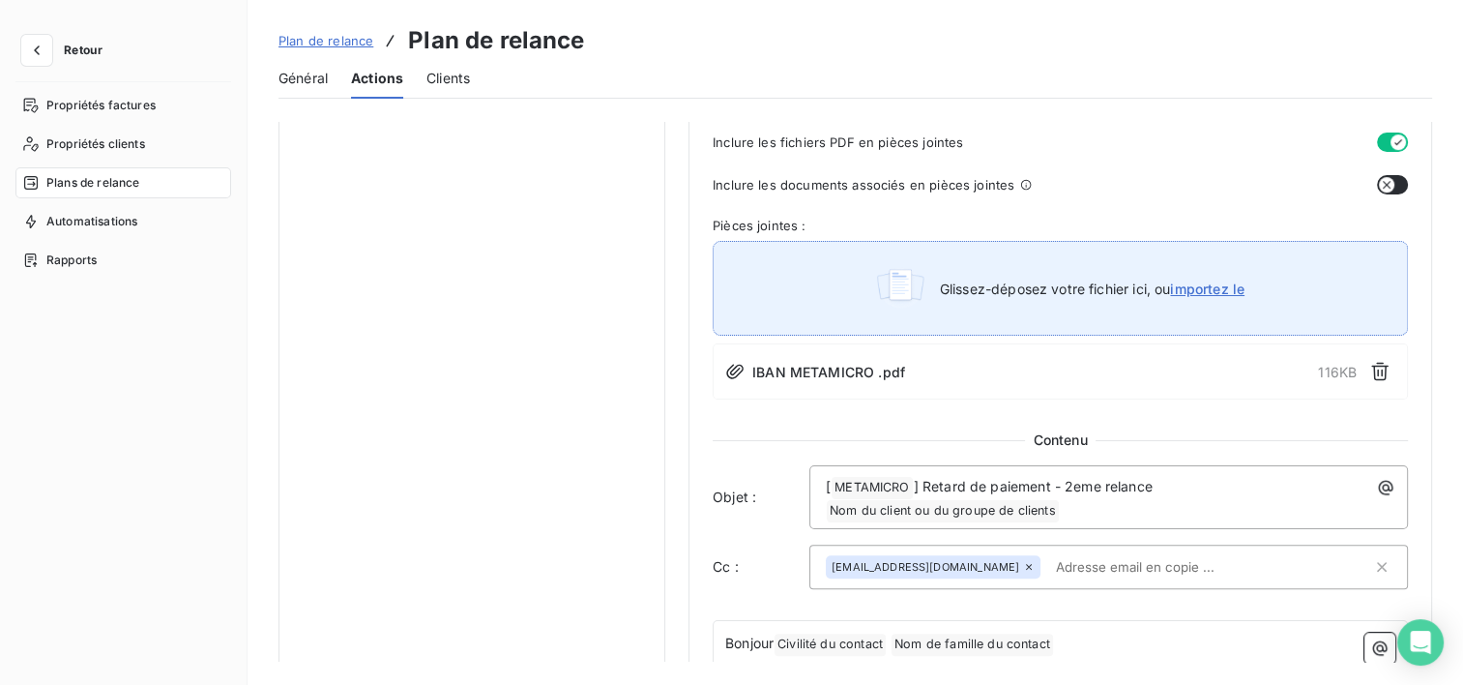
scroll to position [1064, 0]
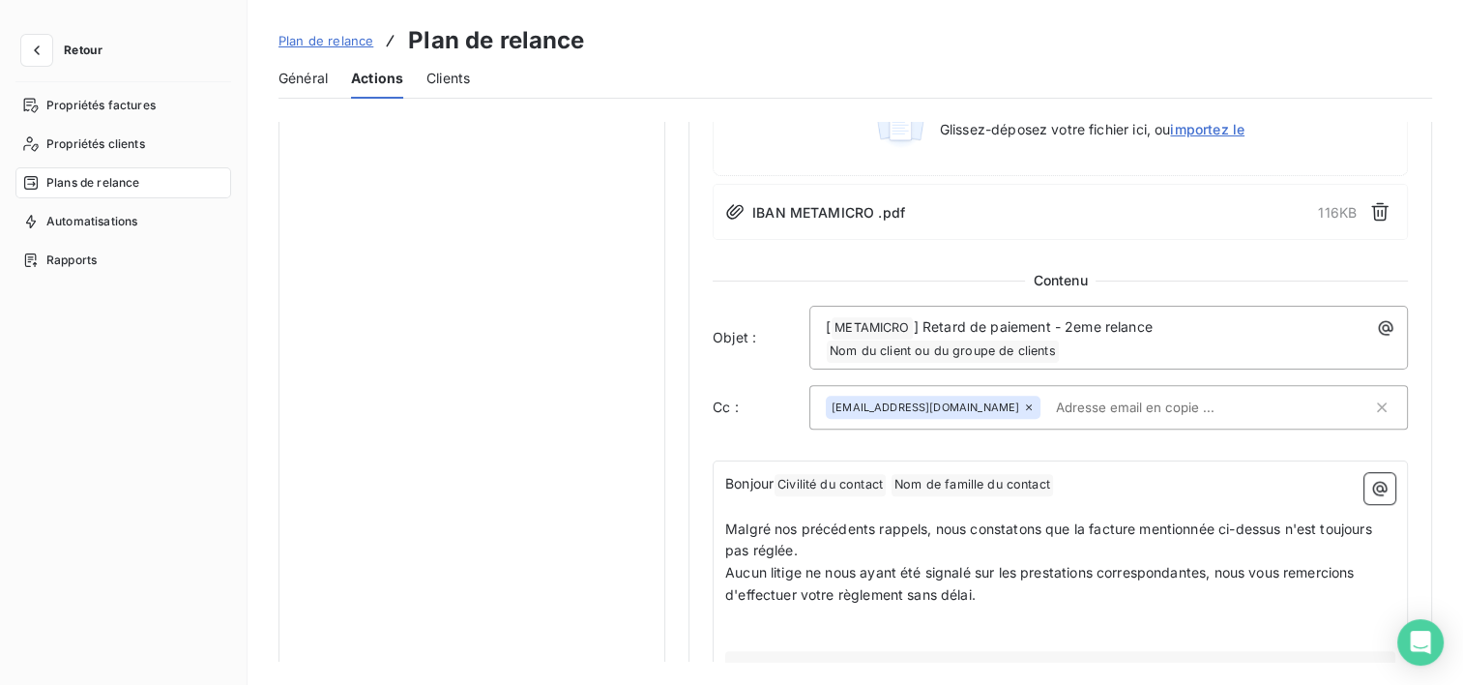
click at [1032, 404] on icon at bounding box center [1029, 407] width 6 height 6
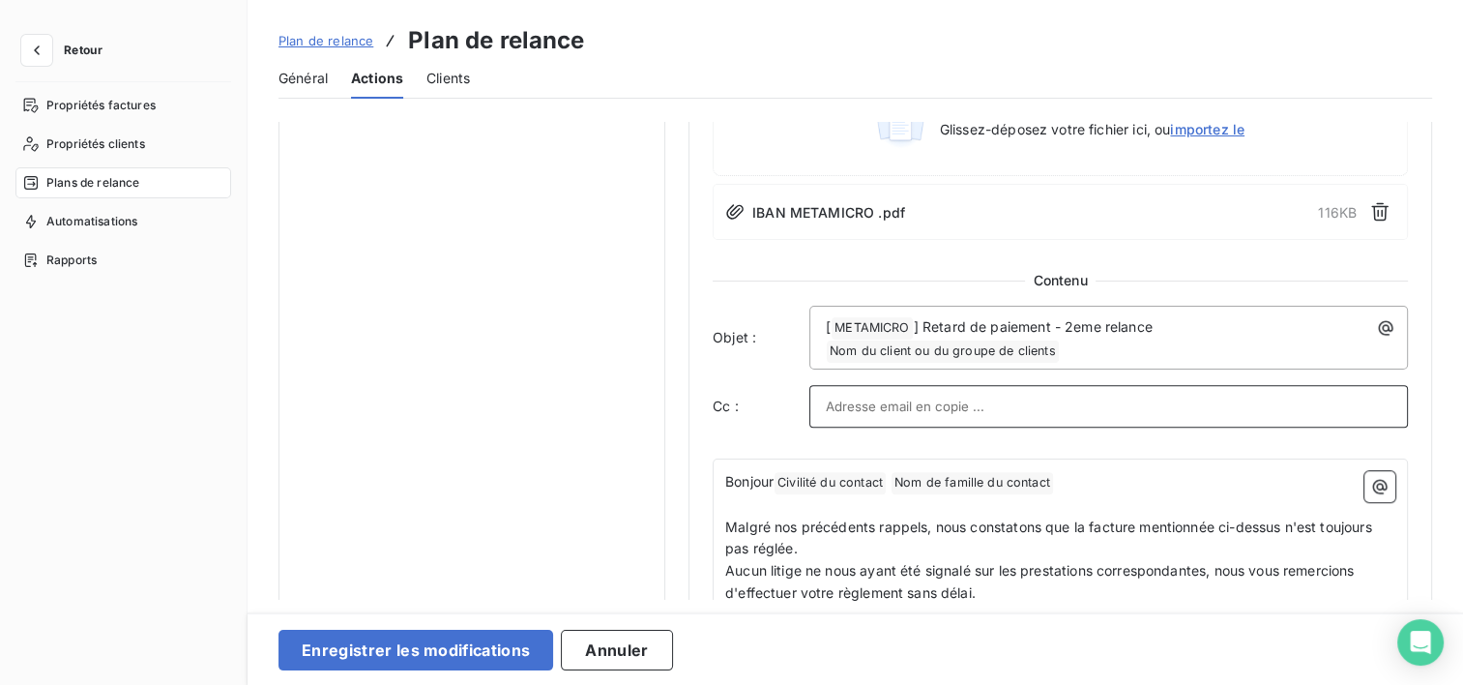
paste input "[EMAIL_ADDRESS][DOMAIN_NAME]"
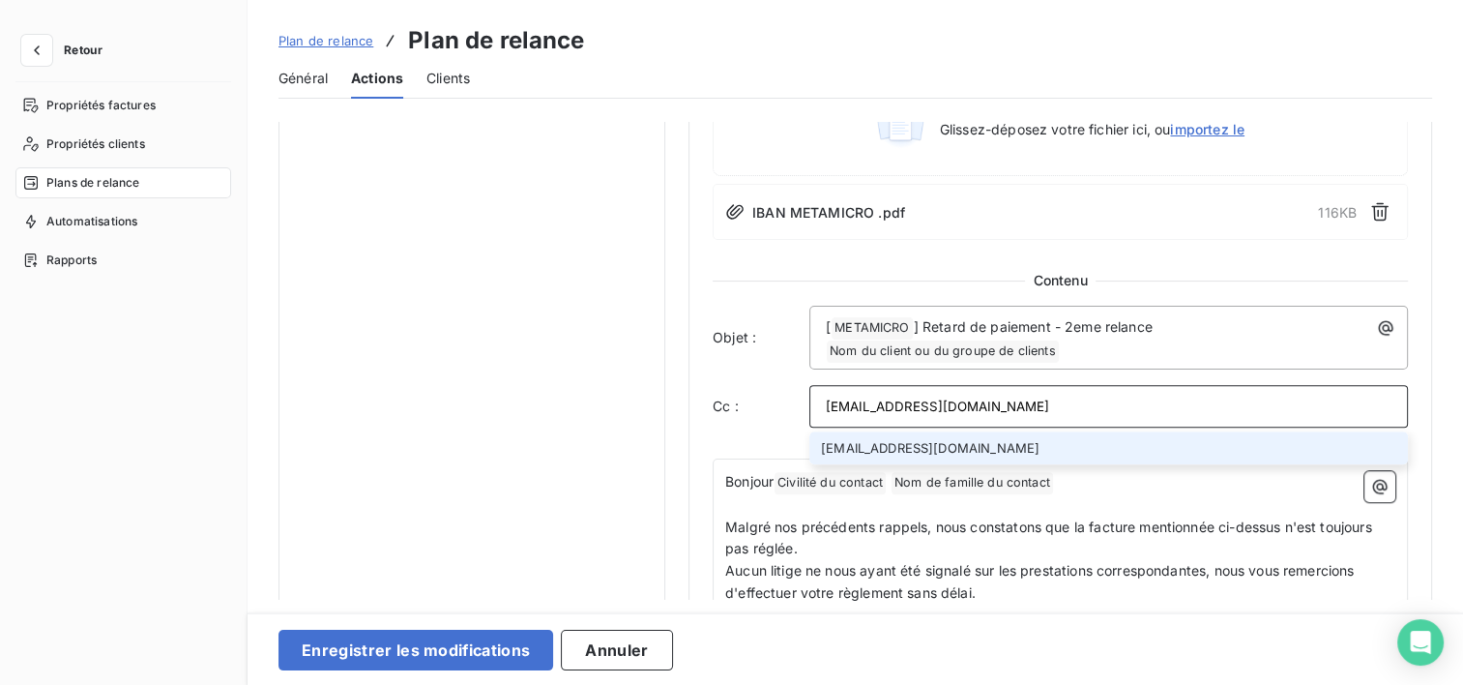
type input "[EMAIL_ADDRESS][DOMAIN_NAME]"
click at [1063, 444] on li "[EMAIL_ADDRESS][DOMAIN_NAME]" at bounding box center [1109, 448] width 599 height 34
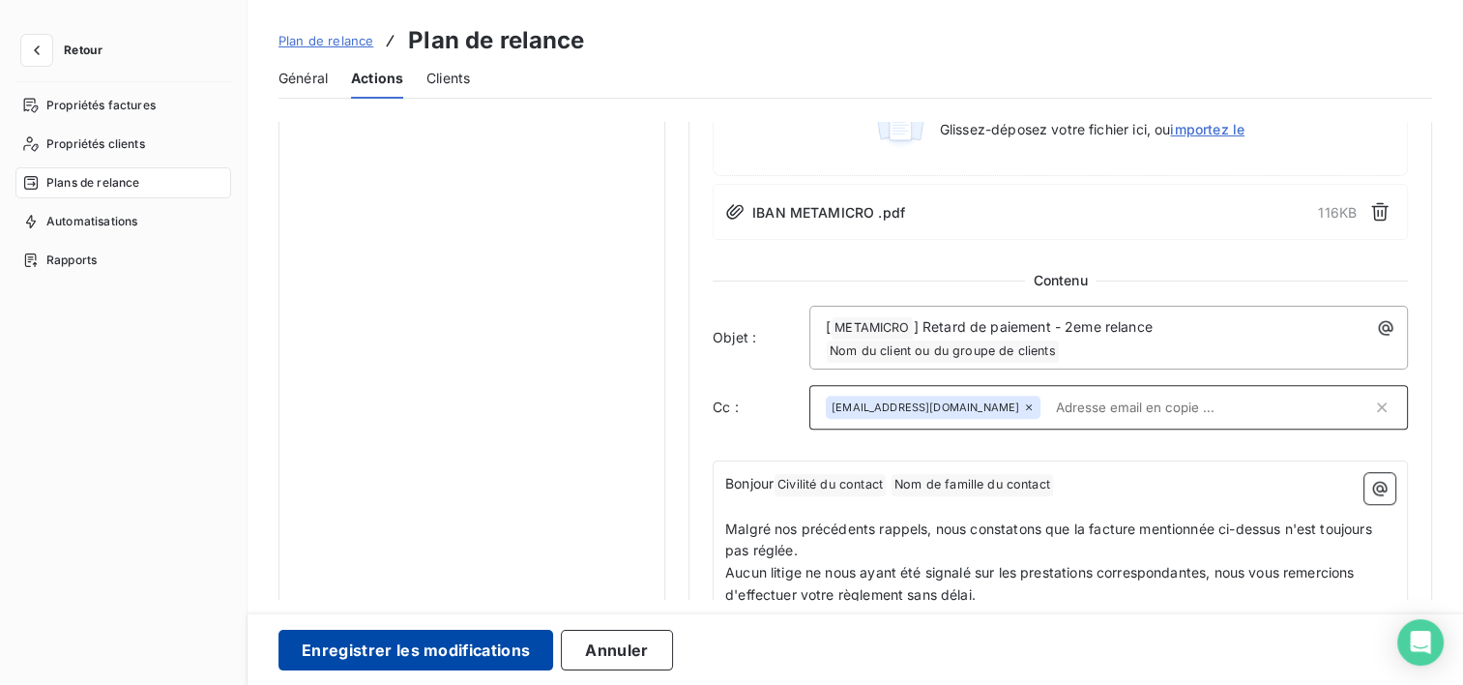
click at [337, 635] on button "Enregistrer les modifications" at bounding box center [416, 650] width 275 height 41
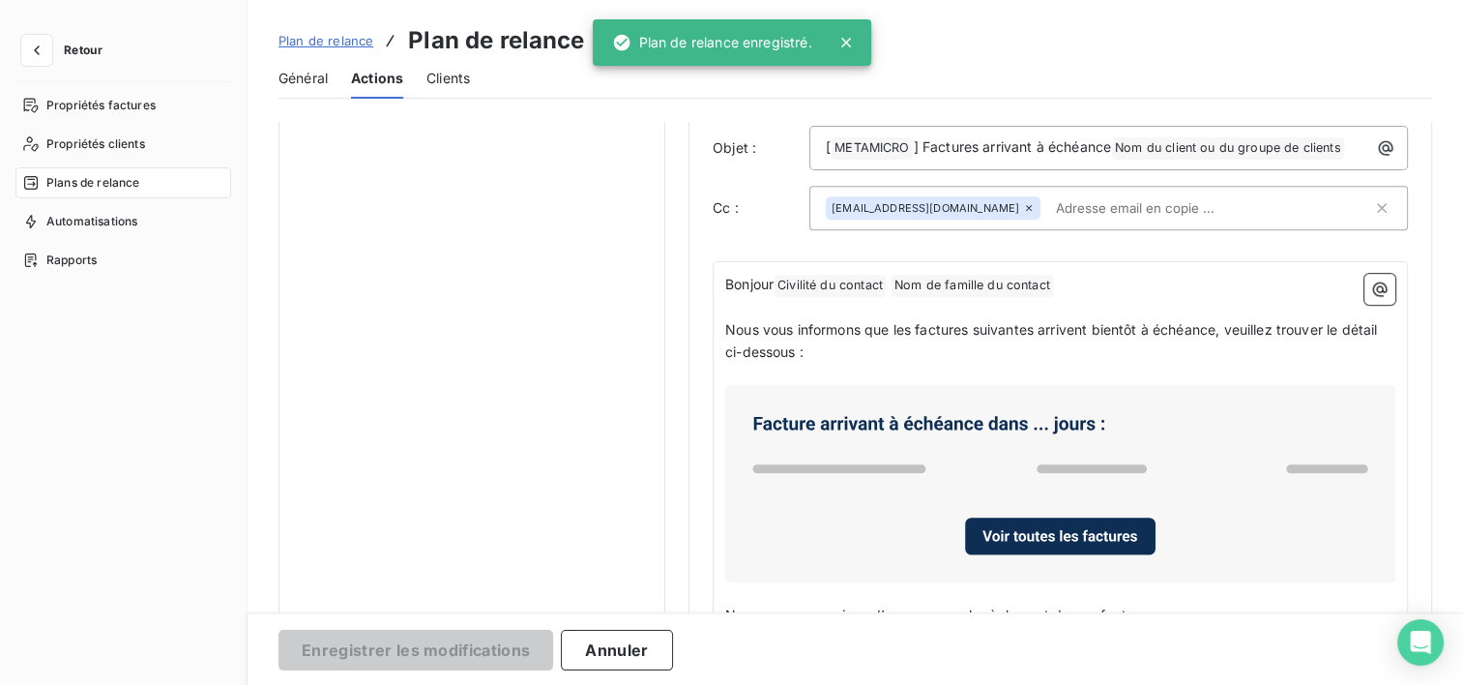
scroll to position [37, 0]
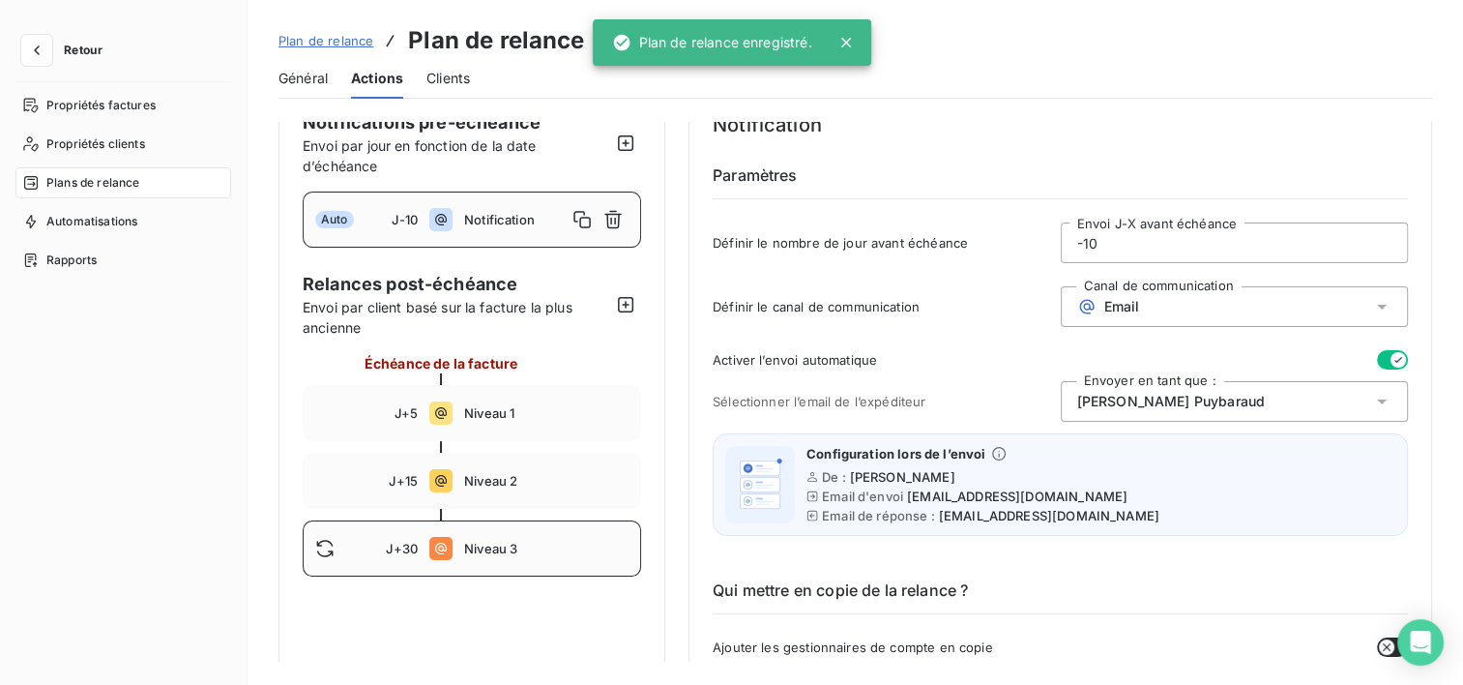
click at [472, 527] on div "J+30 Niveau 3" at bounding box center [472, 548] width 339 height 56
type input "30"
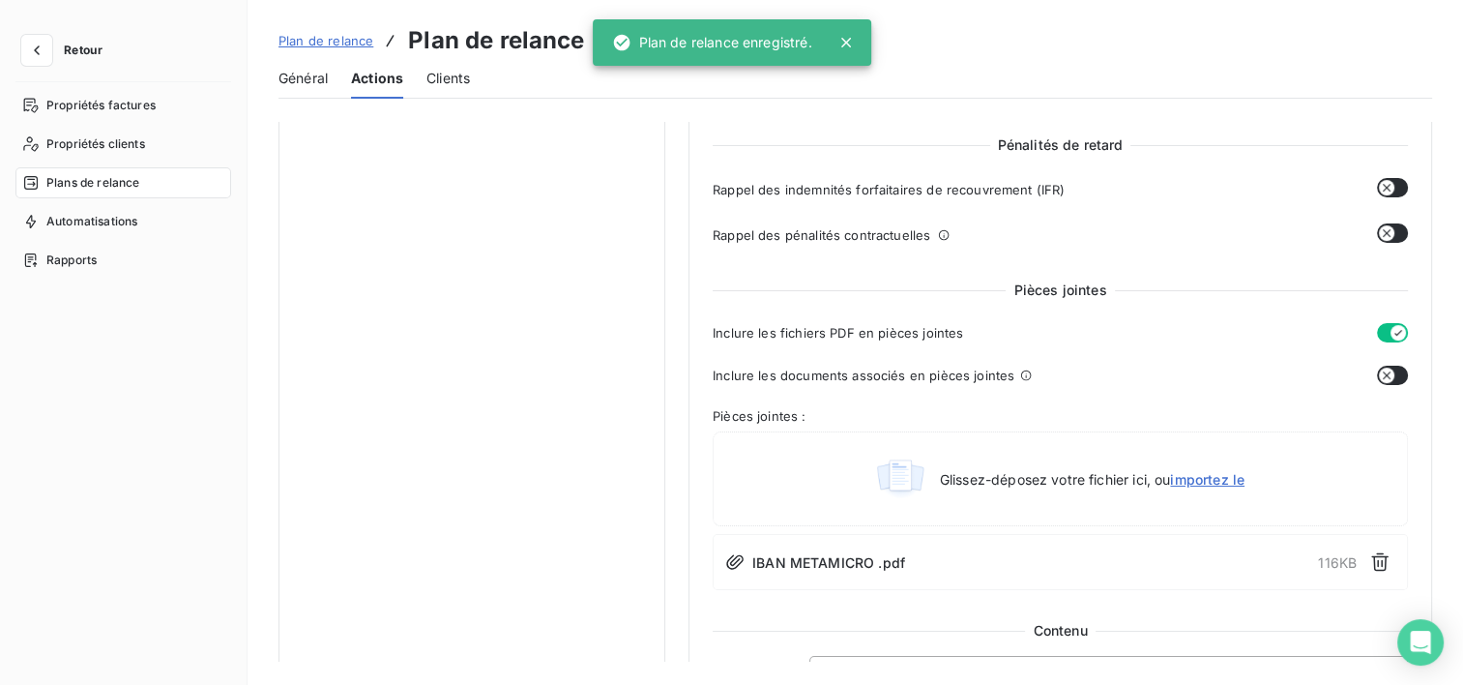
scroll to position [1004, 0]
